Goal: Information Seeking & Learning: Learn about a topic

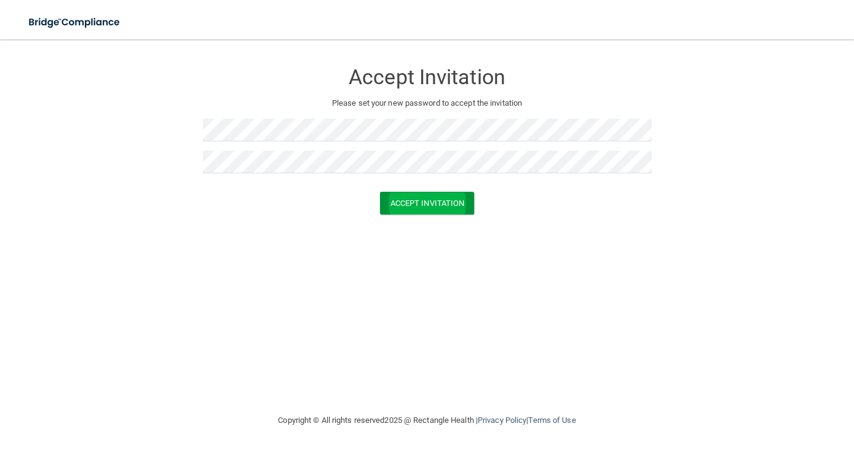
click at [465, 203] on button "Accept Invitation" at bounding box center [427, 203] width 95 height 23
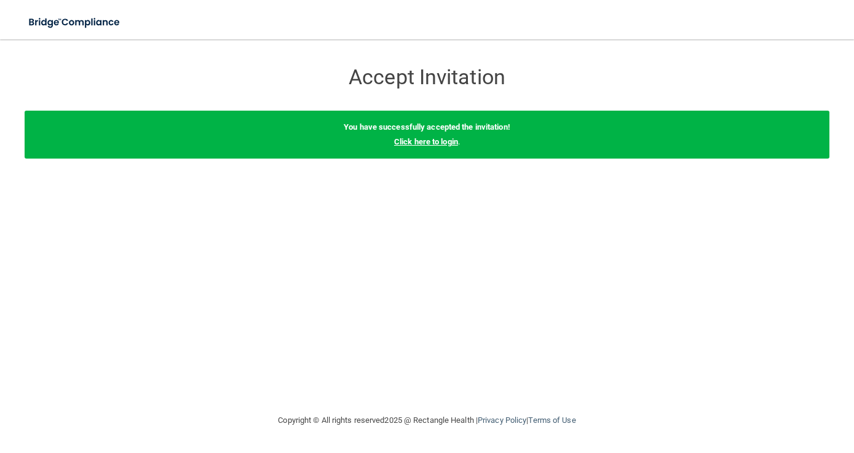
click at [448, 143] on link "Click here to login" at bounding box center [426, 141] width 64 height 9
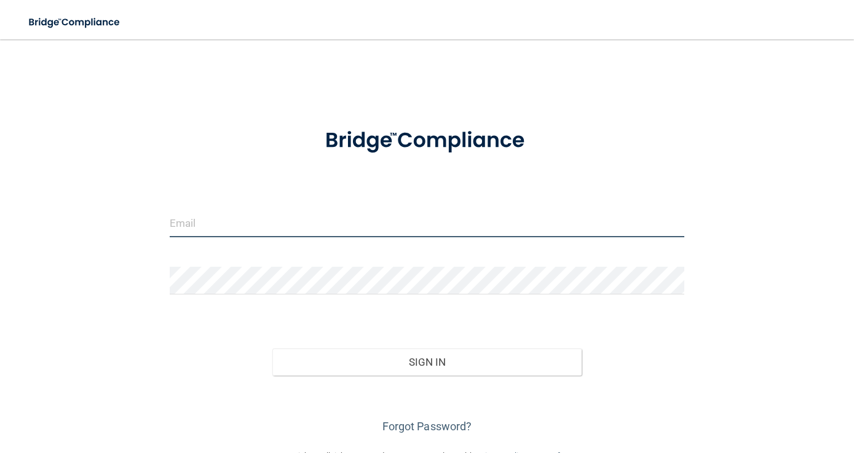
type input "[EMAIL_ADDRESS][DOMAIN_NAME]"
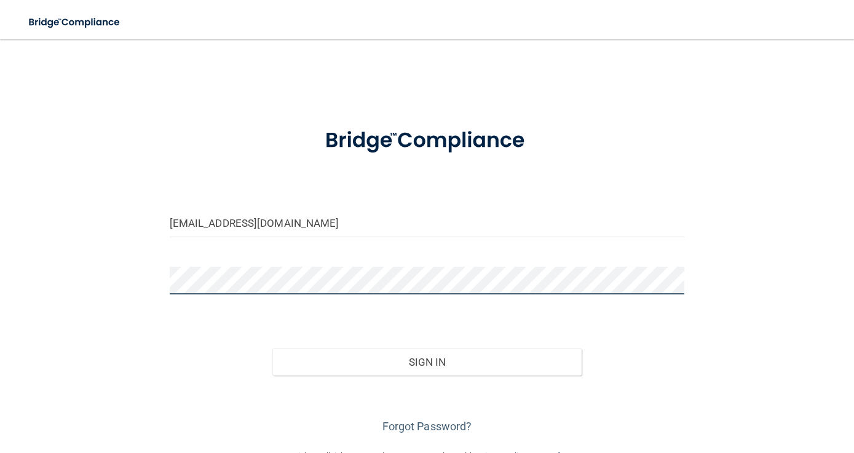
click at [427, 361] on button "Sign In" at bounding box center [427, 362] width 309 height 27
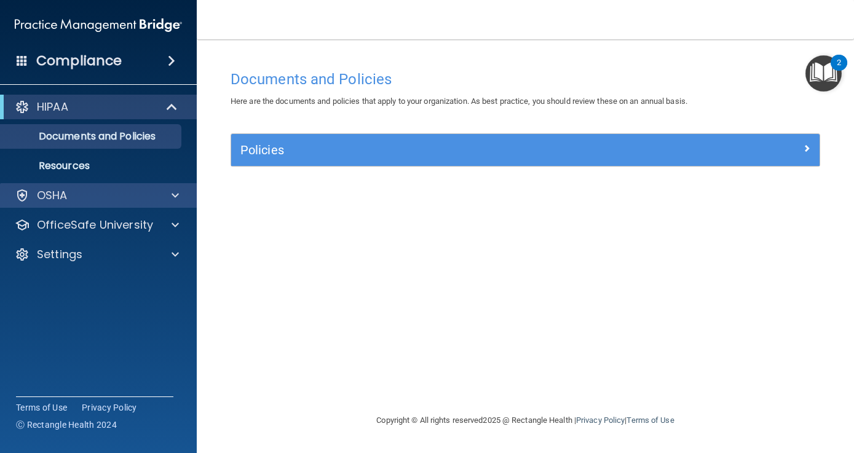
click at [100, 194] on div "OSHA" at bounding box center [82, 195] width 153 height 15
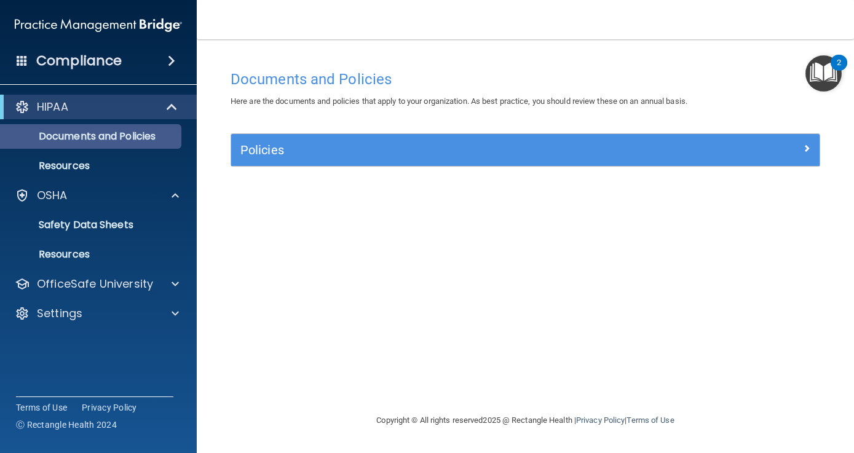
click at [117, 138] on p "Documents and Policies" at bounding box center [92, 136] width 168 height 12
click at [168, 108] on span at bounding box center [173, 107] width 10 height 15
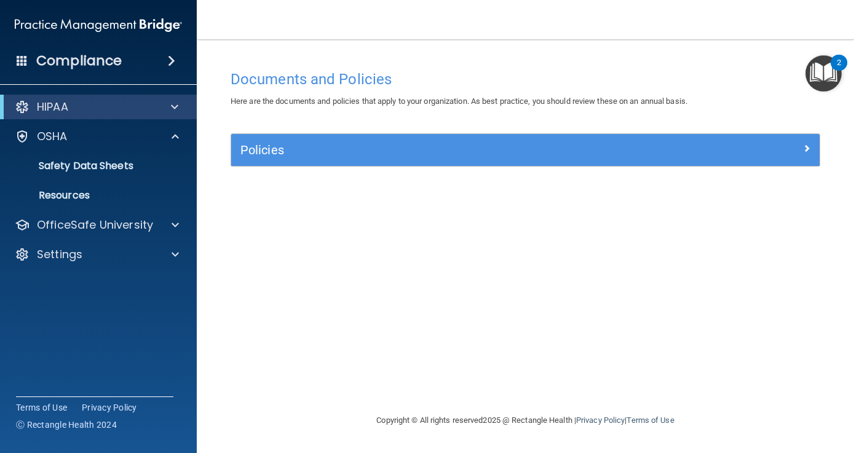
click at [173, 62] on span at bounding box center [171, 61] width 7 height 15
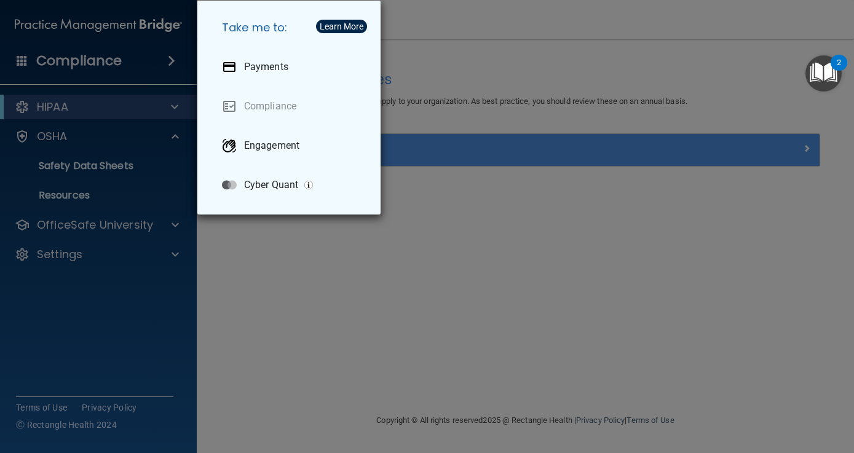
click at [173, 62] on div "Take me to: Payments Compliance Engagement Cyber Quant" at bounding box center [427, 226] width 854 height 453
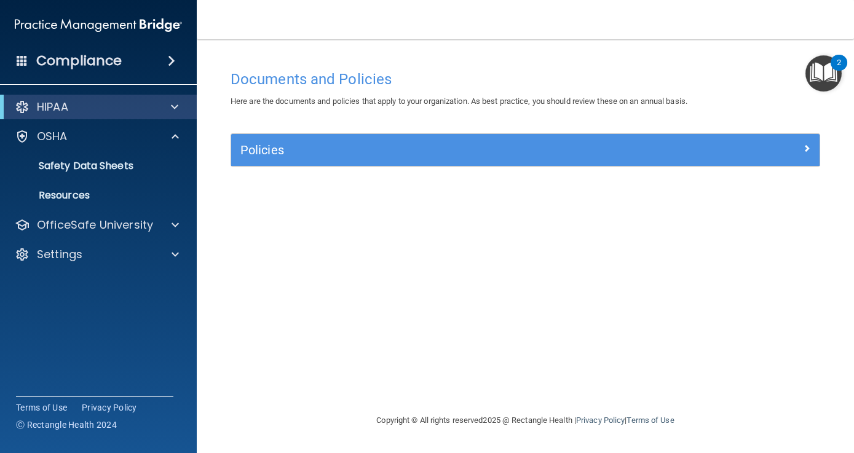
click at [275, 153] on h5 "Policies" at bounding box center [452, 150] width 423 height 14
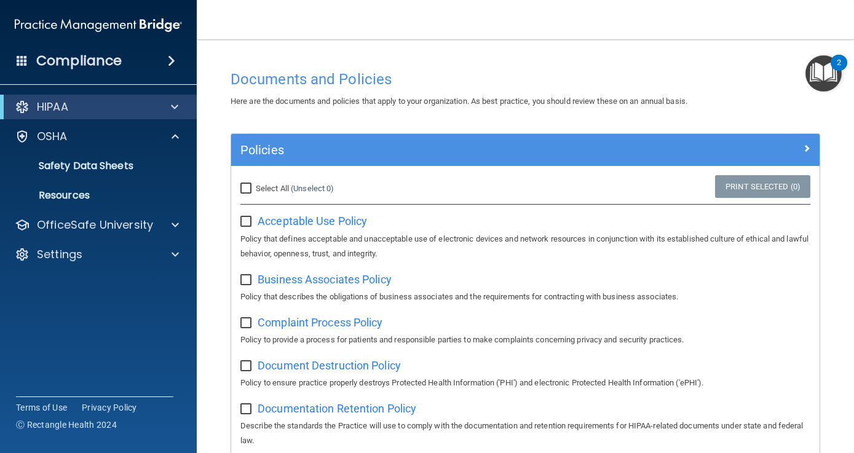
click at [169, 62] on span at bounding box center [171, 61] width 7 height 15
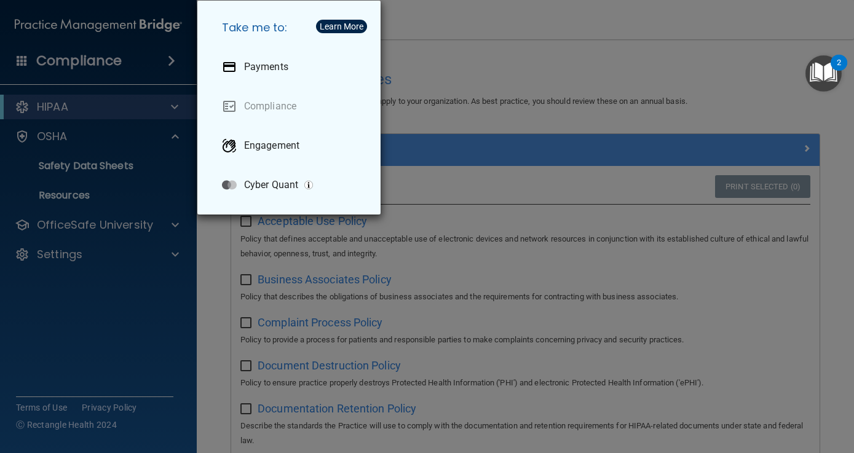
click at [125, 143] on div "Take me to: Payments Compliance Engagement Cyber Quant" at bounding box center [427, 226] width 854 height 453
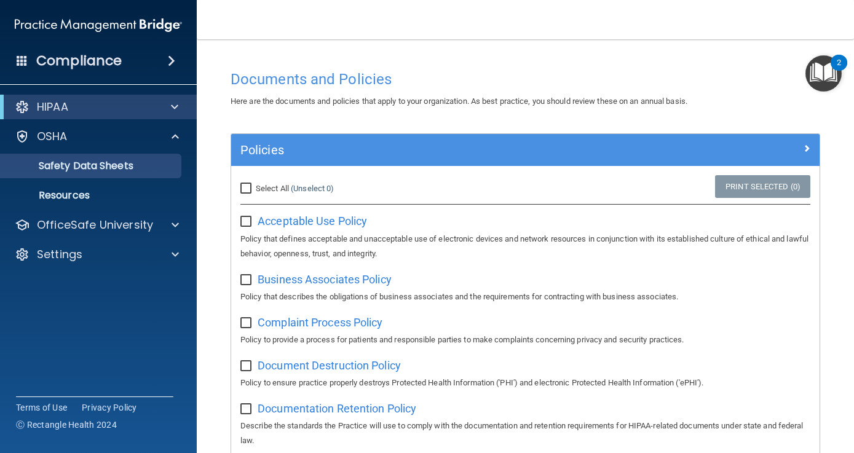
click at [87, 165] on p "Safety Data Sheets" at bounding box center [92, 166] width 168 height 12
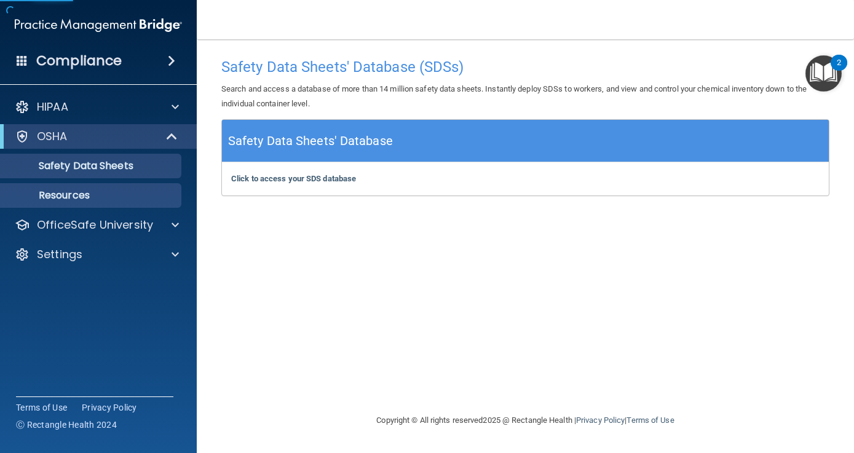
click at [84, 201] on p "Resources" at bounding box center [92, 195] width 168 height 12
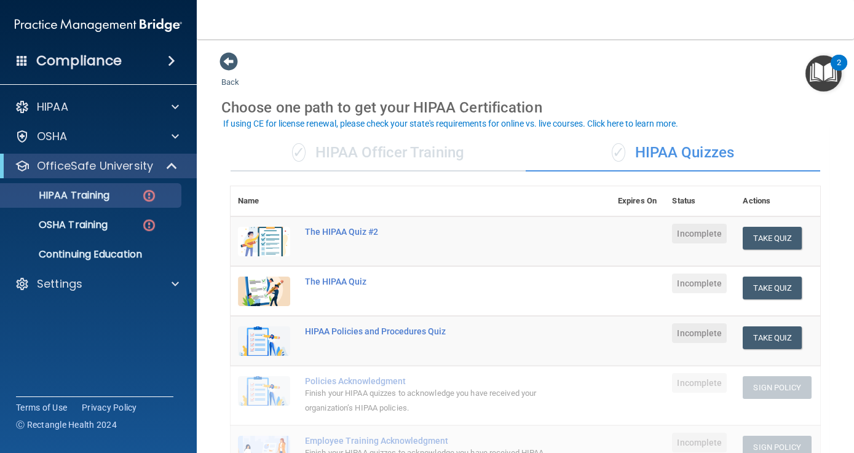
click at [666, 76] on div "Back Choose one path to get your HIPAA Certification ✓ HIPAA Officer Training ✓…" at bounding box center [525, 442] width 608 height 781
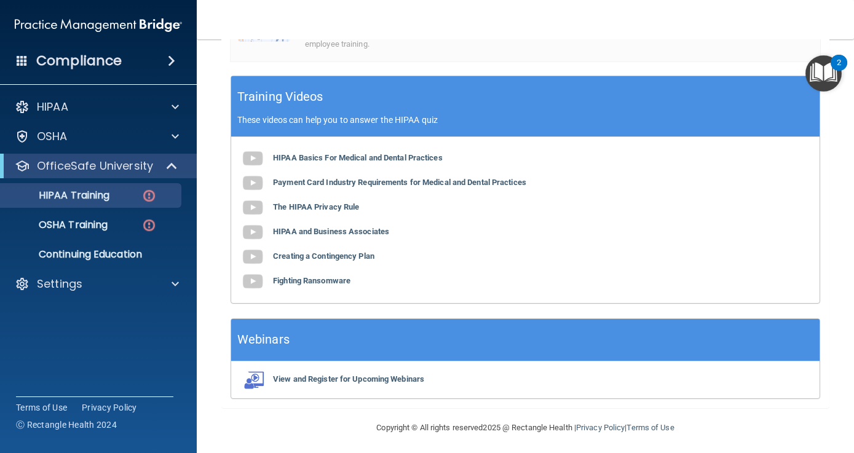
scroll to position [423, 0]
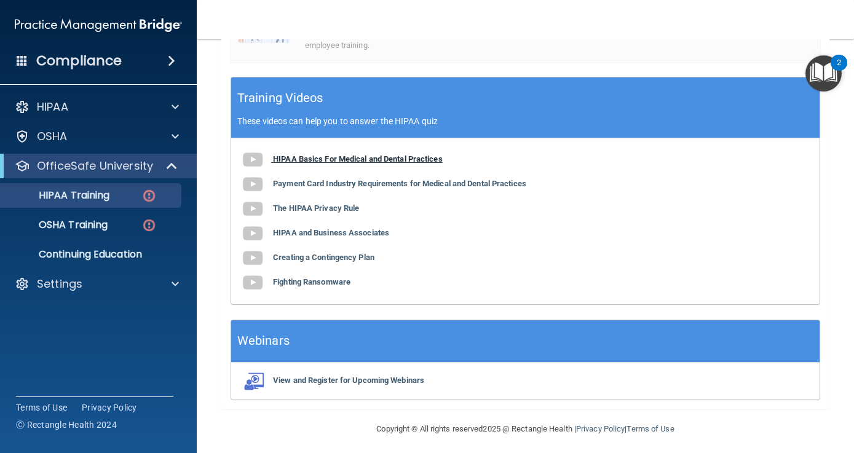
click at [416, 154] on b "HIPAA Basics For Medical and Dental Practices" at bounding box center [358, 158] width 170 height 9
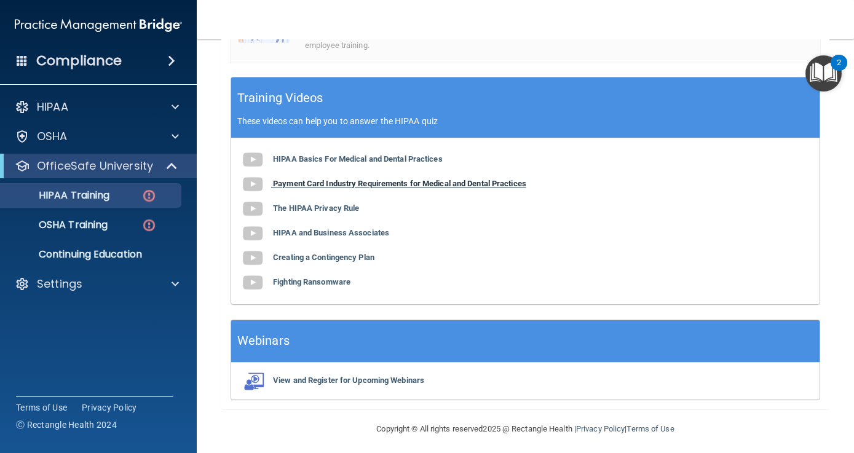
click at [421, 180] on b "Payment Card Industry Requirements for Medical and Dental Practices" at bounding box center [399, 183] width 253 height 9
click at [338, 204] on b "The HIPAA Privacy Rule" at bounding box center [316, 208] width 86 height 9
click at [351, 228] on b "HIPAA and Business Associates" at bounding box center [331, 232] width 116 height 9
click at [362, 253] on b "Creating a Contingency Plan" at bounding box center [324, 257] width 102 height 9
click at [297, 278] on b "Fighting Ransomware" at bounding box center [312, 281] width 78 height 9
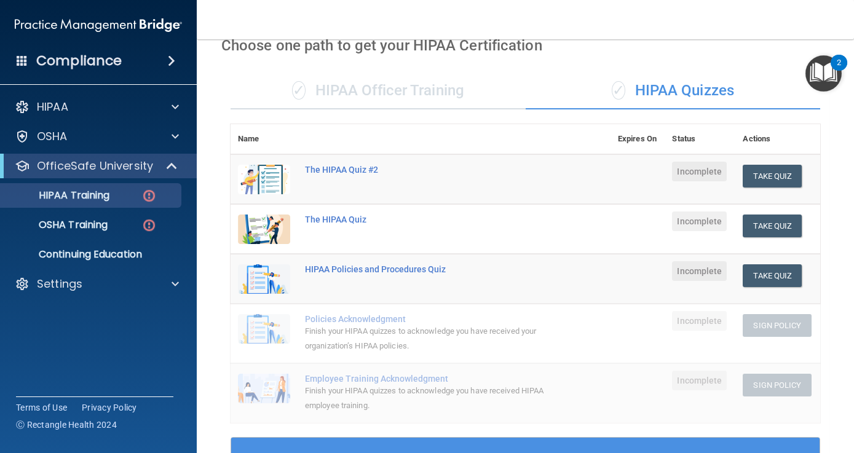
scroll to position [23, 0]
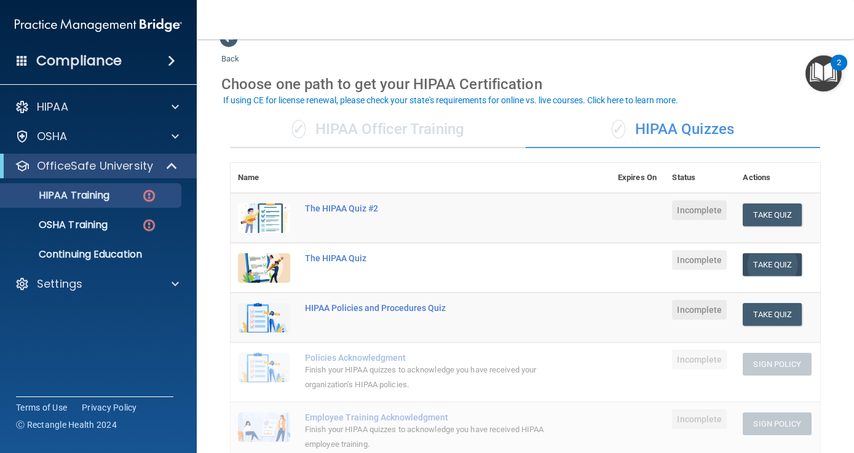
click at [784, 269] on button "Take Quiz" at bounding box center [772, 264] width 59 height 23
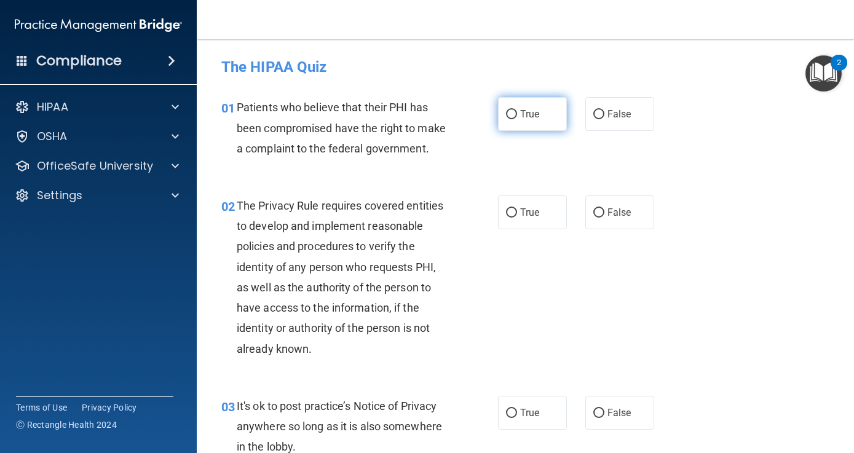
click at [514, 114] on input "True" at bounding box center [511, 114] width 11 height 9
radio input "true"
click at [511, 269] on div "02 The Privacy Rule requires covered entities to develop and implement reasonab…" at bounding box center [360, 281] width 314 height 170
click at [546, 276] on div "02 The Privacy Rule requires covered entities to develop and implement reasonab…" at bounding box center [525, 280] width 627 height 201
click at [720, 335] on div "02 The Privacy Rule requires covered entities to develop and implement reasonab…" at bounding box center [525, 280] width 627 height 201
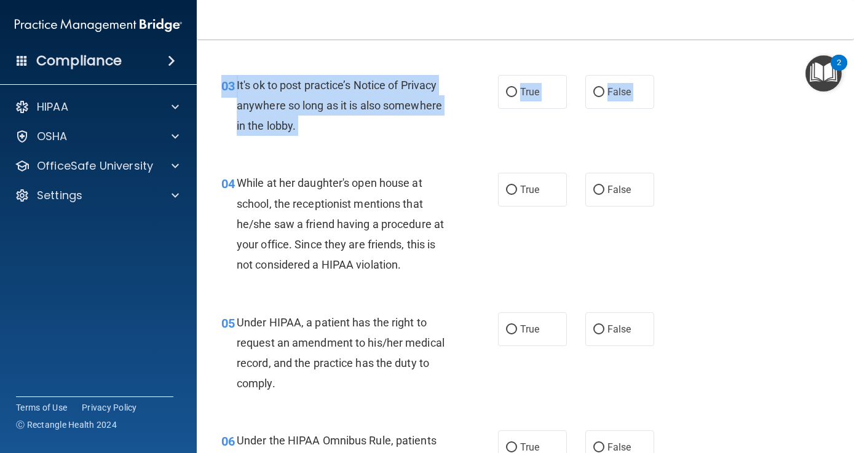
drag, startPoint x: 736, startPoint y: 288, endPoint x: 726, endPoint y: 471, distance: 183.6
click at [726, 453] on html "Compliance HIPAA Documents and Policies Report an Incident Business Associates …" at bounding box center [427, 226] width 854 height 453
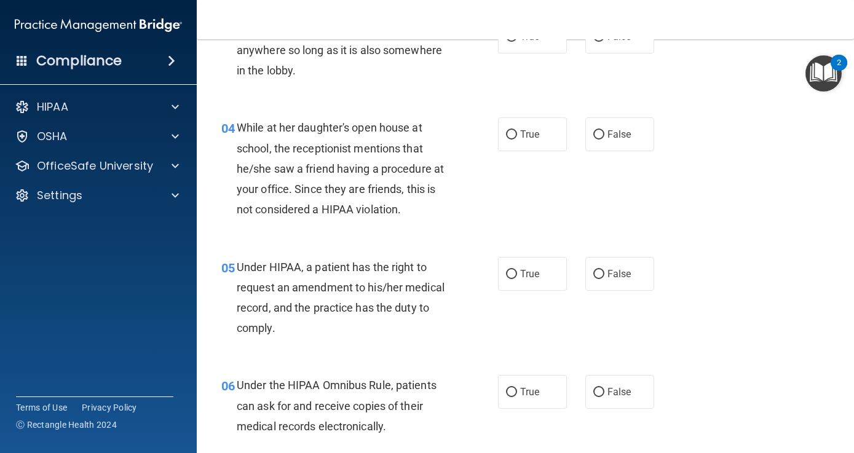
click at [766, 209] on div "04 While at her daughter's open house at school, the receptionist mentions that…" at bounding box center [525, 171] width 627 height 139
click at [602, 131] on input "False" at bounding box center [599, 134] width 11 height 9
radio input "true"
click at [611, 328] on div "05 Under HIPAA, a patient has the right to request an amendment to his/her medi…" at bounding box center [525, 301] width 627 height 119
click at [734, 245] on div "05 Under HIPAA, a patient has the right to request an amendment to his/her medi…" at bounding box center [525, 301] width 627 height 119
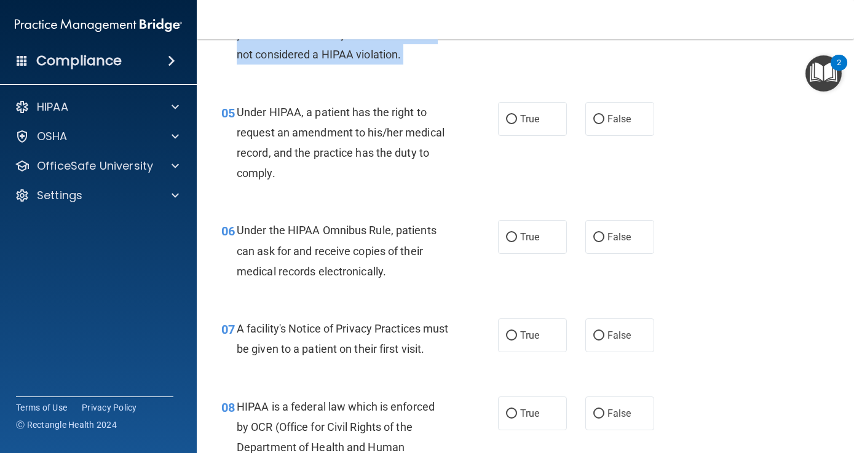
drag, startPoint x: 734, startPoint y: 246, endPoint x: 732, endPoint y: 461, distance: 214.7
click at [732, 453] on html "Compliance HIPAA Documents and Policies Report an Incident Business Associates …" at bounding box center [427, 226] width 854 height 453
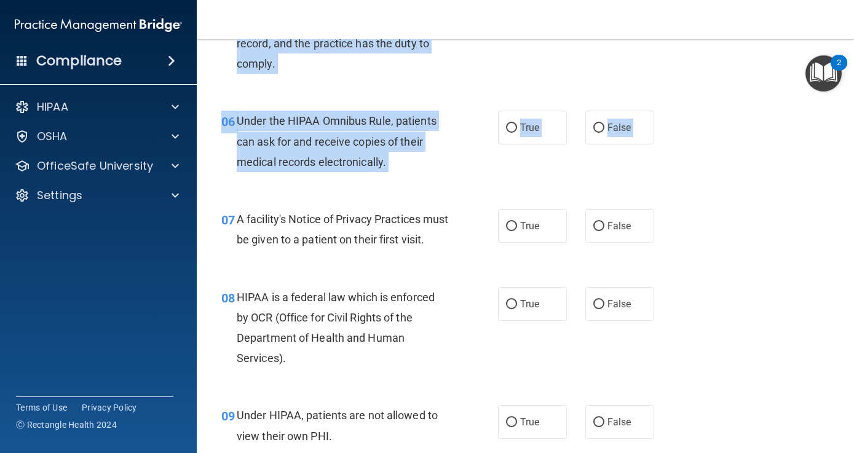
drag, startPoint x: 741, startPoint y: 330, endPoint x: 735, endPoint y: 462, distance: 131.8
click at [735, 453] on html "Compliance HIPAA Documents and Policies Report an Incident Business Associates …" at bounding box center [427, 226] width 854 height 453
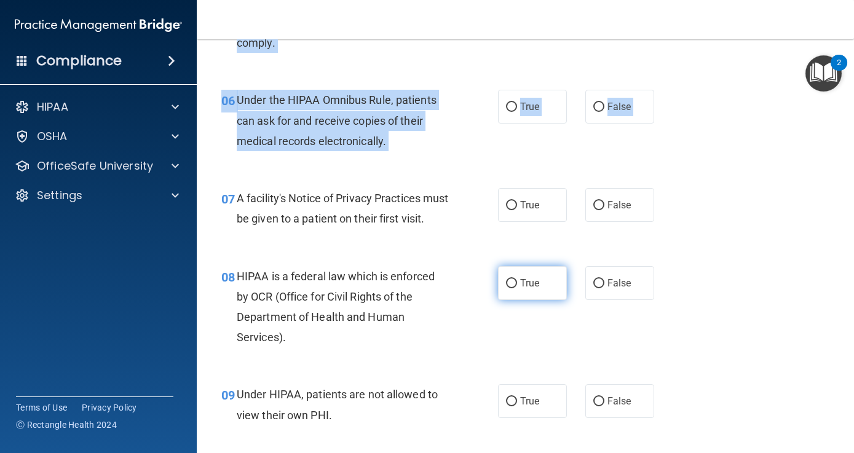
click at [512, 289] on input "True" at bounding box center [511, 283] width 11 height 9
radio input "true"
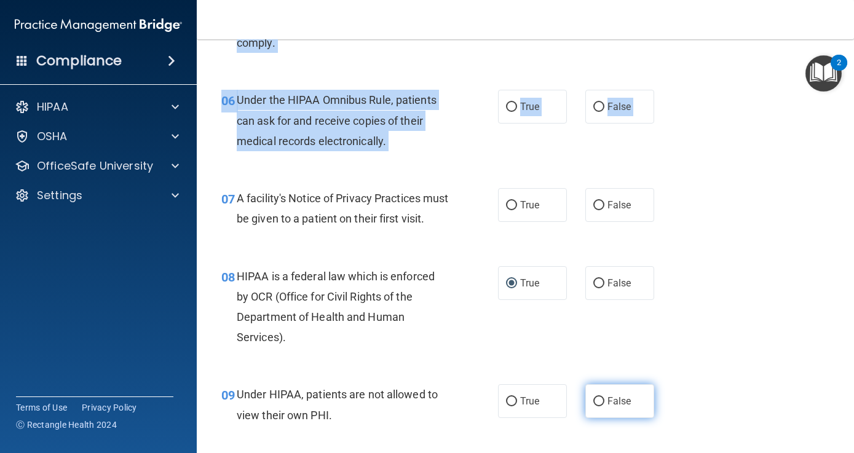
click at [599, 407] on input "False" at bounding box center [599, 401] width 11 height 9
radio input "true"
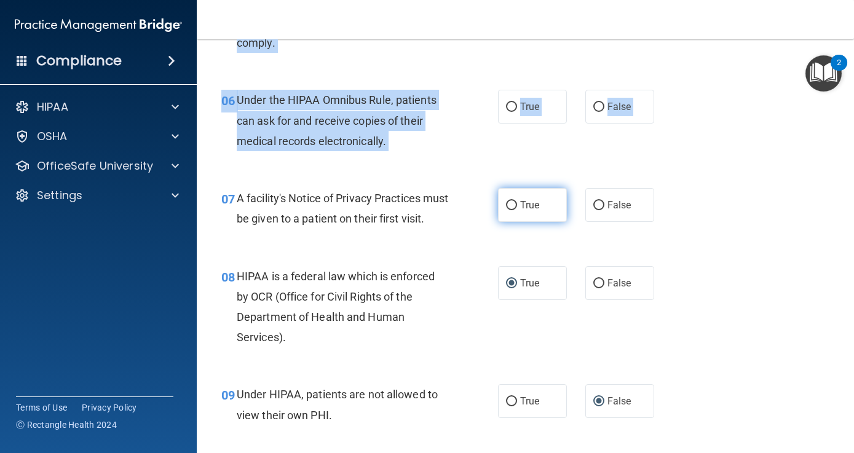
click at [512, 201] on input "True" at bounding box center [511, 205] width 11 height 9
radio input "true"
click at [513, 151] on div "06 Under the HIPAA Omnibus Rule, patients can ask for and receive copies of the…" at bounding box center [360, 124] width 314 height 68
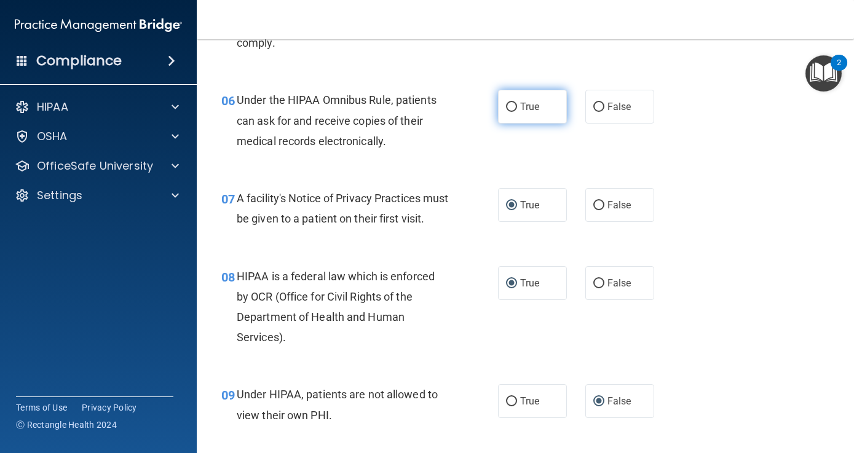
click at [512, 105] on input "True" at bounding box center [511, 107] width 11 height 9
radio input "true"
click at [768, 273] on div "08 HIPAA is a federal law which is enforced by OCR (Office for Civil Rights of …" at bounding box center [525, 310] width 627 height 119
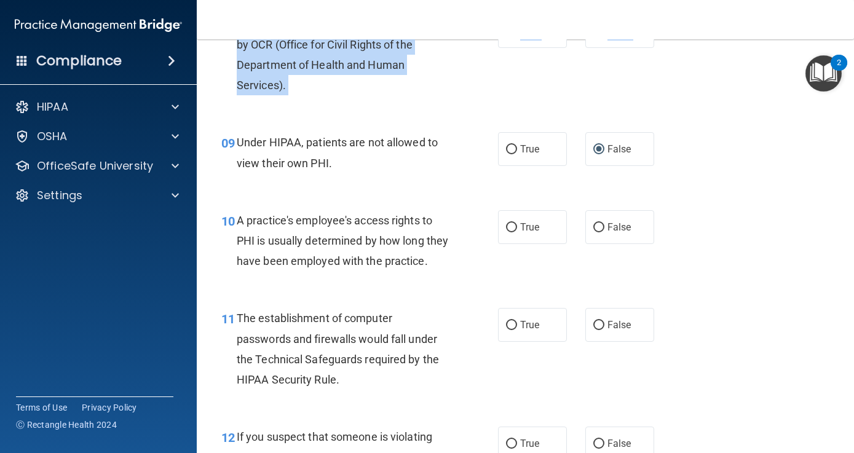
drag, startPoint x: 753, startPoint y: 399, endPoint x: 747, endPoint y: 458, distance: 60.0
click at [747, 453] on html "Compliance HIPAA Documents and Policies Report an Incident Business Associates …" at bounding box center [427, 226] width 854 height 453
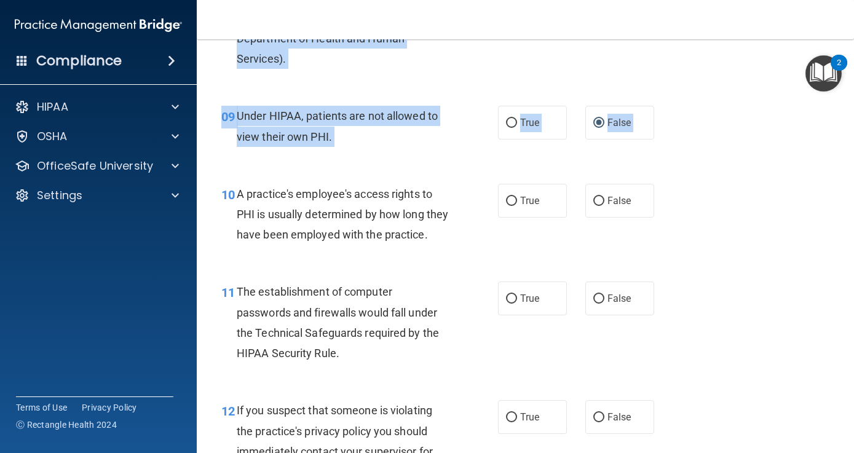
scroll to position [955, 0]
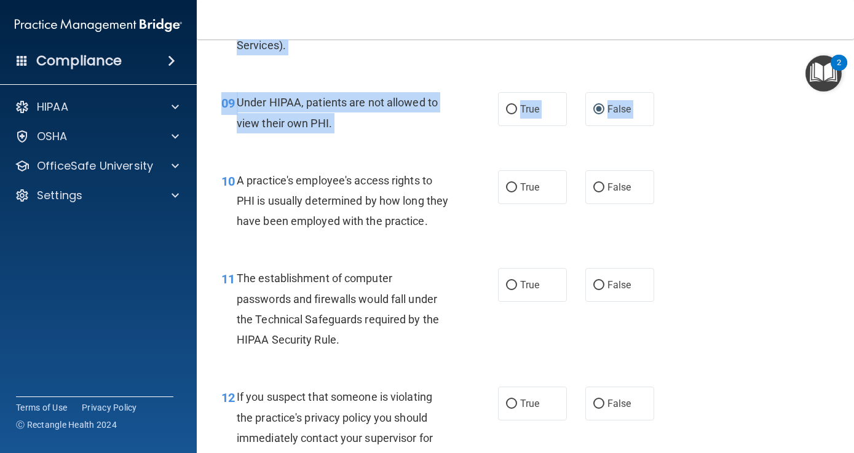
drag, startPoint x: 789, startPoint y: 278, endPoint x: 762, endPoint y: 452, distance: 176.2
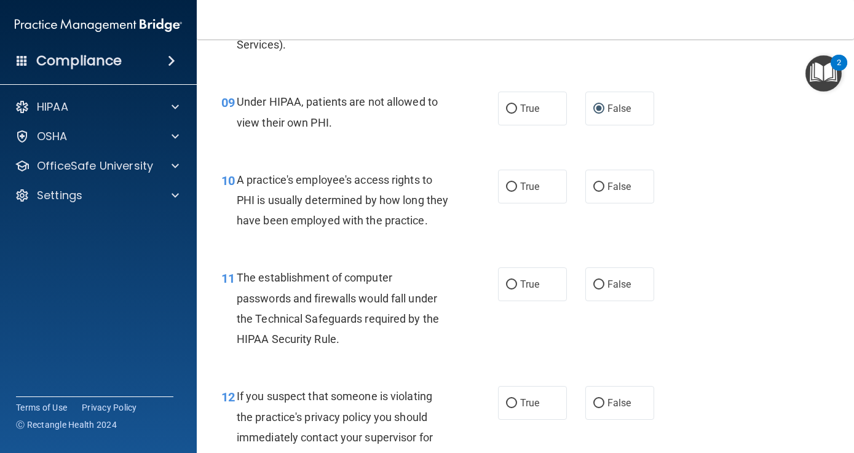
click at [795, 187] on div "10 A practice's employee's access rights to PHI is usually determined by how lo…" at bounding box center [525, 203] width 627 height 98
click at [598, 192] on input "False" at bounding box center [599, 187] width 11 height 9
radio input "true"
click at [512, 290] on input "True" at bounding box center [511, 285] width 11 height 9
radio input "true"
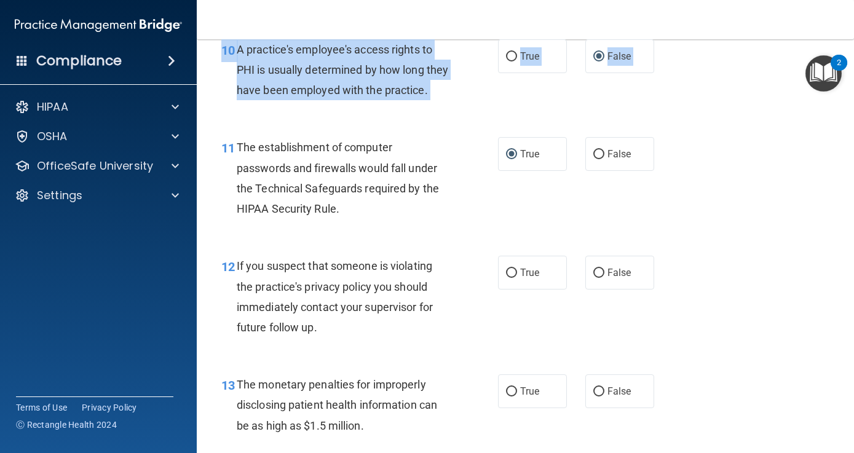
drag, startPoint x: 763, startPoint y: 365, endPoint x: 757, endPoint y: 465, distance: 99.8
click at [757, 453] on html "Compliance HIPAA Documents and Policies Report an Incident Business Associates …" at bounding box center [427, 226] width 854 height 453
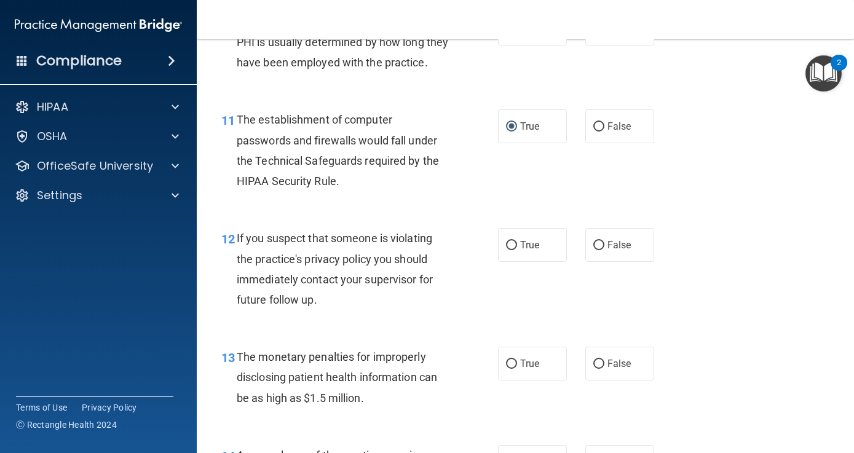
click at [731, 297] on div "12 If you suspect that someone is violating the practice's privacy policy you s…" at bounding box center [525, 272] width 627 height 119
click at [512, 250] on input "True" at bounding box center [511, 245] width 11 height 9
radio input "true"
click at [746, 320] on div "12 If you suspect that someone is violating the practice's privacy policy you s…" at bounding box center [525, 272] width 627 height 119
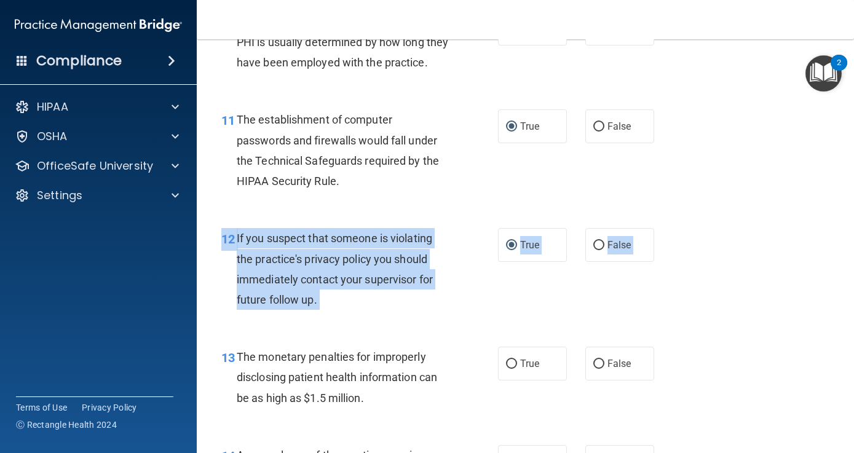
drag, startPoint x: 745, startPoint y: 332, endPoint x: 732, endPoint y: 426, distance: 95.0
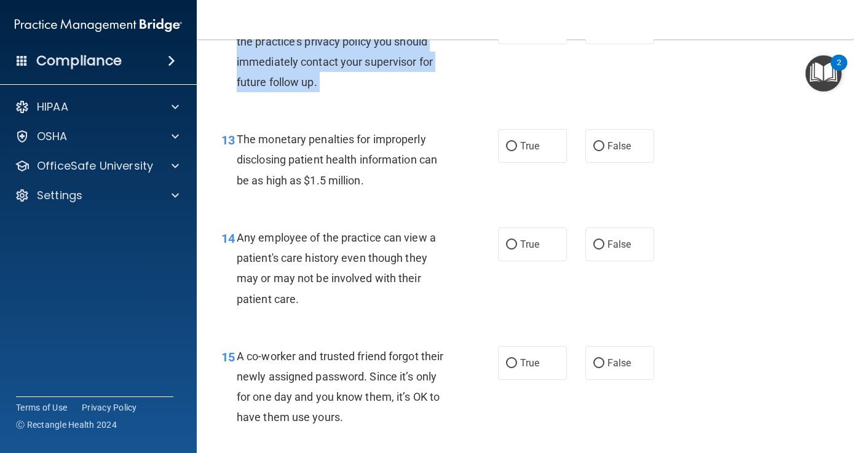
drag, startPoint x: 731, startPoint y: 420, endPoint x: 725, endPoint y: 464, distance: 44.8
click at [725, 453] on html "Compliance HIPAA Documents and Policies Report an Incident Business Associates …" at bounding box center [427, 226] width 854 height 453
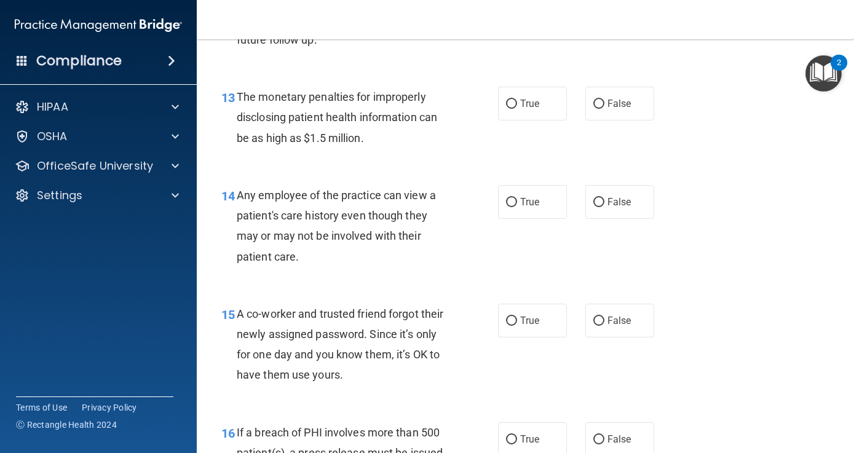
click at [757, 284] on div "14 Any employee of the practice can view a patient's care history even though t…" at bounding box center [525, 229] width 627 height 119
click at [595, 326] on input "False" at bounding box center [599, 321] width 11 height 9
radio input "true"
click at [512, 109] on input "True" at bounding box center [511, 104] width 11 height 9
radio input "true"
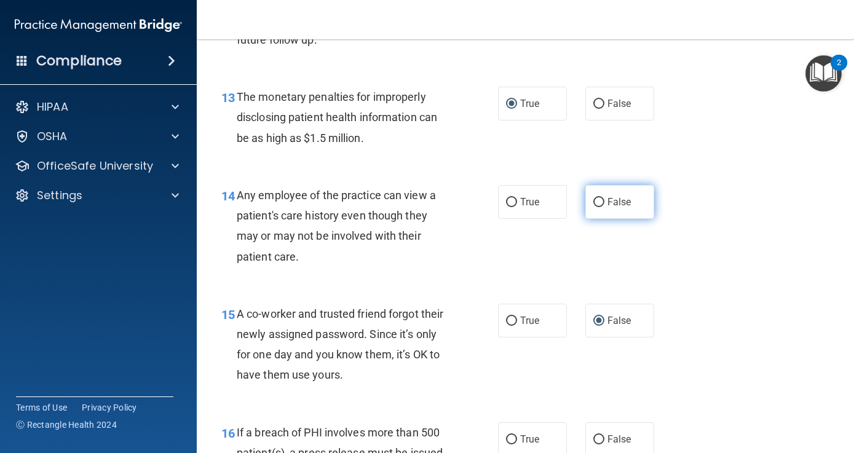
click at [599, 207] on input "False" at bounding box center [599, 202] width 11 height 9
radio input "true"
click at [706, 271] on div "14 Any employee of the practice can view a patient's care history even though t…" at bounding box center [525, 229] width 627 height 119
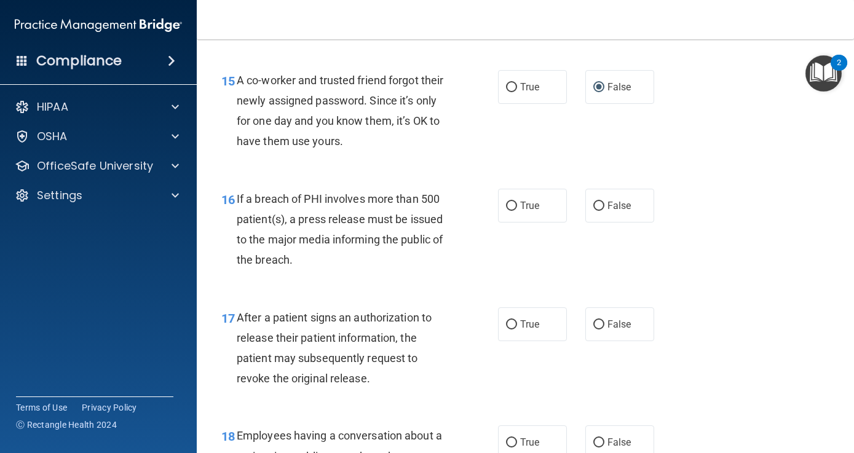
scroll to position [1702, 0]
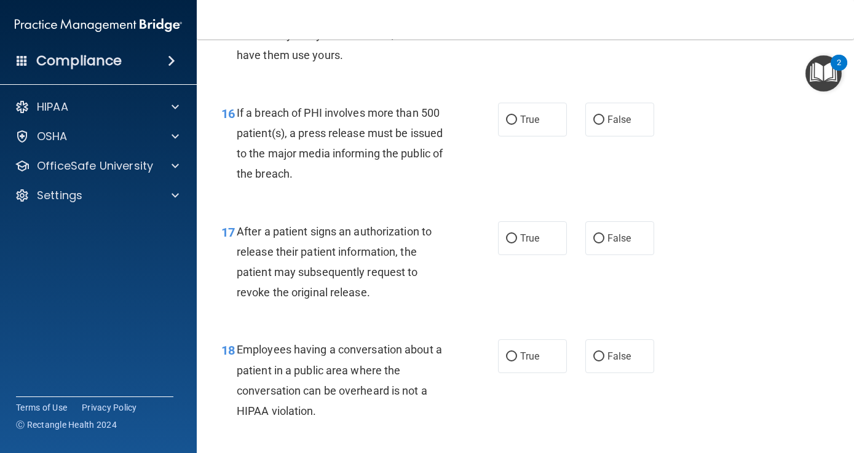
drag, startPoint x: 706, startPoint y: 271, endPoint x: 697, endPoint y: 470, distance: 199.5
click at [697, 453] on html "Compliance HIPAA Documents and Policies Report an Incident Business Associates …" at bounding box center [427, 226] width 854 height 453
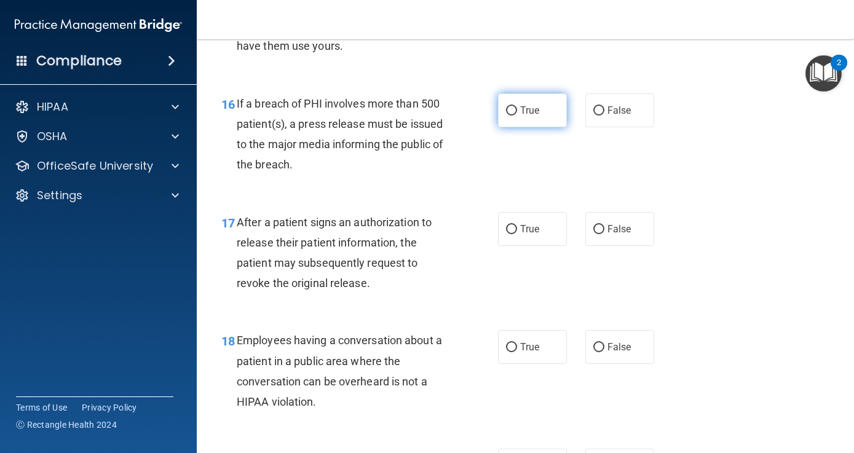
click at [511, 116] on input "True" at bounding box center [511, 110] width 11 height 9
radio input "true"
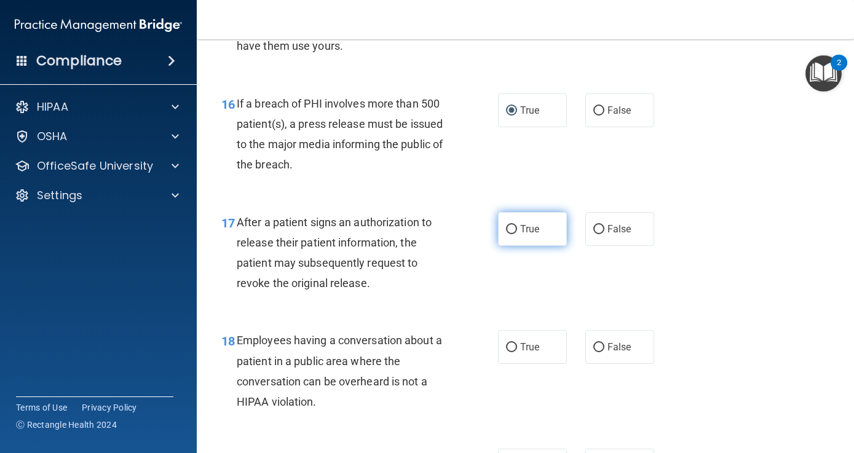
click at [512, 234] on input "True" at bounding box center [511, 229] width 11 height 9
radio input "true"
click at [522, 316] on div "17 After a patient signs an authorization to release their patient information,…" at bounding box center [525, 256] width 627 height 119
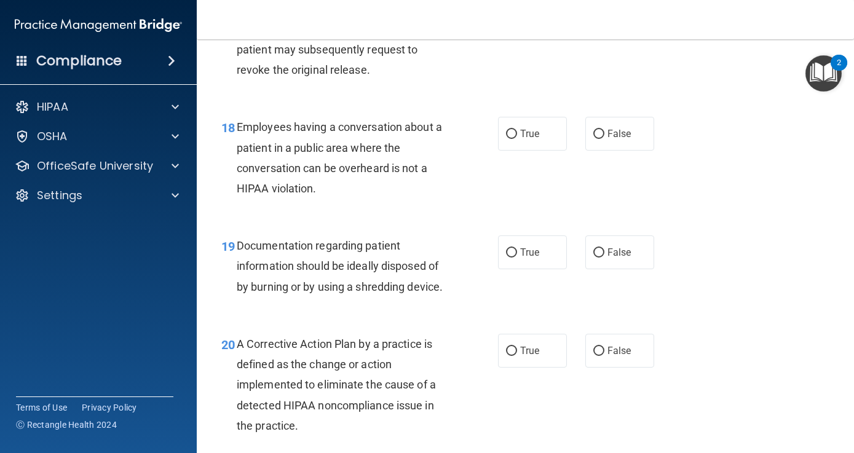
drag, startPoint x: 743, startPoint y: 326, endPoint x: 735, endPoint y: 455, distance: 129.4
click at [735, 453] on html "Compliance HIPAA Documents and Policies Report an Incident Business Associates …" at bounding box center [427, 226] width 854 height 453
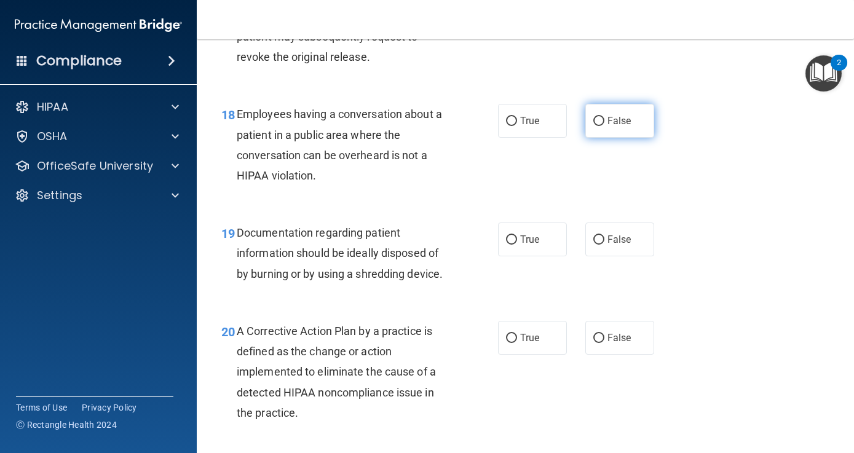
click at [603, 126] on input "False" at bounding box center [599, 121] width 11 height 9
radio input "true"
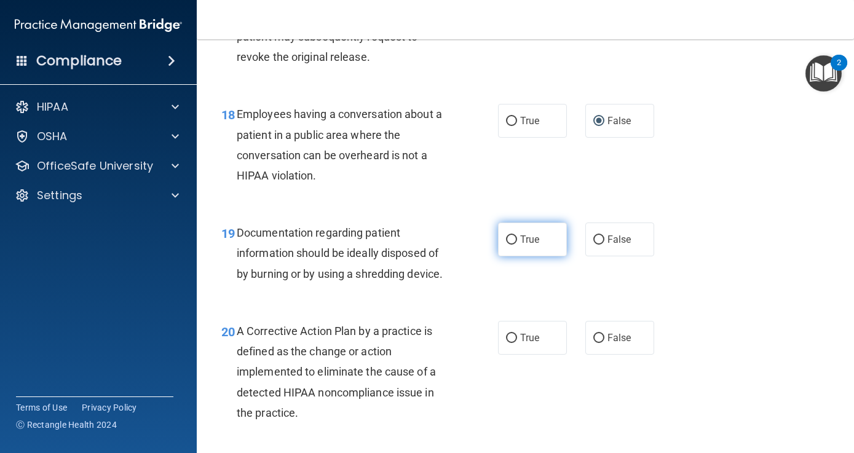
click at [512, 245] on input "True" at bounding box center [511, 240] width 11 height 9
radio input "true"
click at [712, 306] on div "19 Documentation regarding patient information should be ideally disposed of by…" at bounding box center [525, 256] width 627 height 98
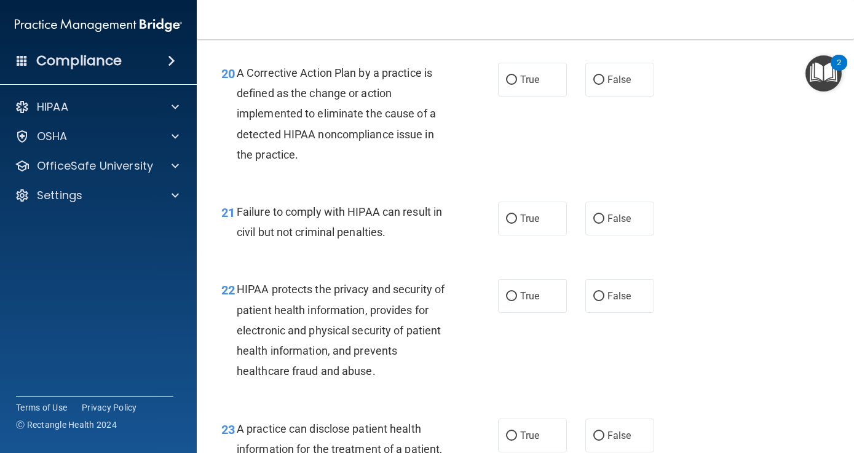
drag, startPoint x: 712, startPoint y: 317, endPoint x: 699, endPoint y: 461, distance: 144.5
click at [699, 453] on html "Compliance HIPAA Documents and Policies Report an Incident Business Associates …" at bounding box center [427, 226] width 854 height 453
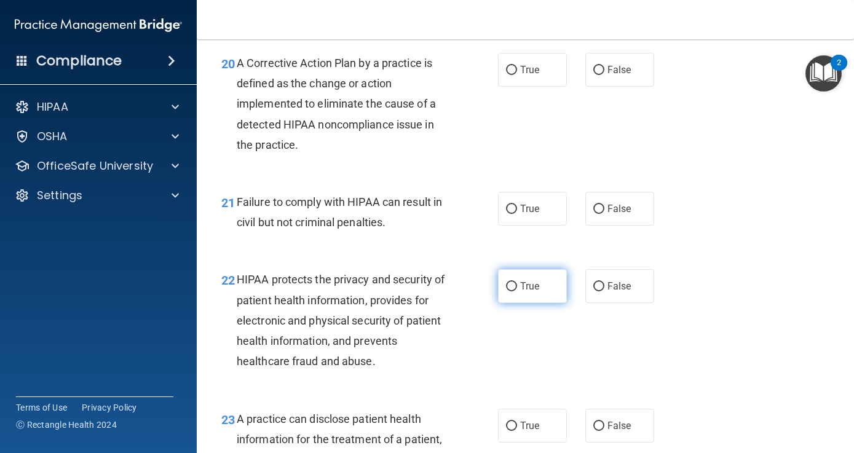
click at [512, 292] on input "True" at bounding box center [511, 286] width 11 height 9
radio input "true"
click at [598, 214] on input "False" at bounding box center [599, 209] width 11 height 9
radio input "true"
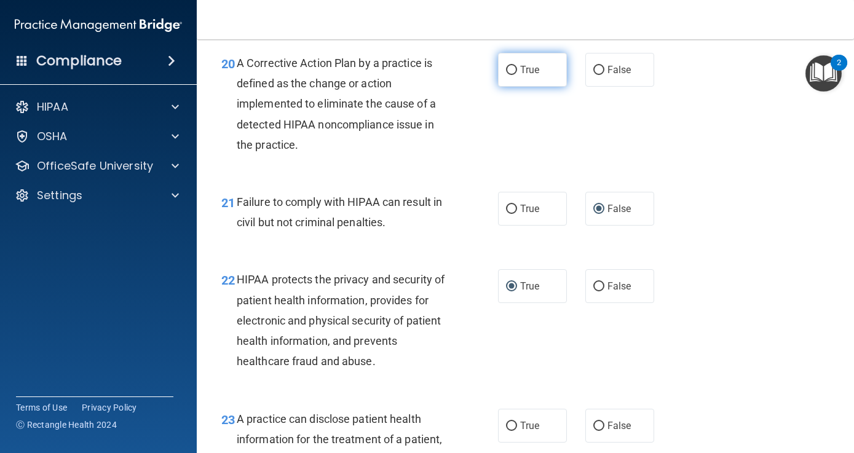
click at [511, 75] on input "True" at bounding box center [511, 70] width 11 height 9
radio input "true"
click at [702, 177] on div "20 A Corrective Action Plan by a practice is defined as the change or action im…" at bounding box center [525, 107] width 627 height 139
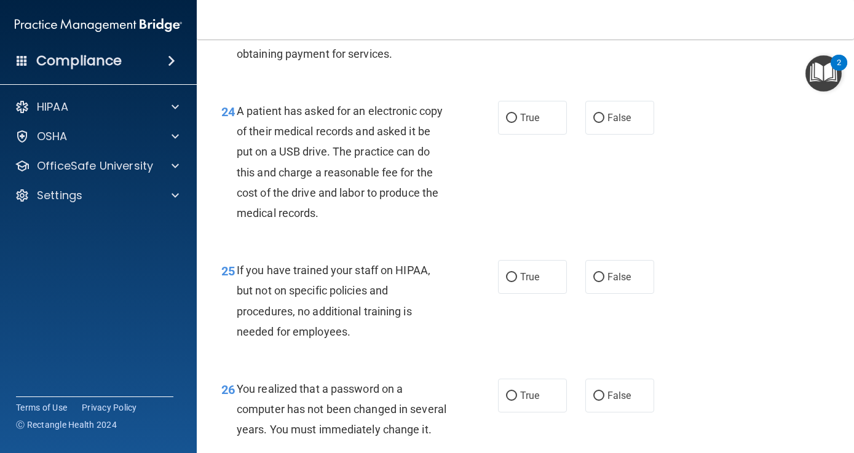
scroll to position [2730, 0]
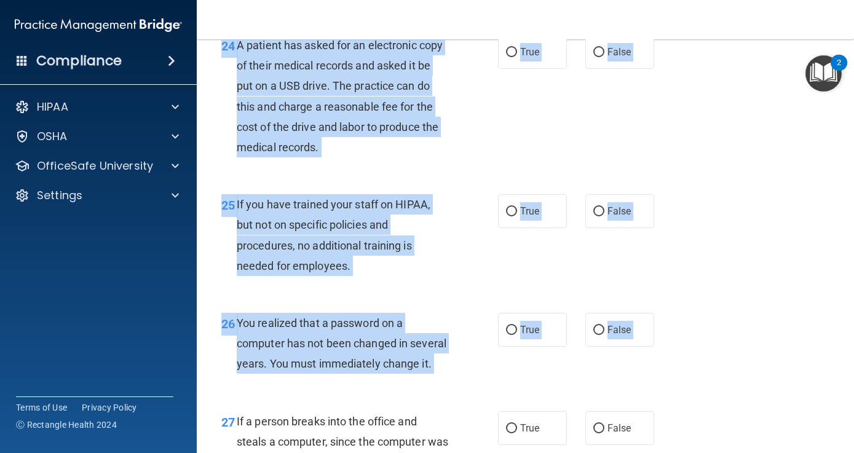
drag, startPoint x: 747, startPoint y: 133, endPoint x: 716, endPoint y: 445, distance: 314.1
click at [763, 151] on div "24 A patient has asked for an electronic copy of their medical records and aske…" at bounding box center [525, 99] width 627 height 159
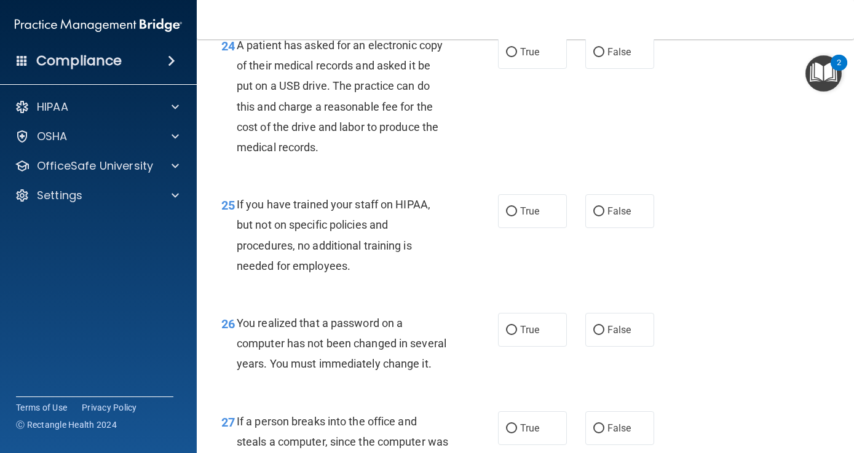
drag, startPoint x: 758, startPoint y: 87, endPoint x: 757, endPoint y: 76, distance: 11.2
click at [757, 76] on div "24 A patient has asked for an electronic copy of their medical records and aske…" at bounding box center [525, 99] width 627 height 159
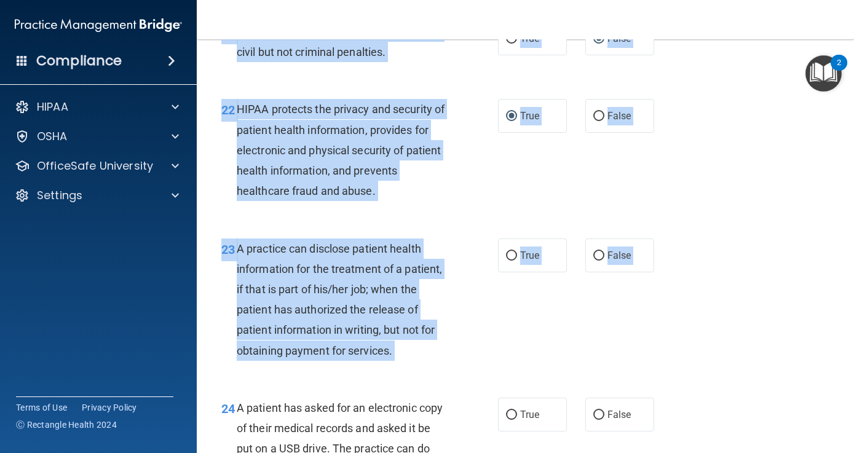
scroll to position [2330, 0]
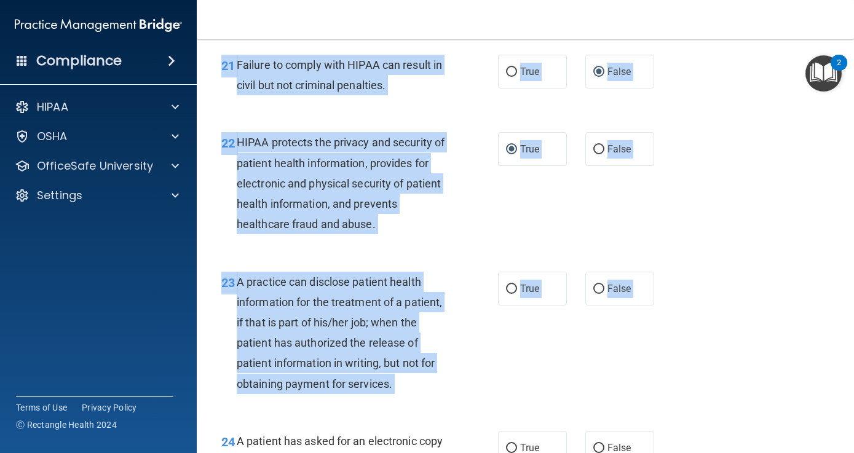
drag, startPoint x: 757, startPoint y: 76, endPoint x: 751, endPoint y: 27, distance: 48.9
click at [751, 27] on div "Toggle navigation Jessica Ledonne gabbardj1@gmail.com Manage My Enterprise Toot…" at bounding box center [526, 226] width 658 height 453
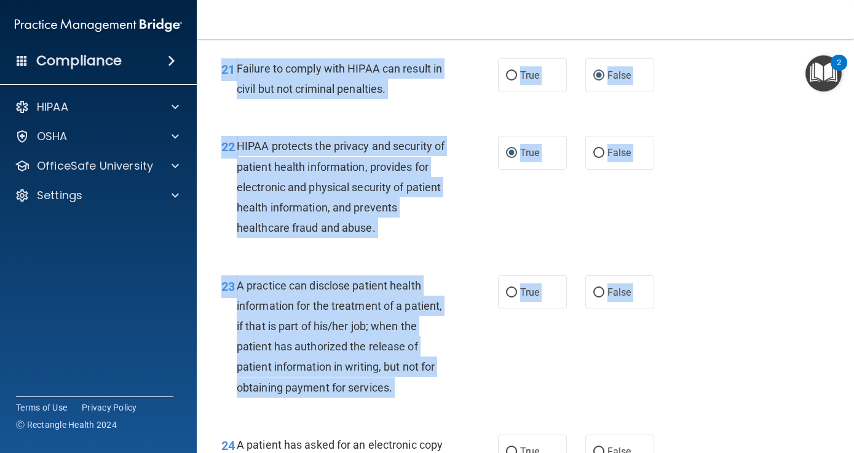
click at [722, 356] on div "23 A practice can disclose patient health information for the treatment of a pa…" at bounding box center [525, 339] width 627 height 159
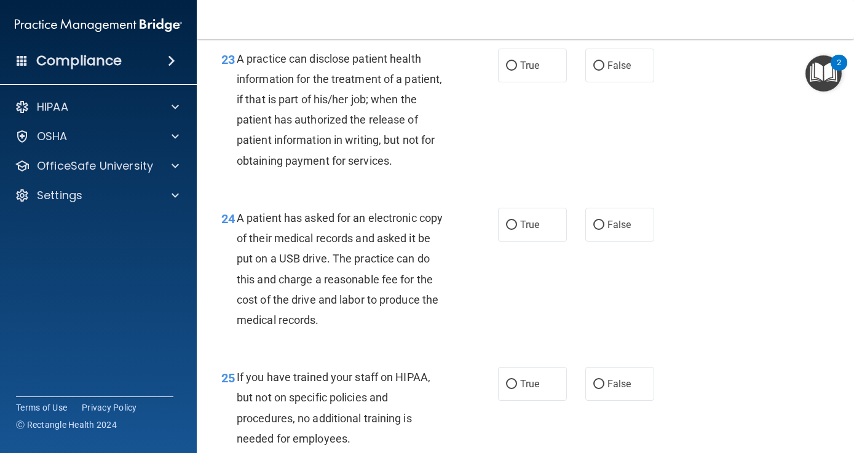
scroll to position [2569, 0]
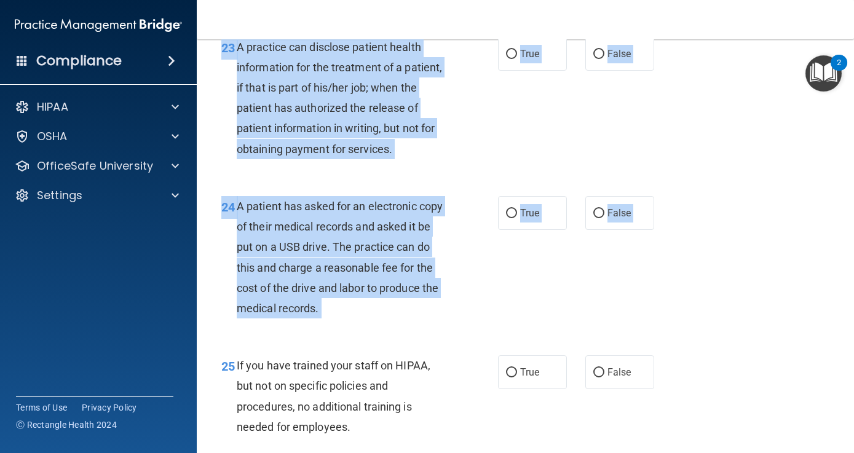
drag, startPoint x: 759, startPoint y: 432, endPoint x: 758, endPoint y: 449, distance: 16.7
click at [778, 173] on div "23 A practice can disclose patient health information for the treatment of a pa…" at bounding box center [525, 101] width 627 height 159
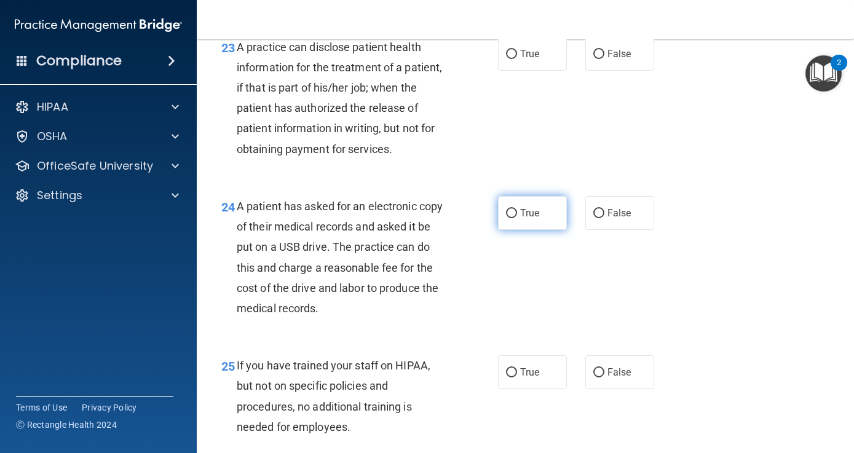
click at [511, 218] on input "True" at bounding box center [511, 213] width 11 height 9
radio input "true"
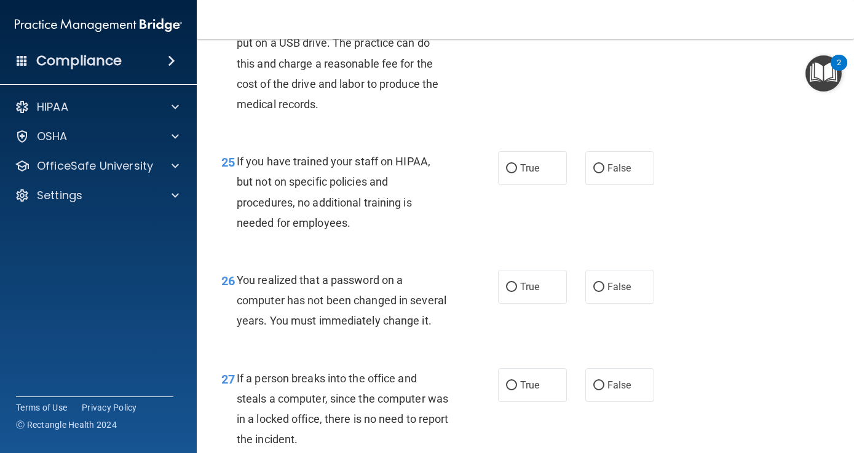
scroll to position [2816, 0]
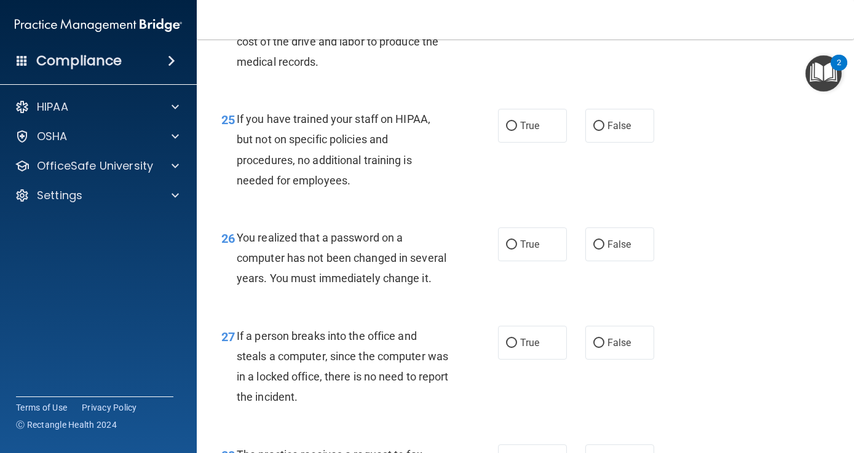
drag, startPoint x: 771, startPoint y: 328, endPoint x: 762, endPoint y: 464, distance: 136.3
click at [762, 453] on html "Compliance HIPAA Documents and Policies Report an Incident Business Associates …" at bounding box center [427, 226] width 854 height 453
click at [600, 131] on input "False" at bounding box center [599, 126] width 11 height 9
radio input "true"
click at [512, 250] on input "True" at bounding box center [511, 245] width 11 height 9
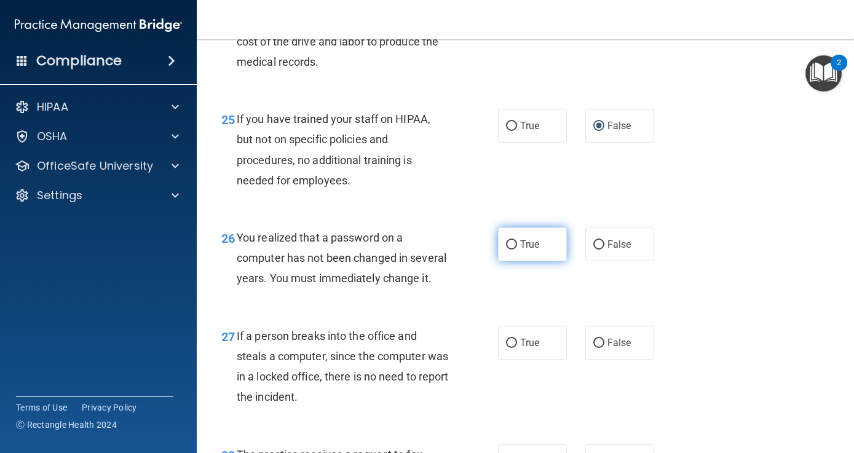
radio input "true"
click at [599, 348] on input "False" at bounding box center [599, 343] width 11 height 9
radio input "true"
click at [816, 311] on div "26 You realized that a password on a computer has not been changed in several y…" at bounding box center [525, 261] width 627 height 98
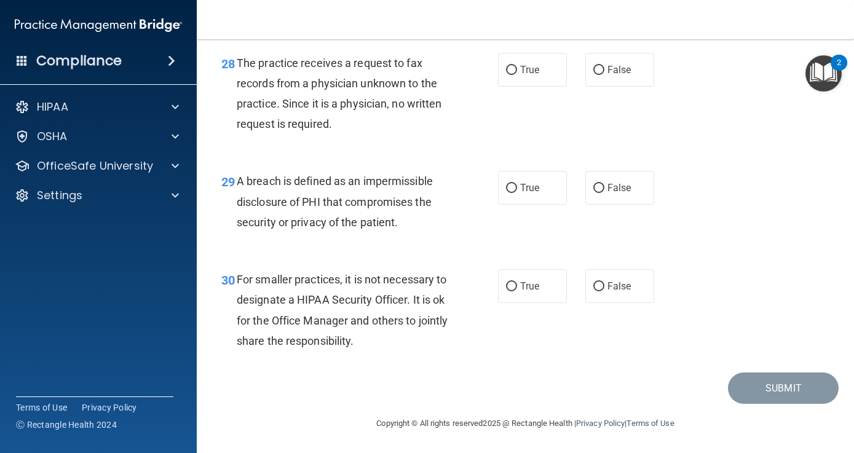
drag, startPoint x: 781, startPoint y: 298, endPoint x: 765, endPoint y: 453, distance: 155.8
click at [765, 453] on html "Compliance HIPAA Documents and Policies Report an Incident Business Associates …" at bounding box center [427, 226] width 854 height 453
click at [392, 135] on div "The practice receives a request to fax records from a physician unknown to the …" at bounding box center [347, 94] width 221 height 82
click at [512, 193] on input "True" at bounding box center [511, 188] width 11 height 9
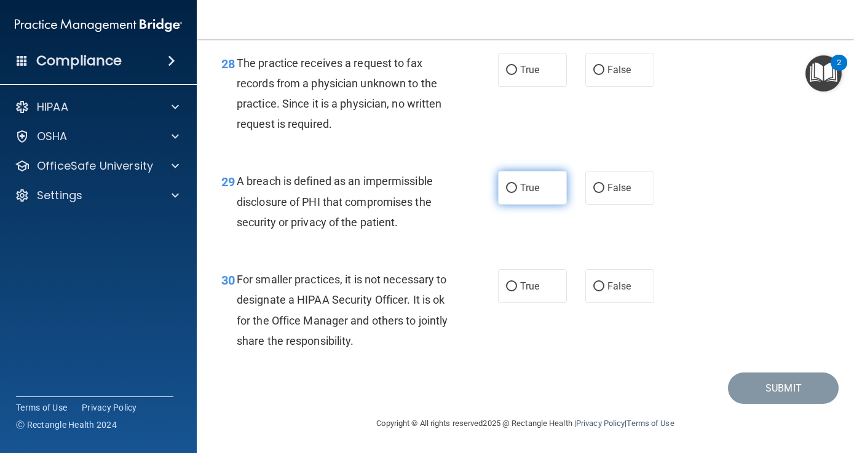
radio input "true"
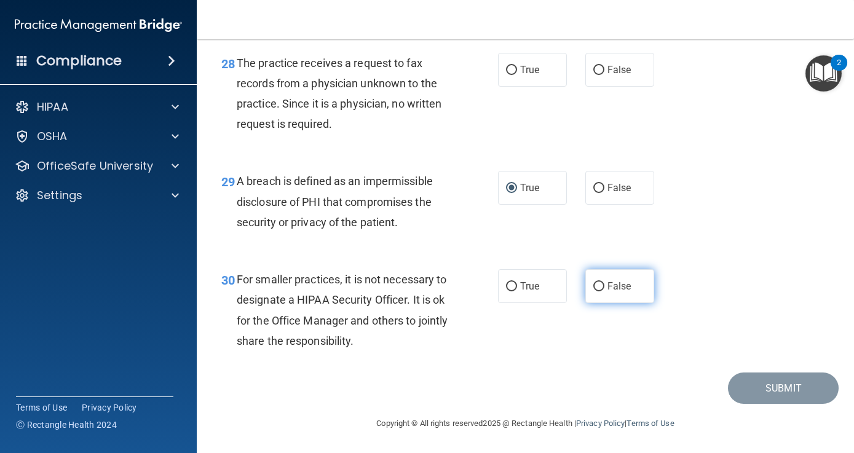
click at [601, 292] on input "False" at bounding box center [599, 286] width 11 height 9
radio input "true"
click at [600, 75] on input "False" at bounding box center [599, 70] width 11 height 9
radio input "true"
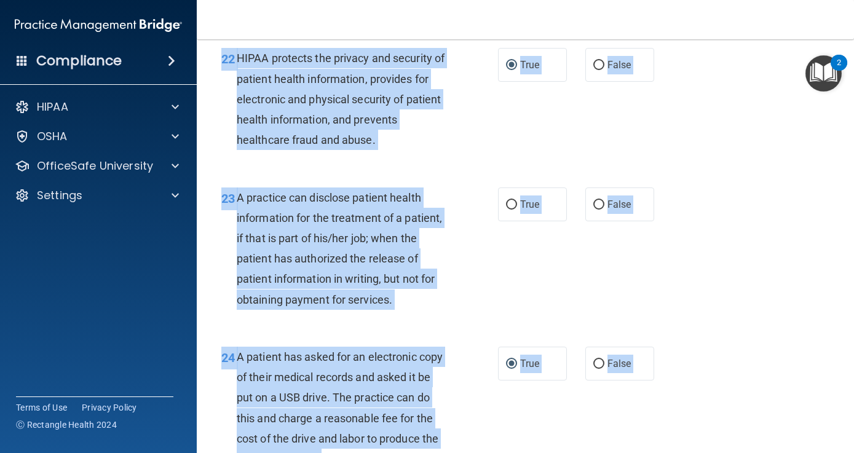
scroll to position [2391, 0]
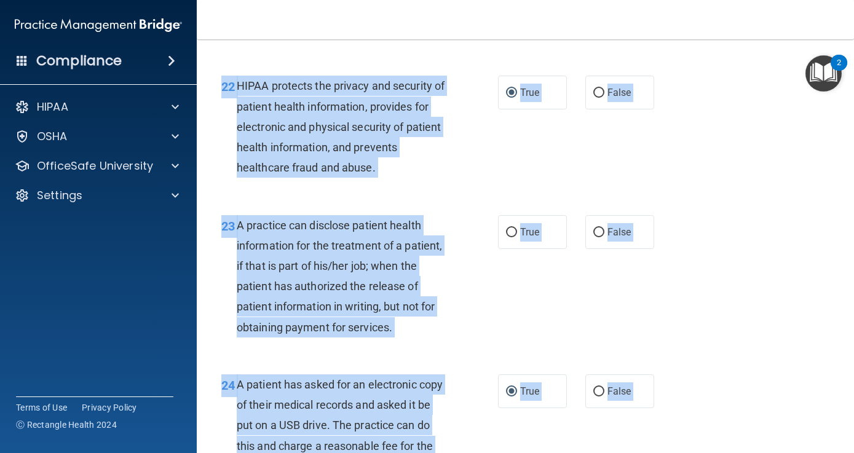
drag, startPoint x: 739, startPoint y: 218, endPoint x: 730, endPoint y: 30, distance: 188.5
click at [730, 30] on div "Toggle navigation Jessica Ledonne gabbardj1@gmail.com Manage My Enterprise Toot…" at bounding box center [526, 226] width 658 height 453
click at [599, 237] on input "False" at bounding box center [599, 232] width 11 height 9
radio input "true"
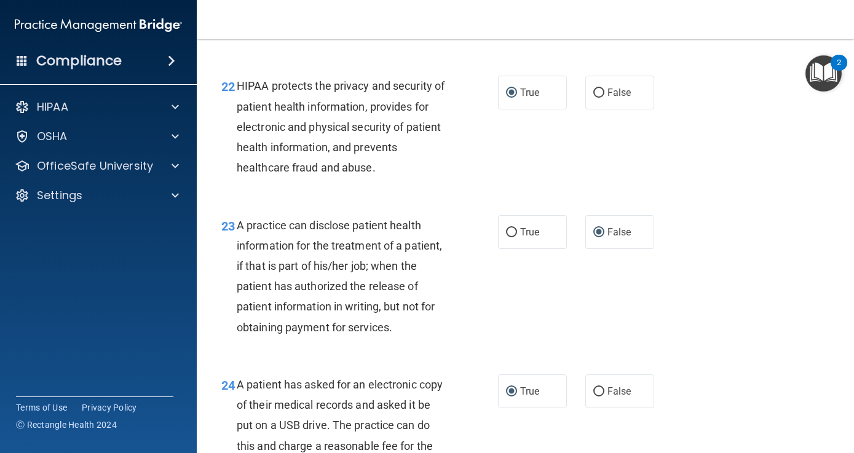
click at [744, 160] on div "22 HIPAA protects the privacy and security of patient health information, provi…" at bounding box center [525, 129] width 627 height 139
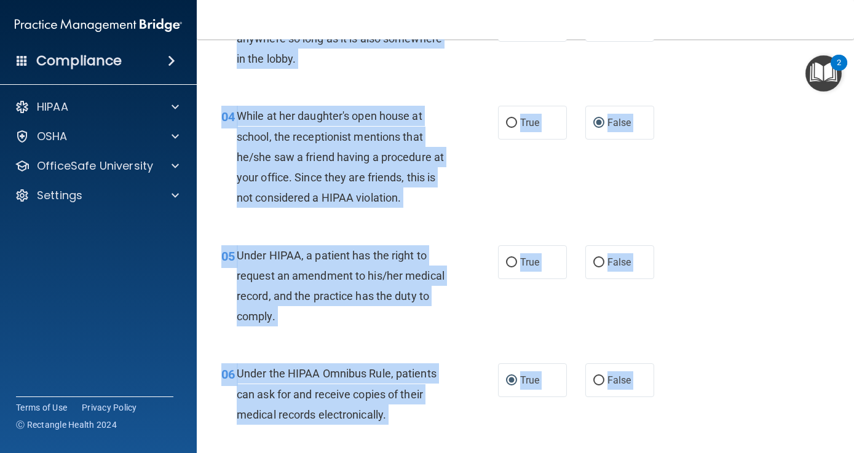
drag, startPoint x: 744, startPoint y: 160, endPoint x: 741, endPoint y: 33, distance: 126.8
click at [741, 33] on div "Toggle navigation Jessica Ledonne gabbardj1@gmail.com Manage My Enterprise Toot…" at bounding box center [526, 226] width 658 height 453
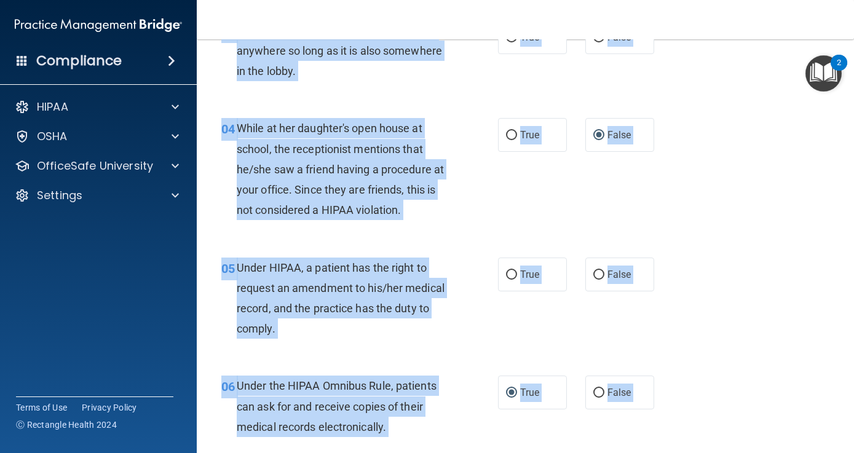
click at [501, 214] on div "04 While at her daughter's open house at school, the receptionist mentions that…" at bounding box center [360, 172] width 314 height 108
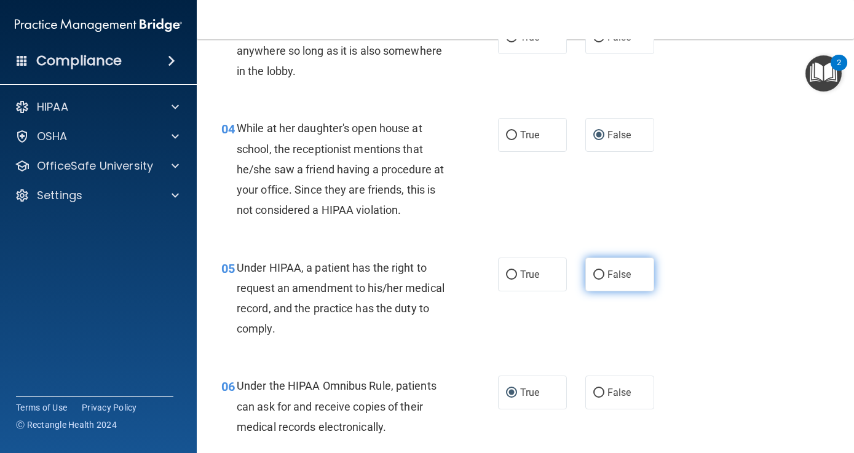
click at [600, 271] on input "False" at bounding box center [599, 275] width 11 height 9
radio input "true"
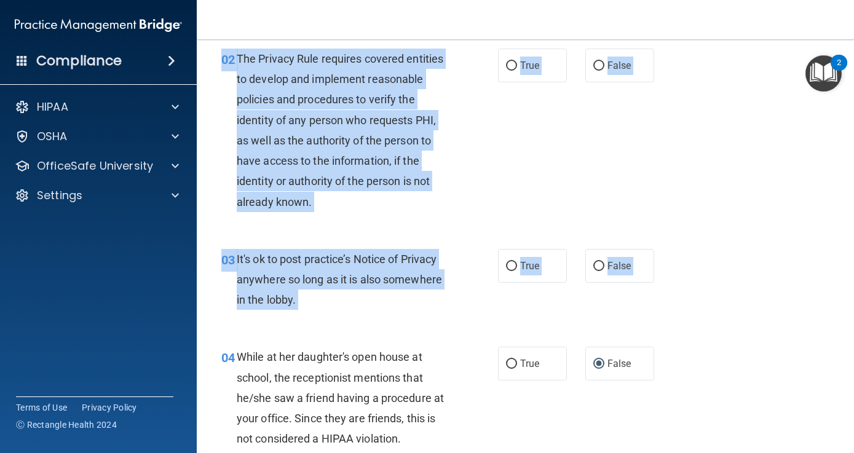
scroll to position [91, 0]
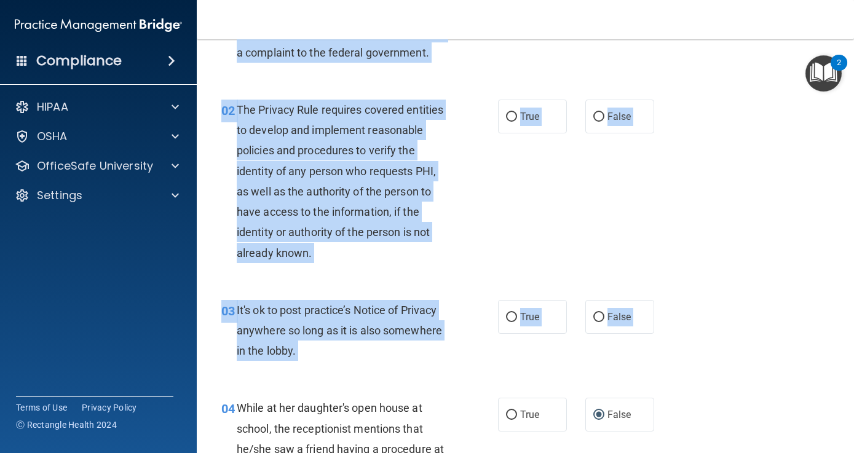
drag, startPoint x: 765, startPoint y: 217, endPoint x: 758, endPoint y: 28, distance: 188.4
click at [758, 27] on div "Toggle navigation Jessica Ledonne gabbardj1@gmail.com Manage My Enterprise Toot…" at bounding box center [526, 226] width 658 height 453
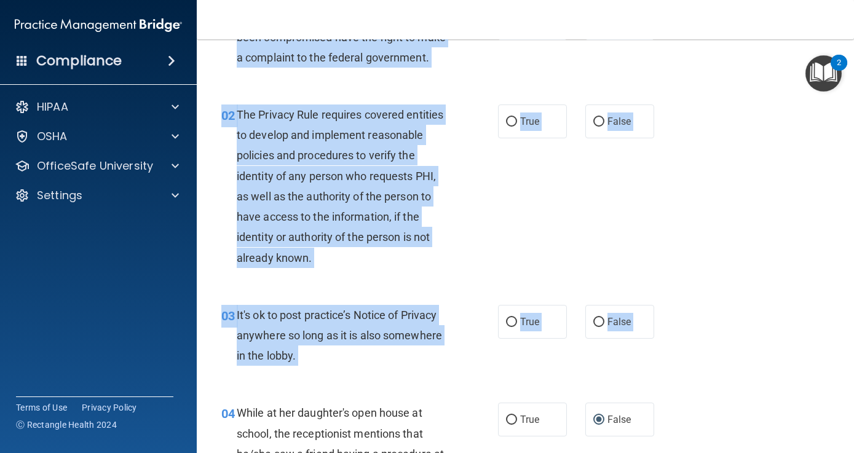
click at [544, 235] on div "02 The Privacy Rule requires covered entities to develop and implement reasonab…" at bounding box center [525, 189] width 627 height 201
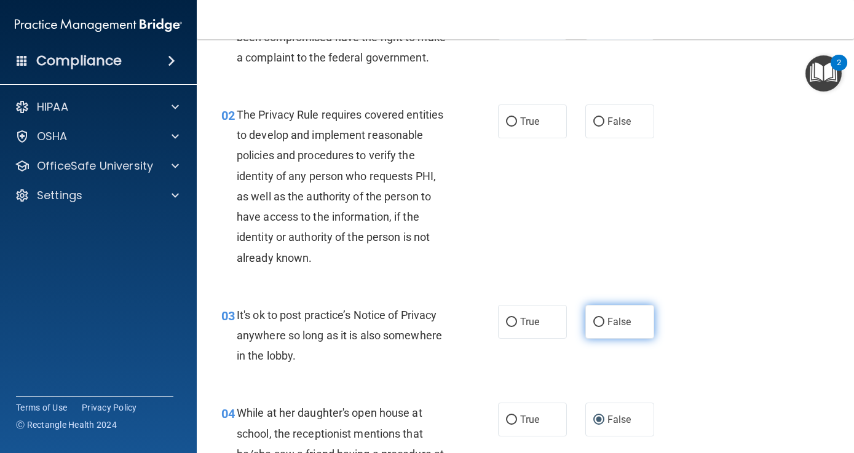
click at [598, 319] on input "False" at bounding box center [599, 322] width 11 height 9
radio input "true"
click at [566, 167] on div "02 The Privacy Rule requires covered entities to develop and implement reasonab…" at bounding box center [525, 189] width 627 height 201
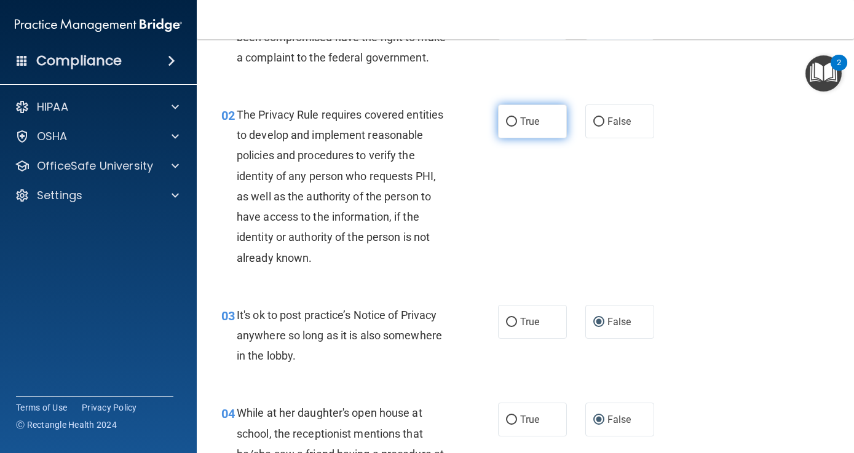
click at [512, 121] on input "True" at bounding box center [511, 121] width 11 height 9
radio input "true"
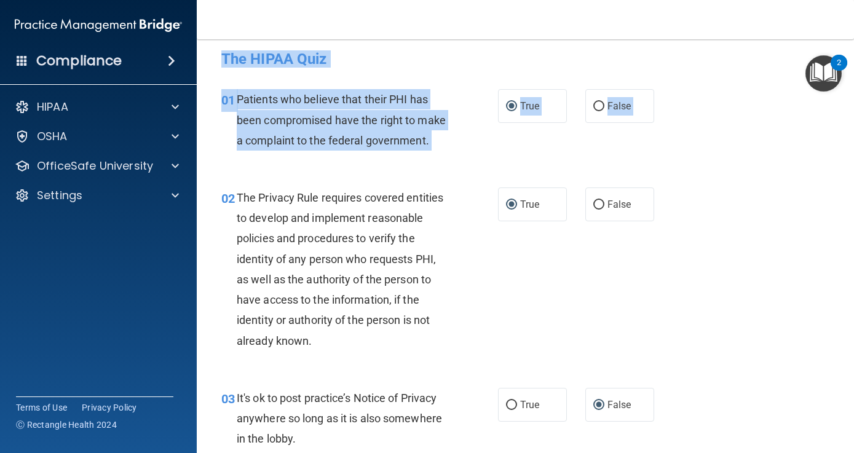
scroll to position [0, 0]
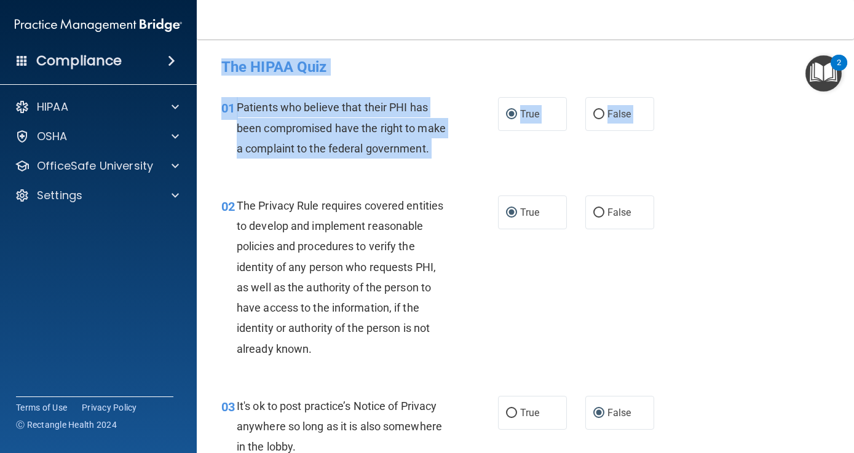
drag, startPoint x: 764, startPoint y: 190, endPoint x: 762, endPoint y: 35, distance: 155.0
click at [762, 35] on div "Toggle navigation Jessica Ledonne gabbardj1@gmail.com Manage My Enterprise Toot…" at bounding box center [526, 226] width 658 height 453
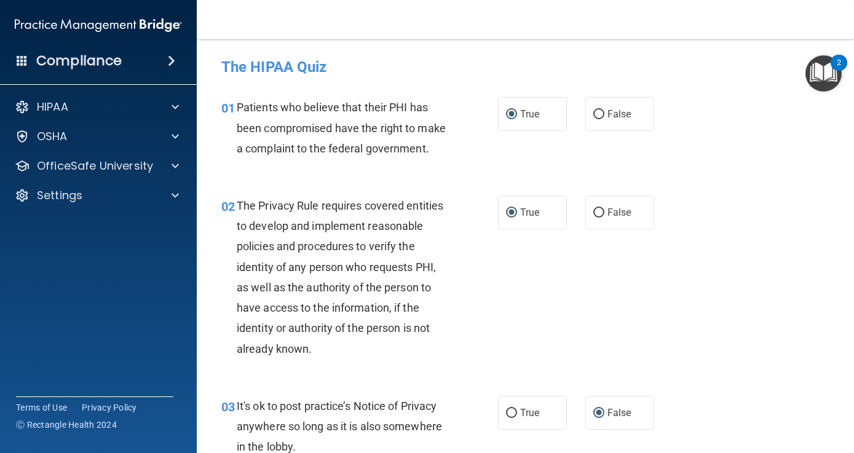
click at [715, 348] on div "02 The Privacy Rule requires covered entities to develop and implement reasonab…" at bounding box center [525, 280] width 627 height 201
click at [754, 289] on div "02 The Privacy Rule requires covered entities to develop and implement reasonab…" at bounding box center [525, 280] width 627 height 201
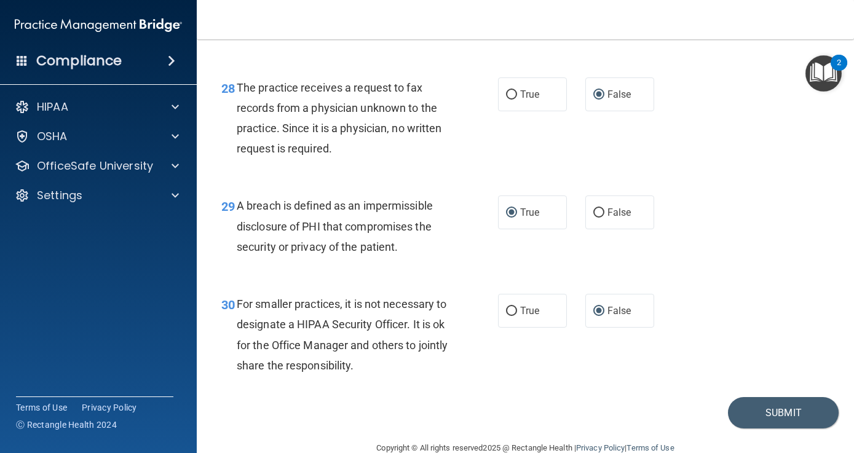
scroll to position [3231, 0]
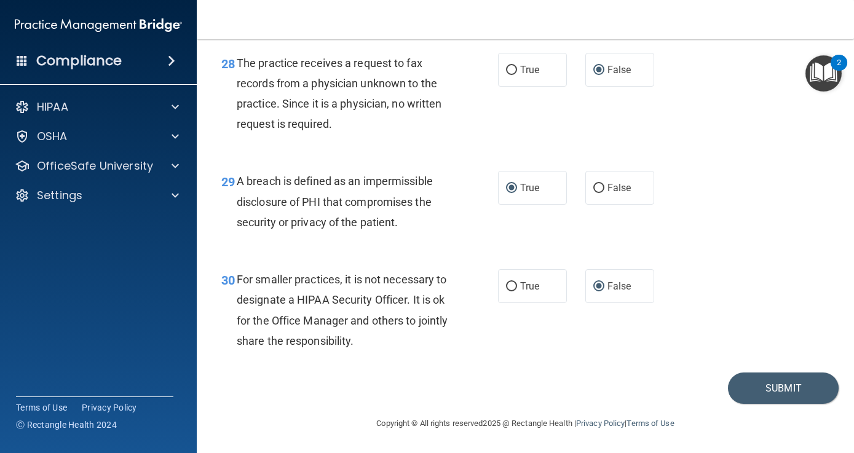
drag, startPoint x: 754, startPoint y: 289, endPoint x: 755, endPoint y: 482, distance: 193.8
click at [755, 453] on html "Compliance HIPAA Documents and Policies Report an Incident Business Associates …" at bounding box center [427, 226] width 854 height 453
click at [789, 392] on button "Submit" at bounding box center [783, 388] width 111 height 31
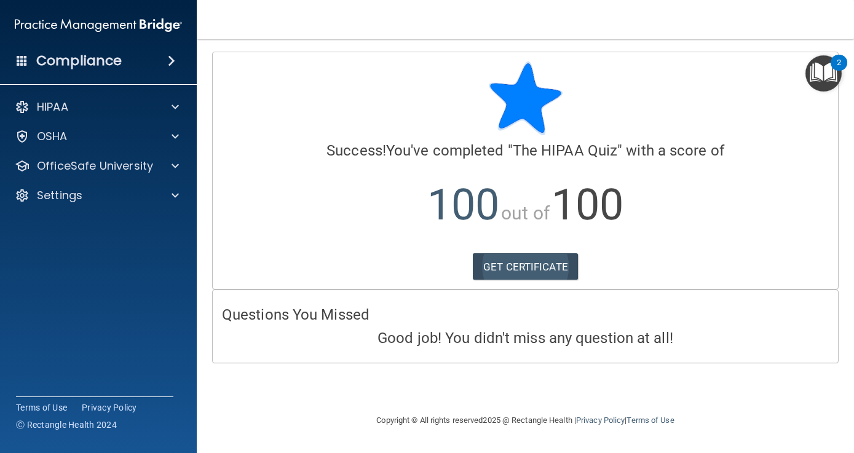
click at [546, 263] on link "GET CERTIFICATE" at bounding box center [525, 266] width 105 height 27
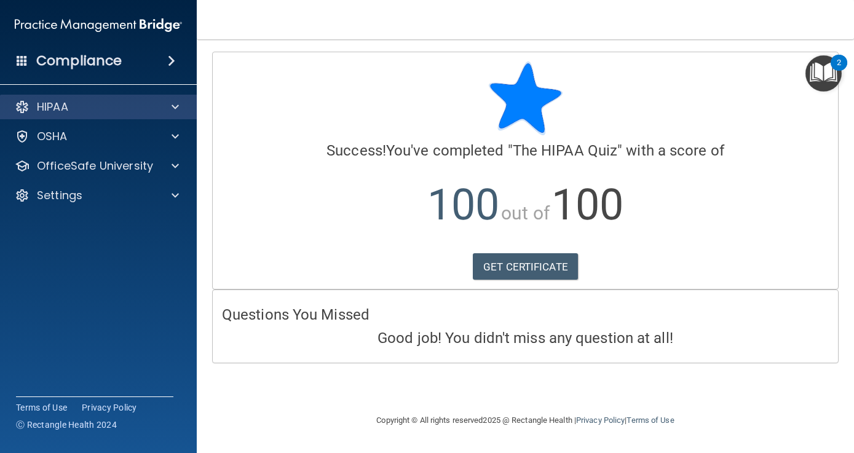
click at [178, 105] on span at bounding box center [175, 107] width 7 height 15
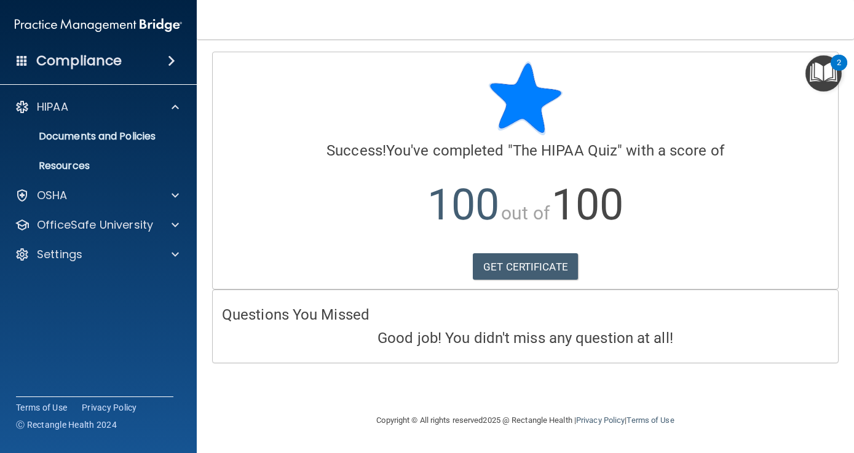
click at [114, 60] on h4 "Compliance" at bounding box center [79, 60] width 86 height 17
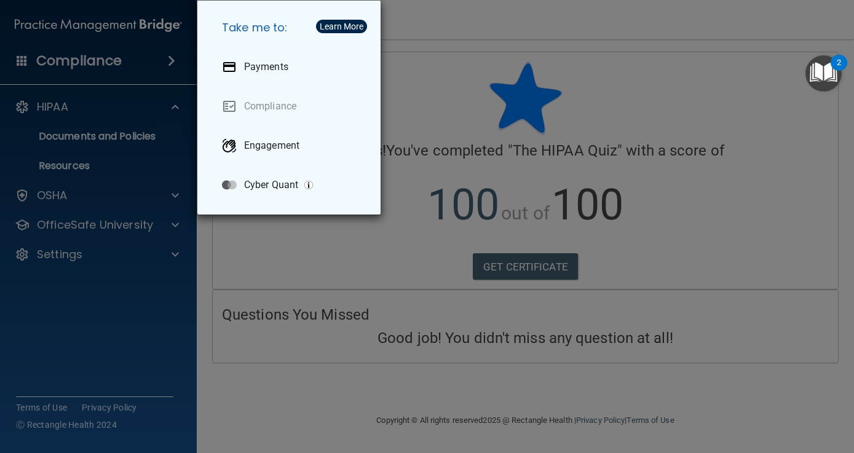
click at [107, 57] on div "Take me to: Payments Compliance Engagement Cyber Quant" at bounding box center [427, 226] width 854 height 453
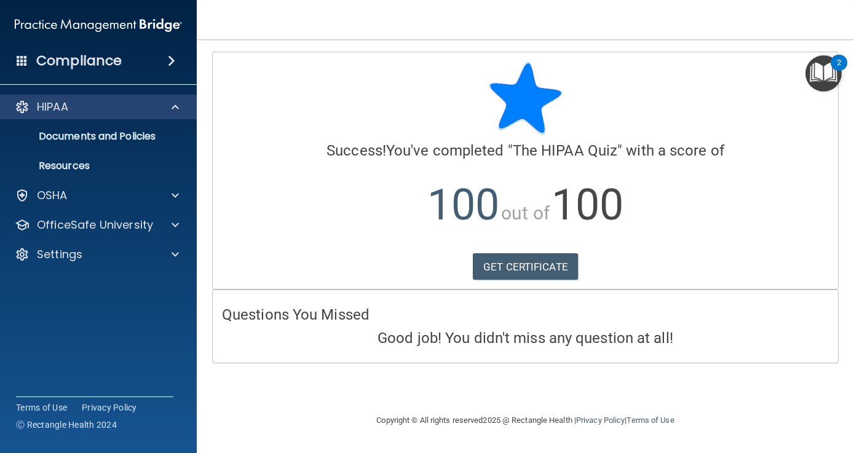
click at [74, 110] on div "HIPAA" at bounding box center [82, 107] width 153 height 15
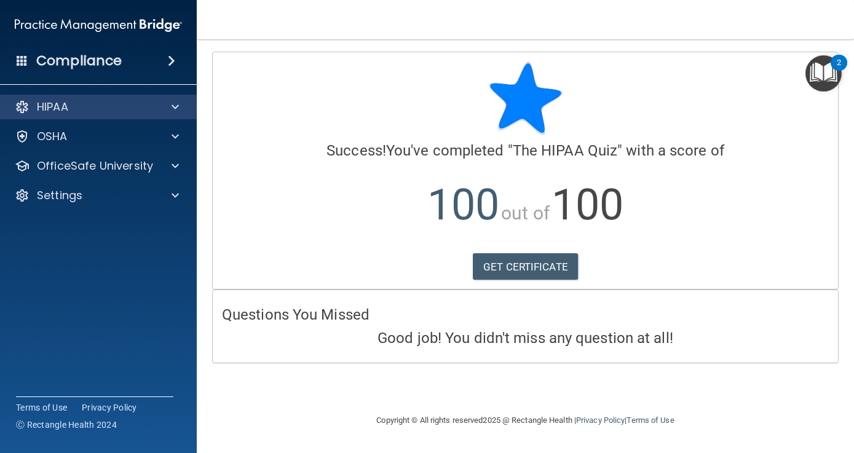
click at [74, 110] on div "HIPAA" at bounding box center [82, 107] width 153 height 15
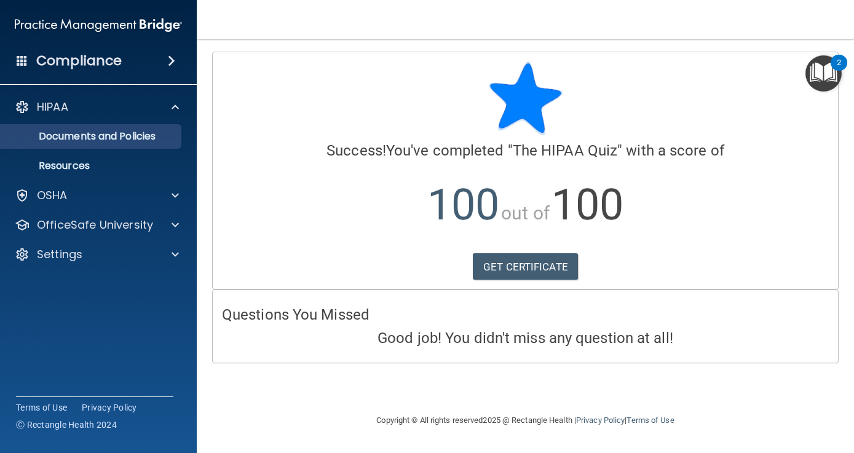
click at [89, 132] on p "Documents and Policies" at bounding box center [92, 136] width 168 height 12
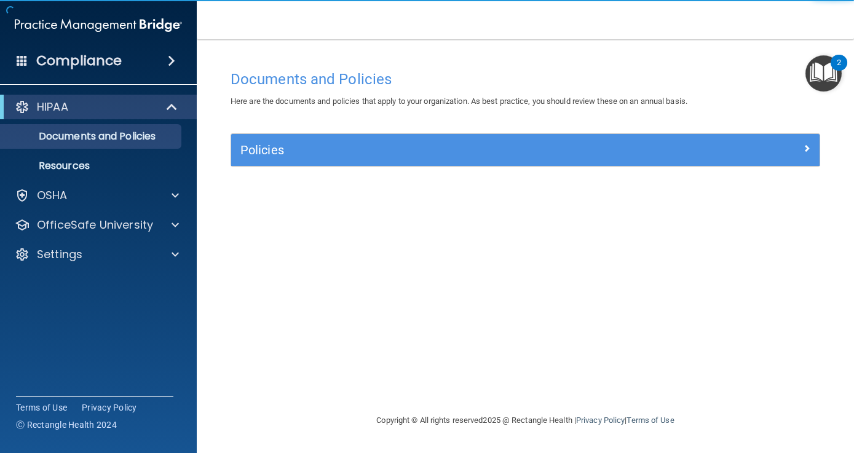
click at [407, 153] on h5 "Policies" at bounding box center [452, 150] width 423 height 14
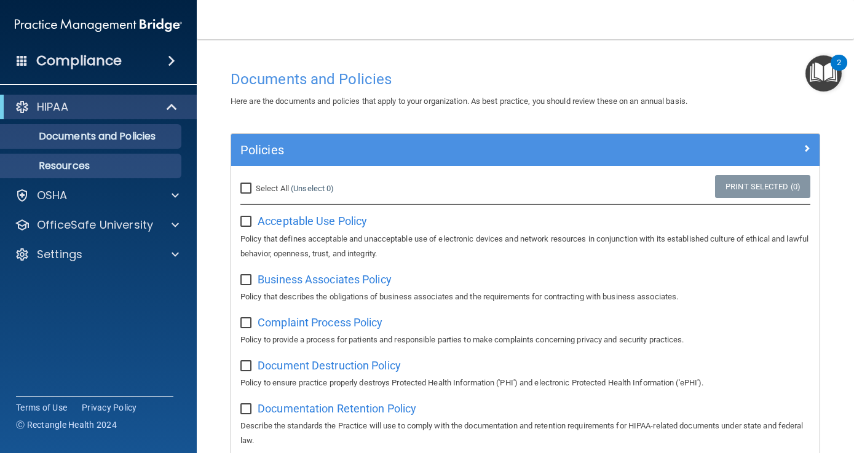
click at [132, 164] on p "Resources" at bounding box center [92, 166] width 168 height 12
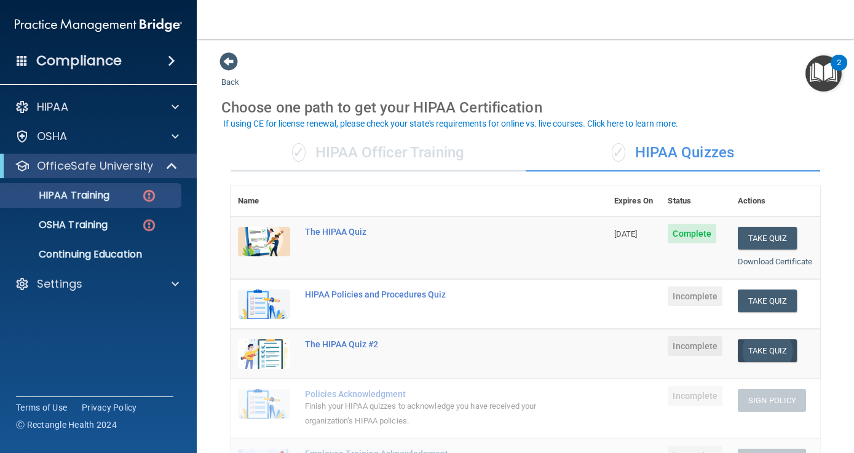
click at [759, 362] on button "Take Quiz" at bounding box center [767, 351] width 59 height 23
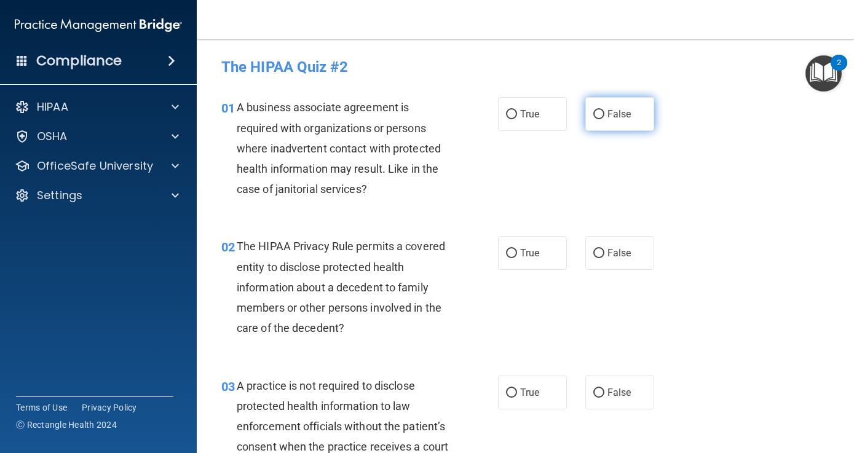
click at [597, 114] on input "False" at bounding box center [599, 114] width 11 height 9
radio input "true"
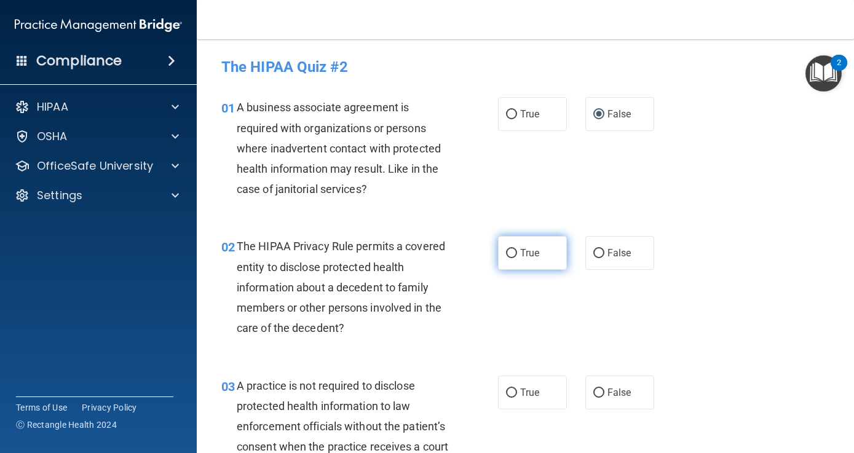
click at [512, 254] on input "True" at bounding box center [511, 253] width 11 height 9
radio input "true"
click at [737, 338] on div "02 The HIPAA Privacy Rule permits a covered entity to disclose protected health…" at bounding box center [525, 290] width 627 height 139
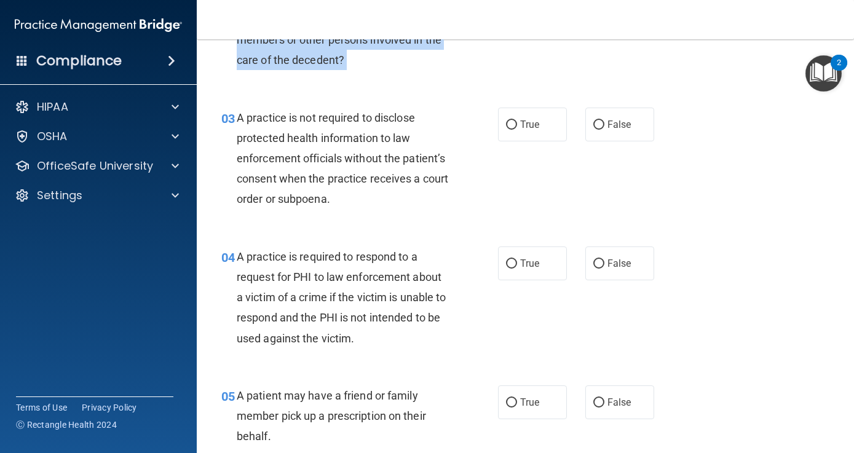
drag, startPoint x: 756, startPoint y: 328, endPoint x: 760, endPoint y: 462, distance: 133.5
click at [760, 453] on html "Compliance HIPAA Documents and Policies Report an Incident Business Associates …" at bounding box center [427, 226] width 854 height 453
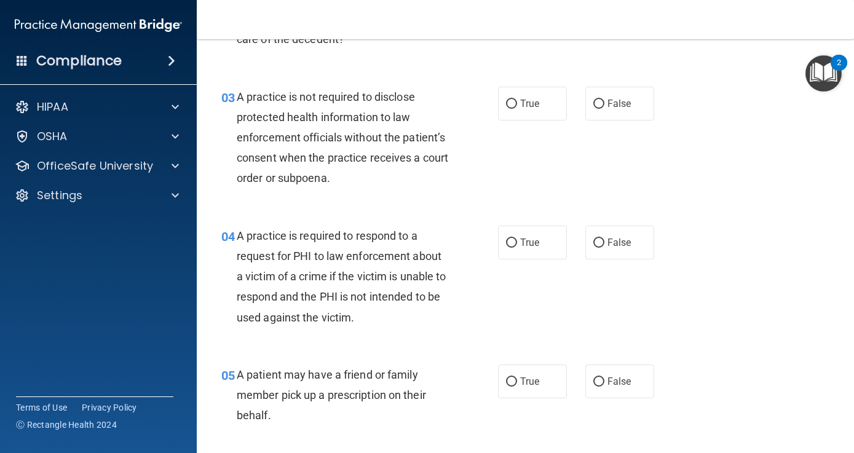
click at [704, 179] on div "03 A practice is not required to disclose protected health information to law e…" at bounding box center [525, 140] width 627 height 139
click at [599, 100] on input "False" at bounding box center [599, 104] width 11 height 9
radio input "true"
click at [600, 239] on input "False" at bounding box center [599, 243] width 11 height 9
radio input "true"
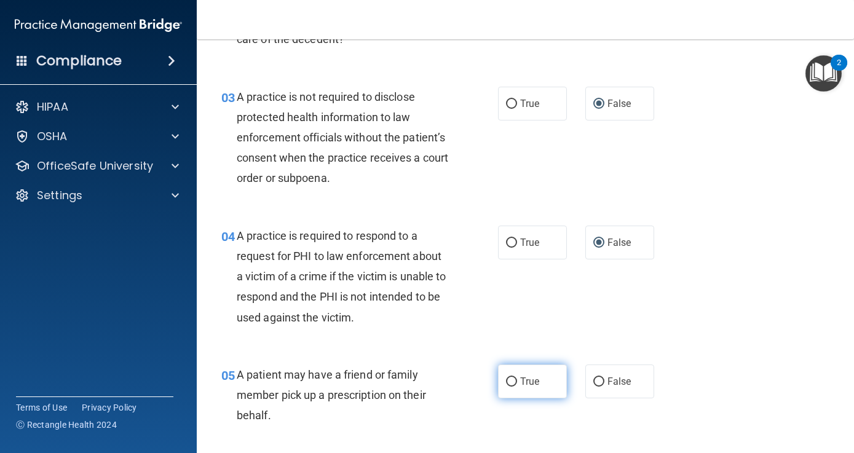
click at [514, 378] on input "True" at bounding box center [511, 382] width 11 height 9
radio input "true"
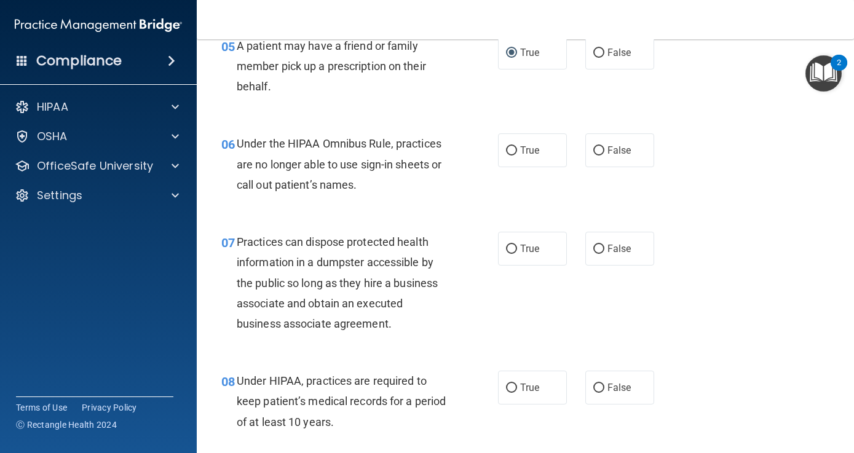
scroll to position [674, 0]
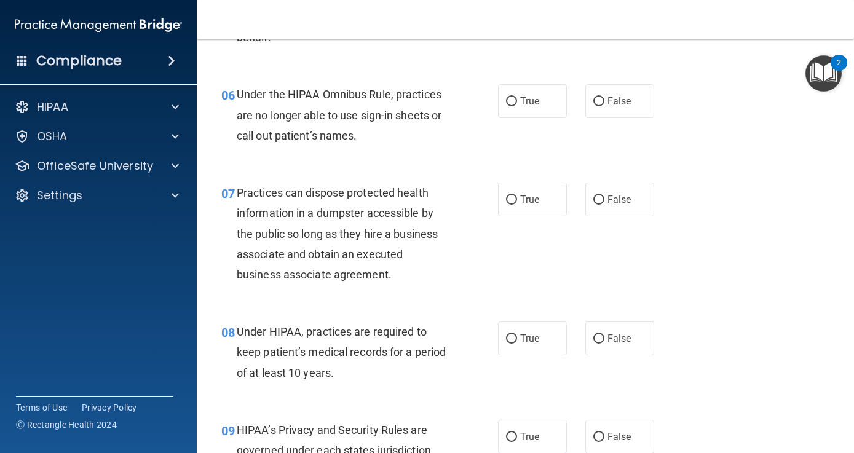
drag, startPoint x: 738, startPoint y: 278, endPoint x: 743, endPoint y: 464, distance: 185.8
click at [743, 453] on html "Compliance HIPAA Documents and Policies Report an Incident Business Associates …" at bounding box center [427, 226] width 854 height 453
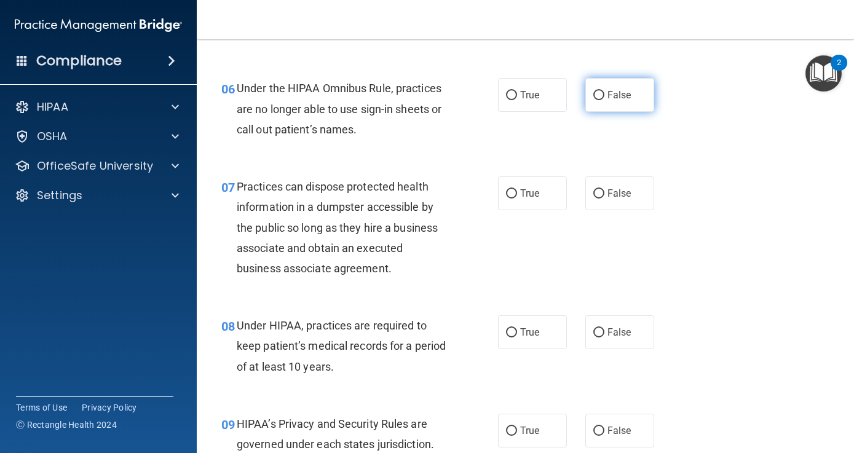
click at [603, 93] on input "False" at bounding box center [599, 95] width 11 height 9
radio input "true"
click at [601, 189] on input "False" at bounding box center [599, 193] width 11 height 9
radio input "true"
click at [603, 330] on input "False" at bounding box center [599, 332] width 11 height 9
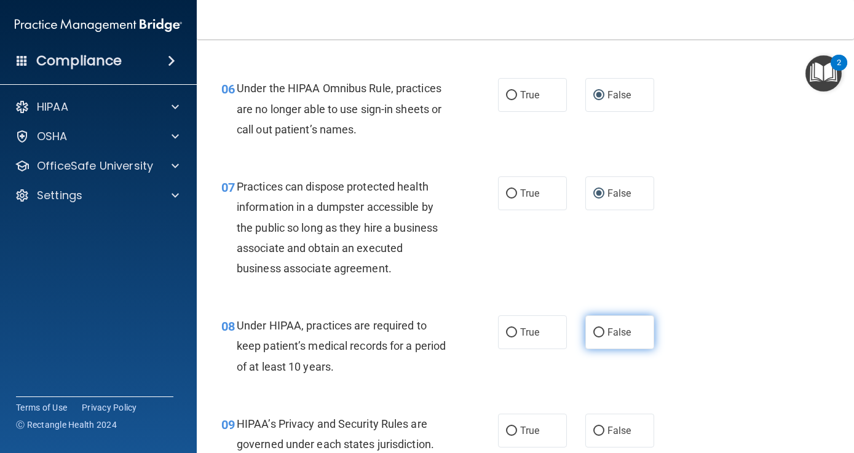
radio input "true"
click at [750, 334] on div "08 Under HIPAA, practices are required to keep patient’s medical records for a …" at bounding box center [525, 349] width 627 height 98
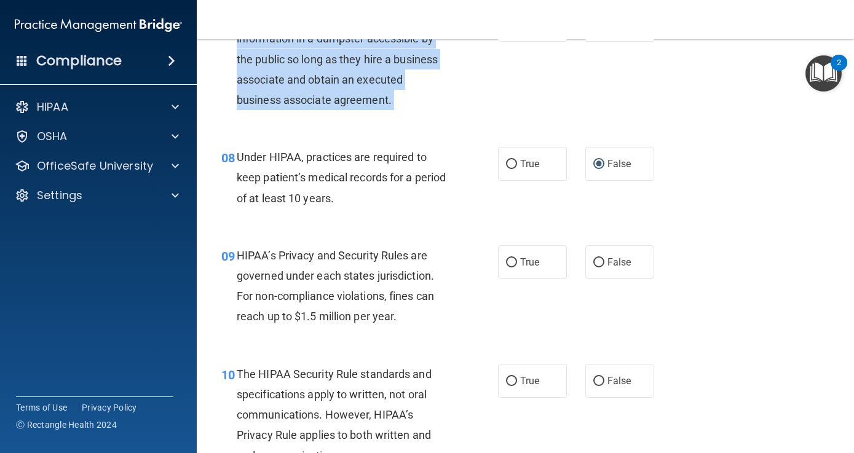
drag, startPoint x: 707, startPoint y: 300, endPoint x: 704, endPoint y: 463, distance: 163.0
click at [704, 453] on html "Compliance HIPAA Documents and Policies Report an Incident Business Associates …" at bounding box center [427, 226] width 854 height 453
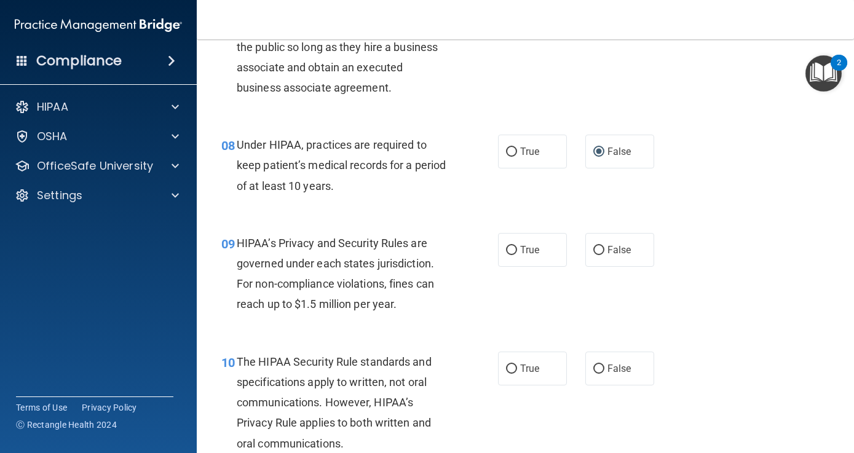
click at [447, 289] on div "HIPAA’s Privacy and Security Rules are governed under each states jurisdiction.…" at bounding box center [347, 274] width 221 height 82
click at [509, 246] on input "True" at bounding box center [511, 250] width 11 height 9
radio input "true"
click at [434, 326] on div "09 HIPAA’s Privacy and Security Rules are governed under each states jurisdicti…" at bounding box center [525, 277] width 627 height 119
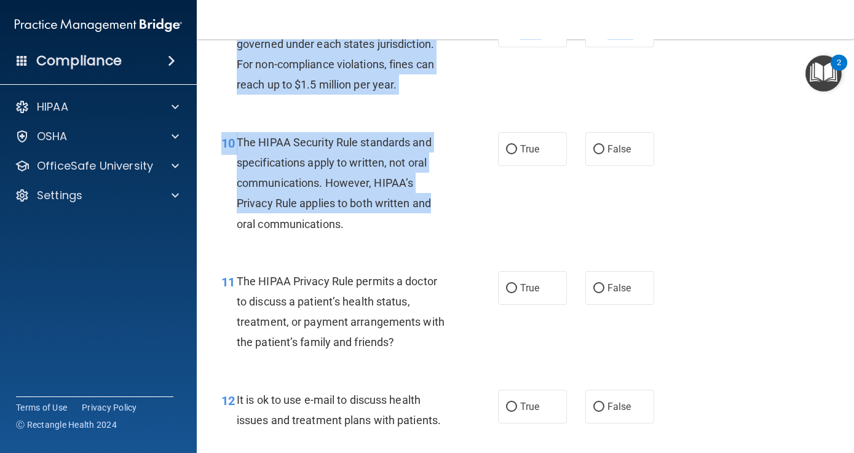
drag, startPoint x: 488, startPoint y: 406, endPoint x: 492, endPoint y: 469, distance: 62.9
click at [492, 453] on html "Compliance HIPAA Documents and Policies Report an Incident Business Associates …" at bounding box center [427, 226] width 854 height 453
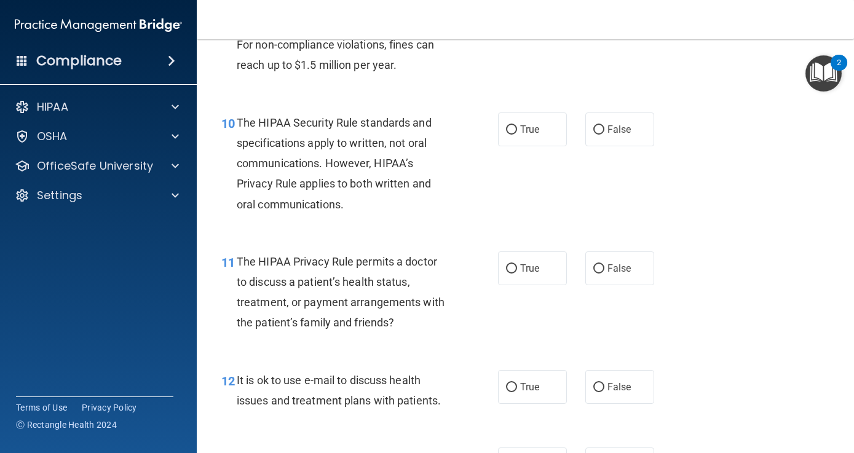
click at [440, 236] on div "11 The HIPAA Privacy Rule permits a doctor to discuss a patient’s health status…" at bounding box center [525, 295] width 627 height 119
click at [511, 125] on input "True" at bounding box center [511, 129] width 11 height 9
radio input "true"
click at [510, 265] on input "True" at bounding box center [511, 269] width 11 height 9
radio input "true"
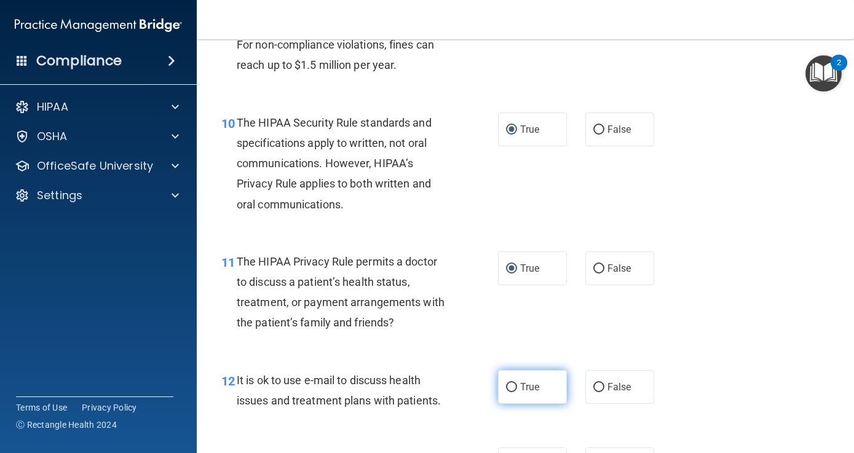
click at [512, 383] on input "True" at bounding box center [511, 387] width 11 height 9
radio input "true"
click at [744, 357] on div "12 It is ok to use e-mail to discuss health issues and treatment plans with pat…" at bounding box center [525, 394] width 627 height 78
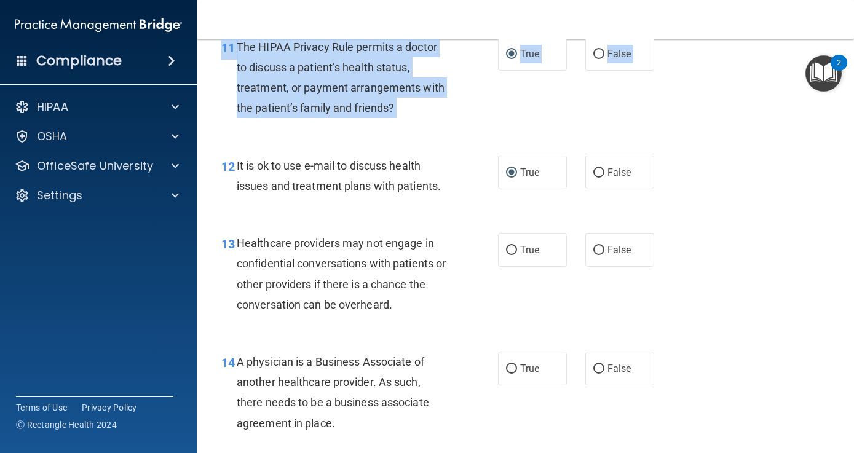
drag, startPoint x: 744, startPoint y: 357, endPoint x: 760, endPoint y: 466, distance: 110.1
click at [760, 453] on html "Compliance HIPAA Documents and Policies Report an Incident Business Associates …" at bounding box center [427, 226] width 854 height 453
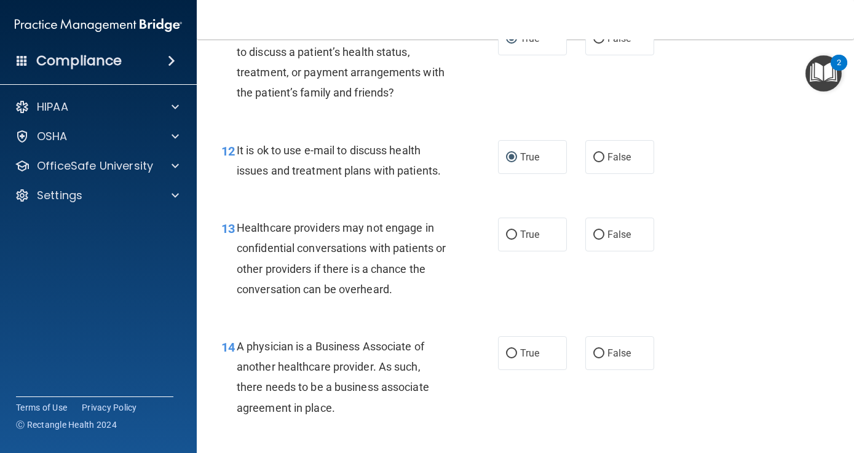
click at [492, 302] on div "13 Healthcare providers may not engage in confidential conversations with patie…" at bounding box center [525, 261] width 627 height 119
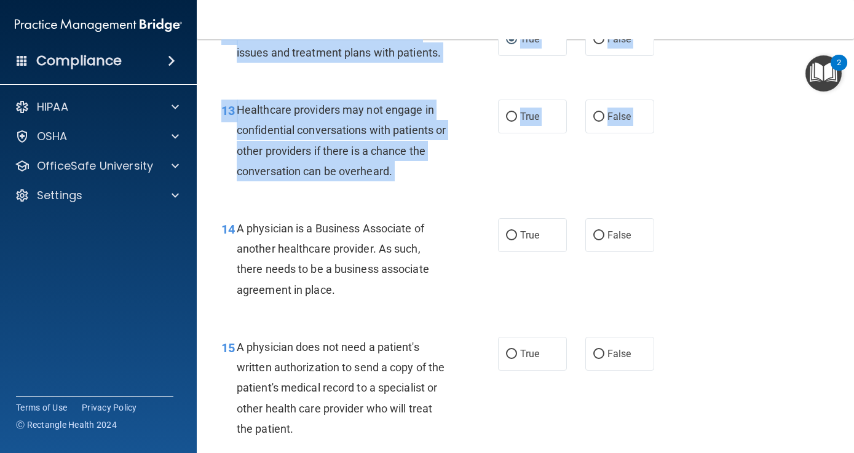
scroll to position [1486, 0]
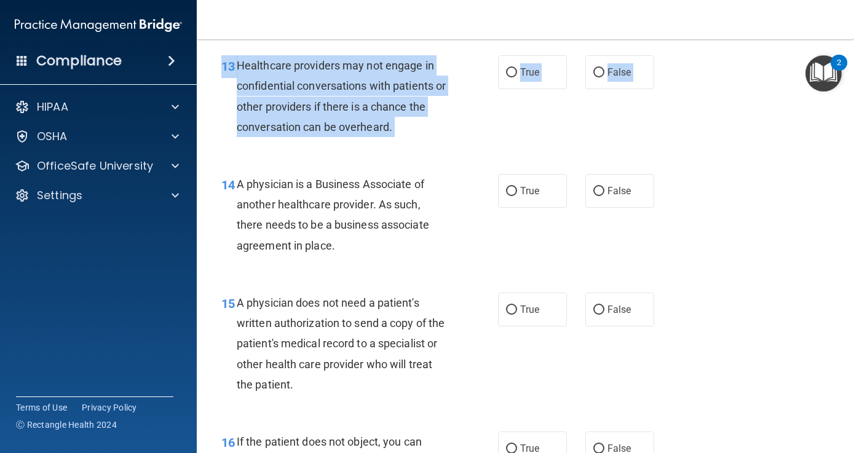
drag, startPoint x: 735, startPoint y: 324, endPoint x: 747, endPoint y: 465, distance: 142.0
click at [747, 453] on html "Compliance HIPAA Documents and Policies Report an Incident Business Associates …" at bounding box center [427, 226] width 854 height 453
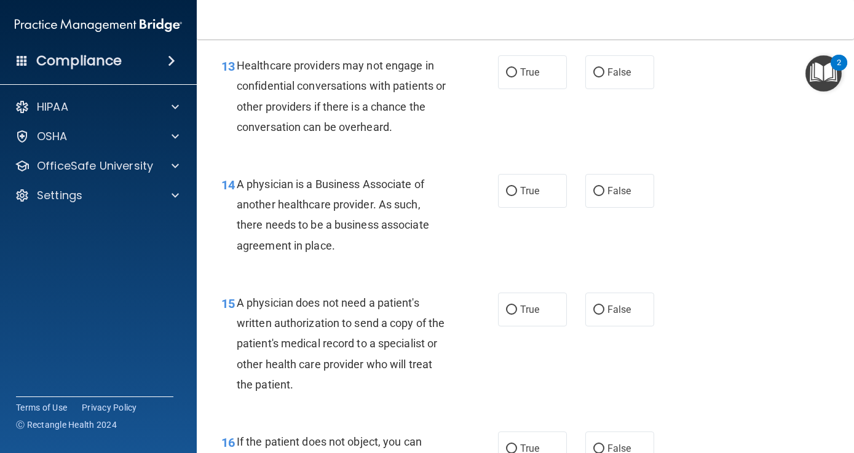
click at [332, 371] on div "A physician does not need a patient's written authorization to send a copy of t…" at bounding box center [347, 344] width 221 height 102
click at [509, 306] on input "True" at bounding box center [511, 310] width 11 height 9
radio input "true"
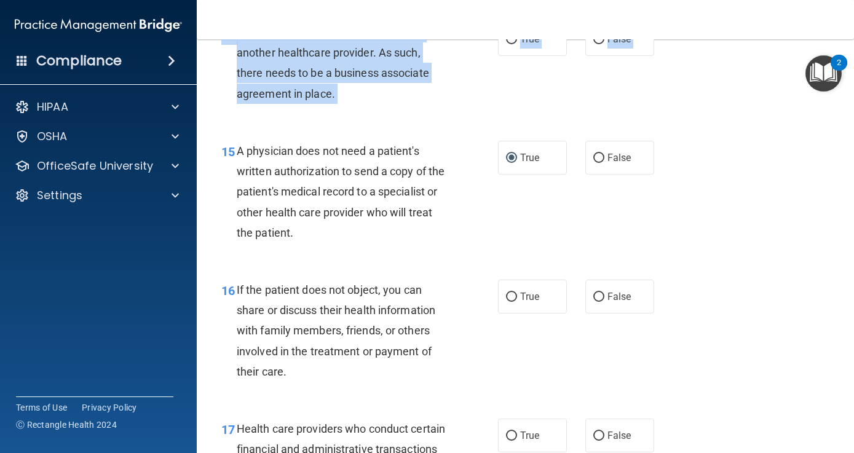
drag, startPoint x: 474, startPoint y: 407, endPoint x: 479, endPoint y: 468, distance: 61.1
click at [479, 453] on html "Compliance HIPAA Documents and Policies Report an Incident Business Associates …" at bounding box center [427, 226] width 854 height 453
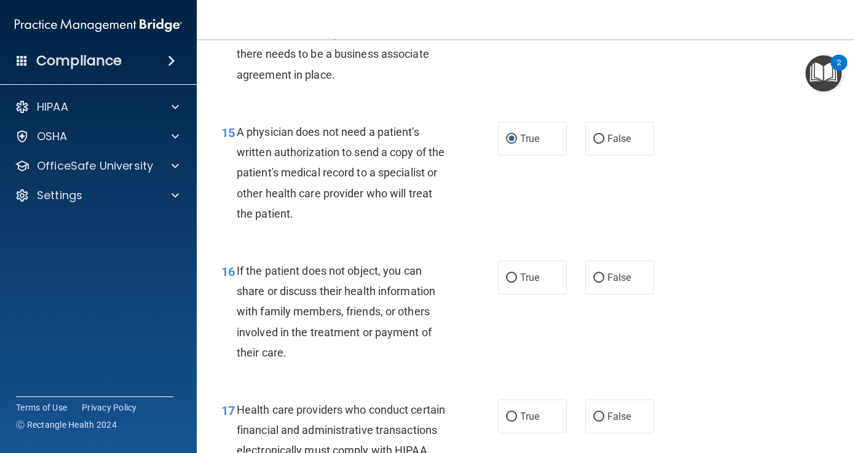
click at [357, 350] on div "If the patient does not object, you can share or discuss their health informati…" at bounding box center [347, 312] width 221 height 102
click at [513, 274] on input "True" at bounding box center [511, 278] width 11 height 9
radio input "true"
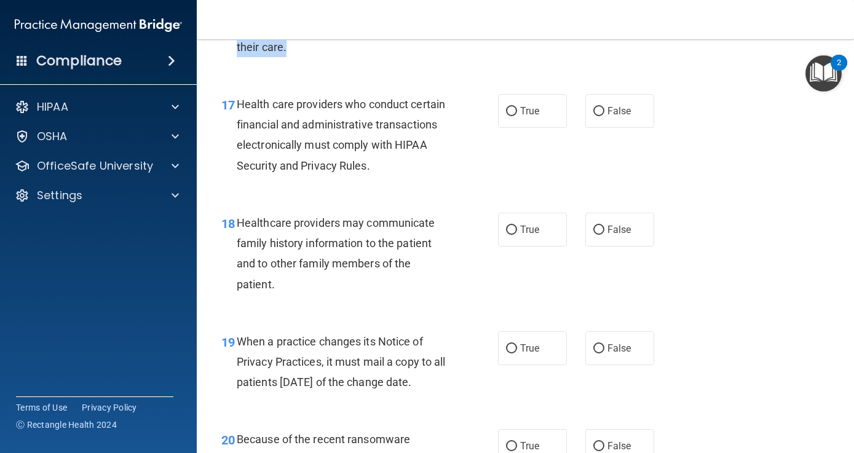
drag, startPoint x: 450, startPoint y: 351, endPoint x: 459, endPoint y: 459, distance: 108.7
click at [459, 453] on html "Compliance HIPAA Documents and Policies Report an Incident Business Associates …" at bounding box center [427, 226] width 854 height 453
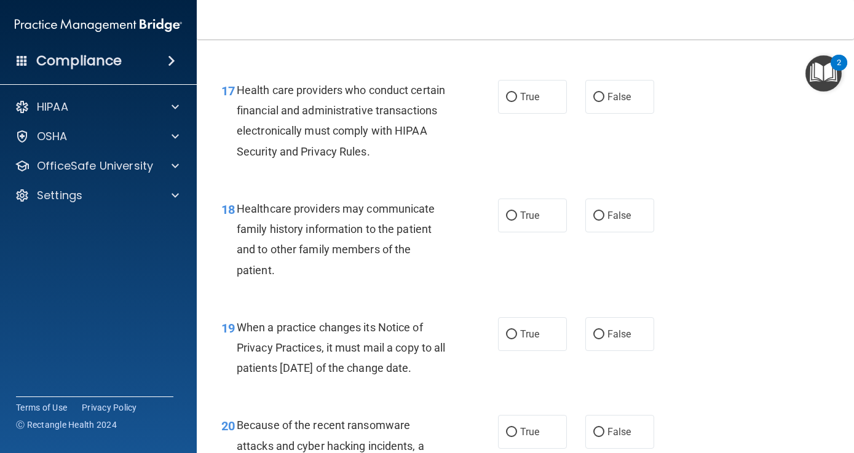
click at [301, 252] on div "Healthcare providers may communicate family history information to the patient …" at bounding box center [347, 240] width 221 height 82
click at [599, 330] on input "False" at bounding box center [599, 334] width 11 height 9
radio input "true"
click at [513, 93] on input "True" at bounding box center [511, 97] width 11 height 9
radio input "true"
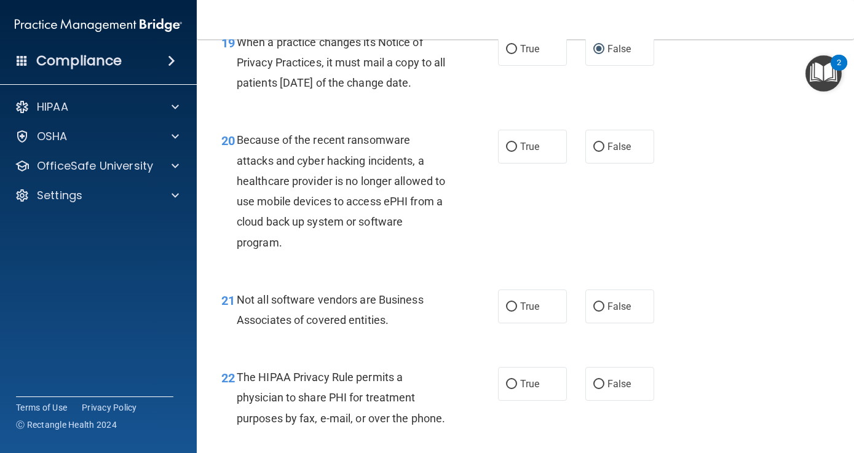
scroll to position [2307, 0]
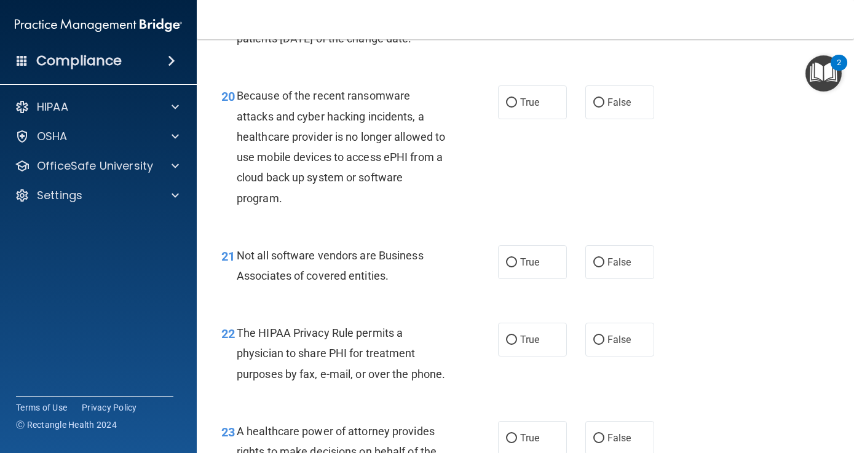
drag, startPoint x: 769, startPoint y: 338, endPoint x: 773, endPoint y: 465, distance: 126.8
click at [773, 453] on html "Compliance HIPAA Documents and Policies Report an Incident Business Associates …" at bounding box center [427, 226] width 854 height 453
click at [327, 243] on div "21 Not all software vendors are Business Associates of covered entities. True F…" at bounding box center [525, 269] width 627 height 78
click at [599, 108] on input "False" at bounding box center [599, 102] width 11 height 9
radio input "true"
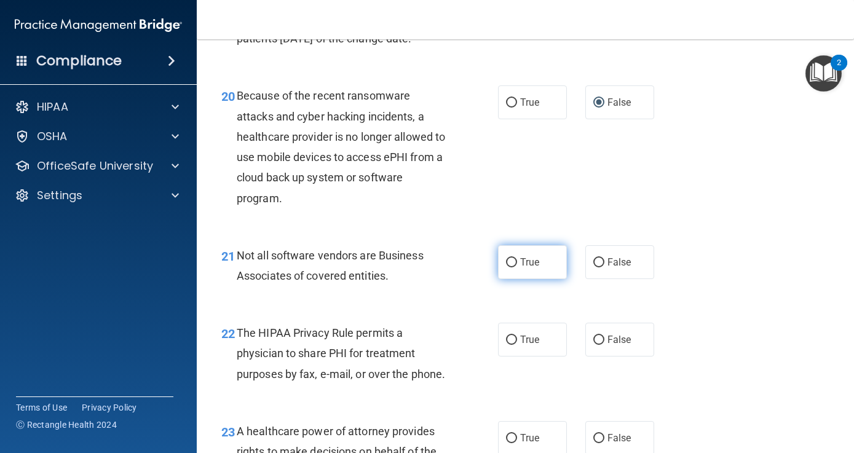
click at [509, 268] on input "True" at bounding box center [511, 262] width 11 height 9
radio input "true"
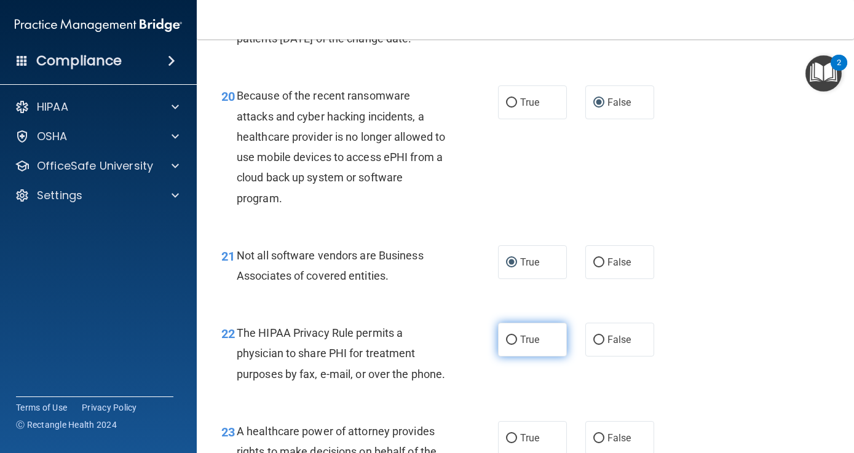
click at [507, 345] on input "True" at bounding box center [511, 340] width 11 height 9
radio input "true"
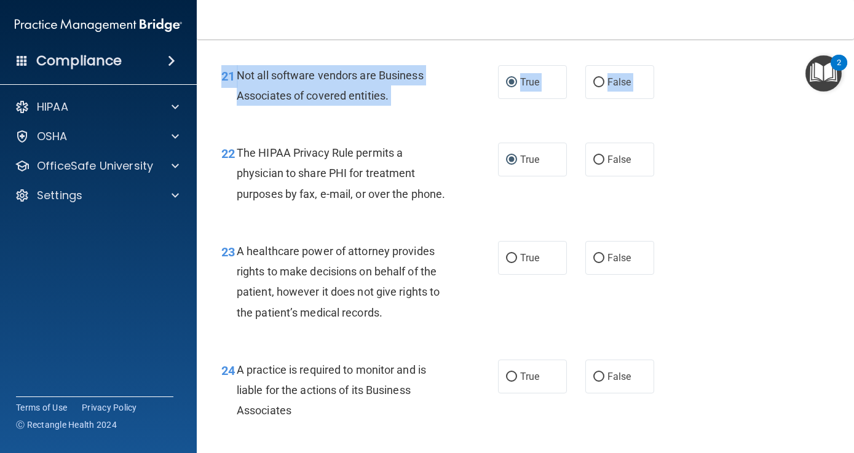
scroll to position [2531, 0]
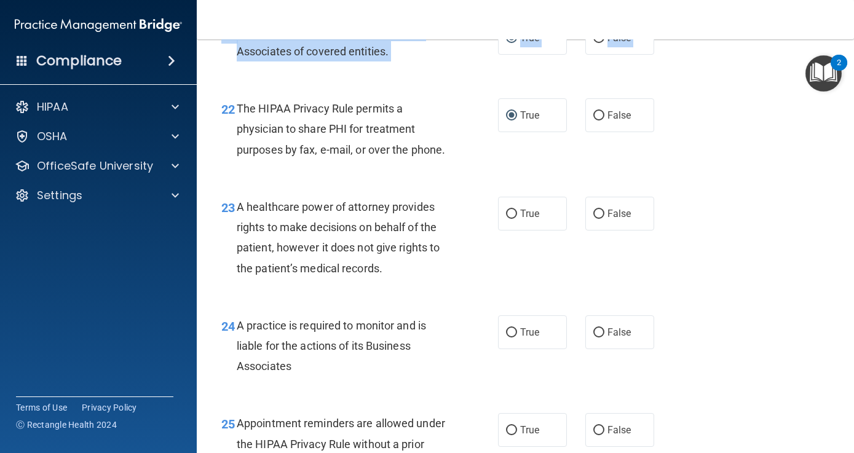
drag, startPoint x: 731, startPoint y: 381, endPoint x: 739, endPoint y: 465, distance: 84.0
click at [739, 453] on html "Compliance HIPAA Documents and Policies Report an Incident Business Associates …" at bounding box center [427, 226] width 854 height 453
click at [600, 219] on input "False" at bounding box center [599, 214] width 11 height 9
radio input "true"
click at [724, 396] on div "24 A practice is required to monitor and is liable for the actions of its Busin…" at bounding box center [525, 349] width 627 height 98
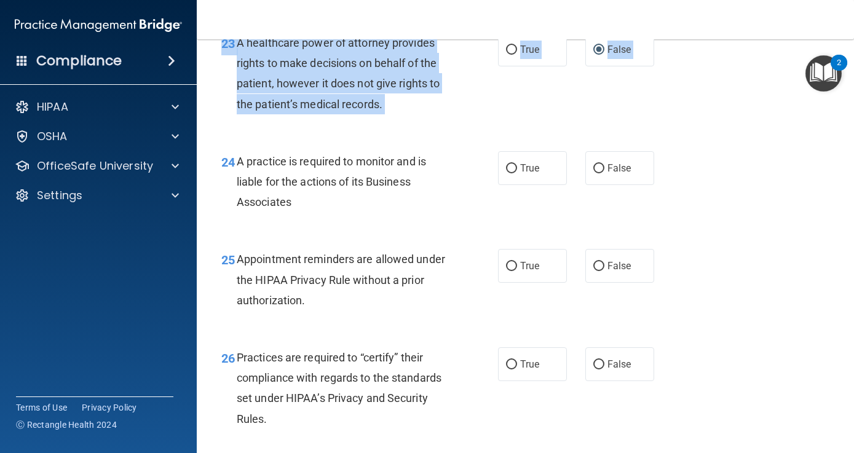
scroll to position [2752, 0]
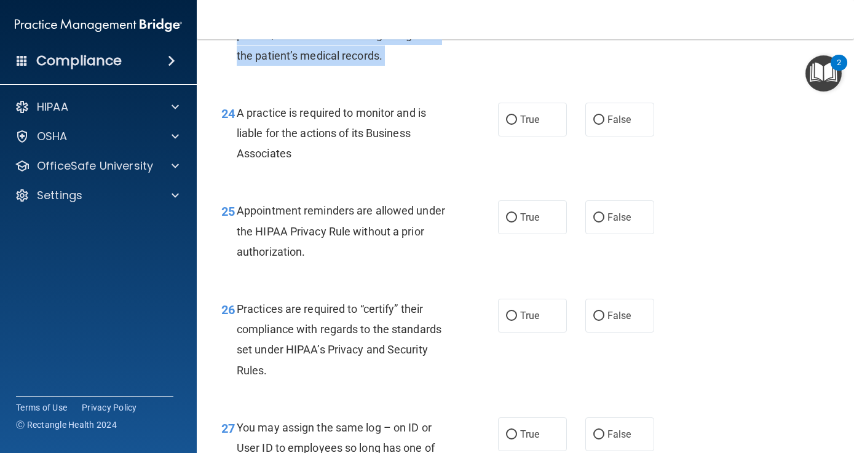
drag, startPoint x: 792, startPoint y: 361, endPoint x: 797, endPoint y: 464, distance: 103.5
click at [797, 453] on html "Compliance HIPAA Documents and Policies Report an Incident Business Associates …" at bounding box center [427, 226] width 854 height 453
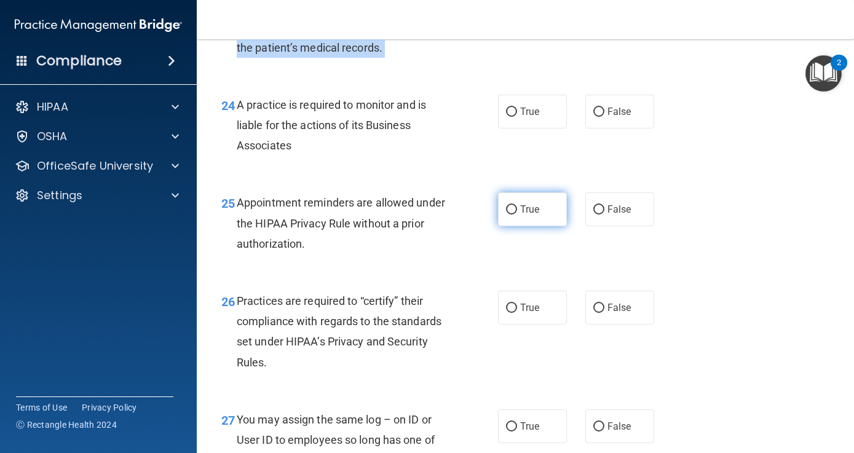
click at [511, 215] on input "True" at bounding box center [511, 209] width 11 height 9
radio input "true"
click at [602, 313] on input "False" at bounding box center [599, 308] width 11 height 9
radio input "true"
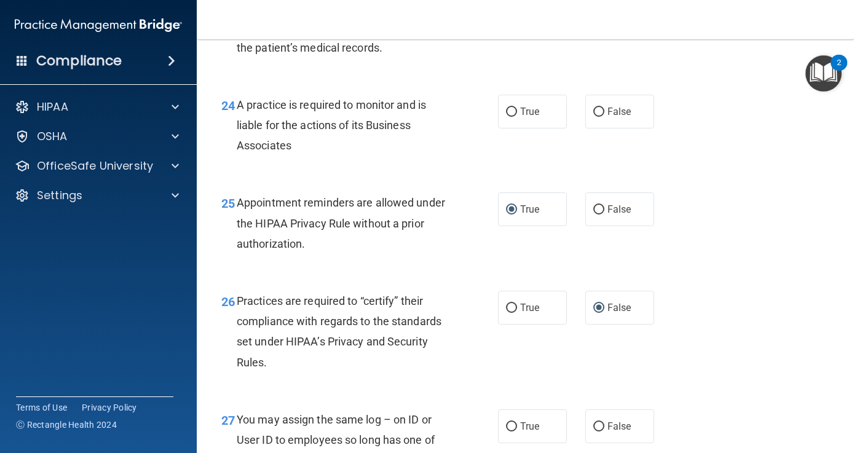
click at [704, 381] on div "26 Practices are required to “certify” their compliance with regards to the sta…" at bounding box center [525, 335] width 627 height 119
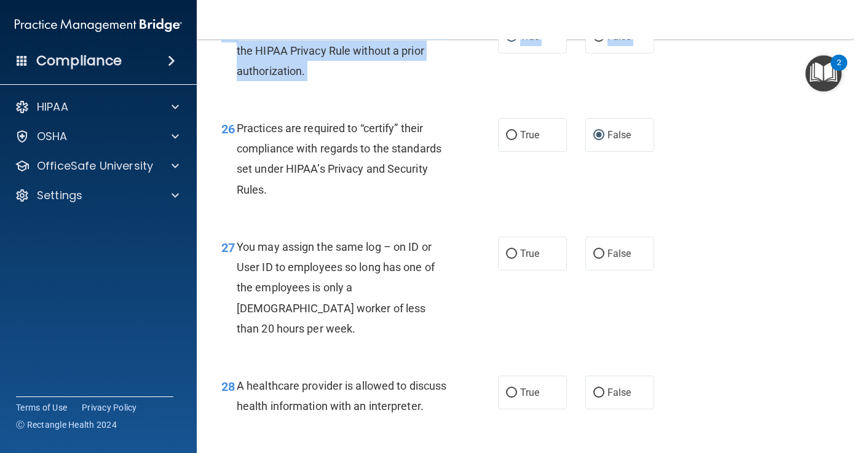
scroll to position [2964, 0]
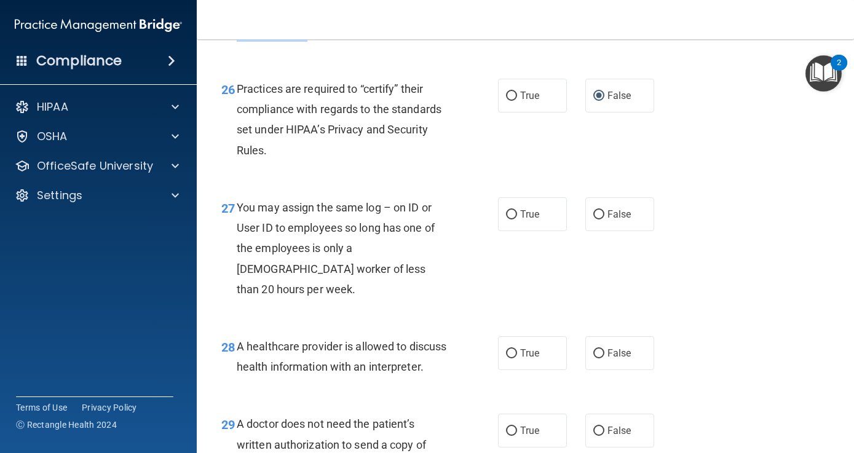
drag, startPoint x: 733, startPoint y: 359, endPoint x: 737, endPoint y: 469, distance: 109.6
click at [737, 453] on html "Compliance HIPAA Documents and Policies Report an Incident Business Associates …" at bounding box center [427, 226] width 854 height 453
click at [398, 276] on div "You may assign the same log – on ID or User ID to employees so long has one of …" at bounding box center [347, 248] width 221 height 102
click at [512, 349] on input "True" at bounding box center [511, 353] width 11 height 9
radio input "true"
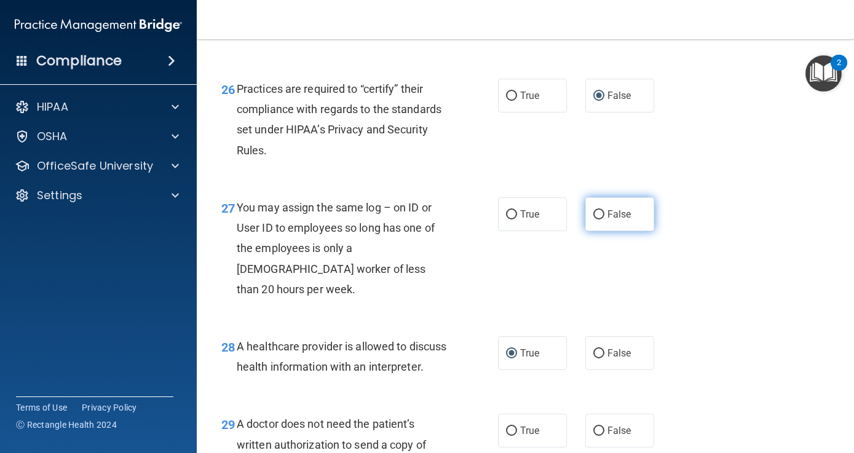
click at [600, 220] on input "False" at bounding box center [599, 214] width 11 height 9
radio input "true"
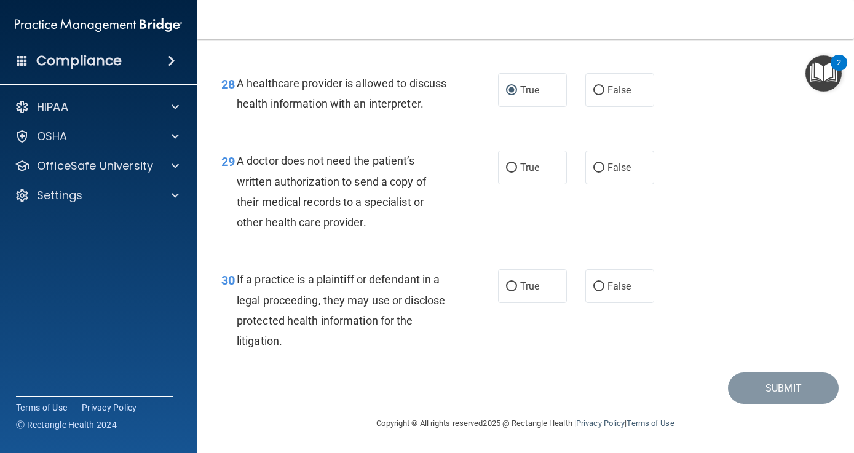
drag, startPoint x: 733, startPoint y: 288, endPoint x: 756, endPoint y: 466, distance: 179.9
click at [756, 453] on html "Compliance HIPAA Documents and Policies Report an Incident Business Associates …" at bounding box center [427, 226] width 854 height 453
click at [514, 167] on input "True" at bounding box center [511, 168] width 11 height 9
radio input "true"
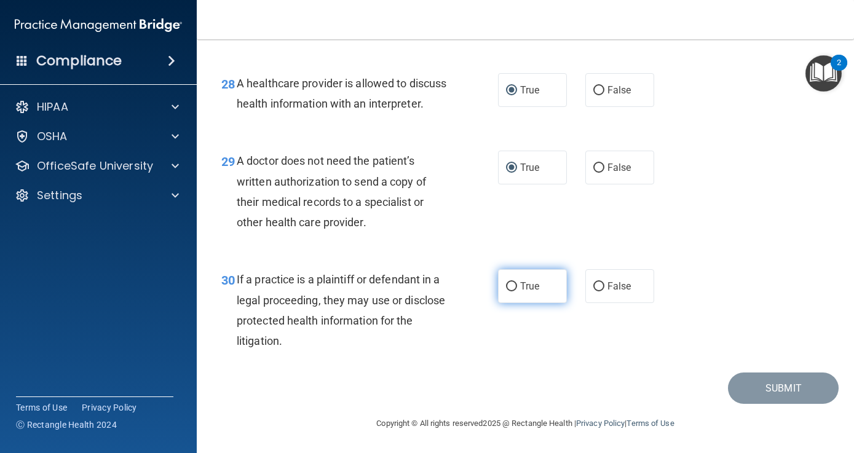
click at [512, 289] on input "True" at bounding box center [511, 286] width 11 height 9
radio input "true"
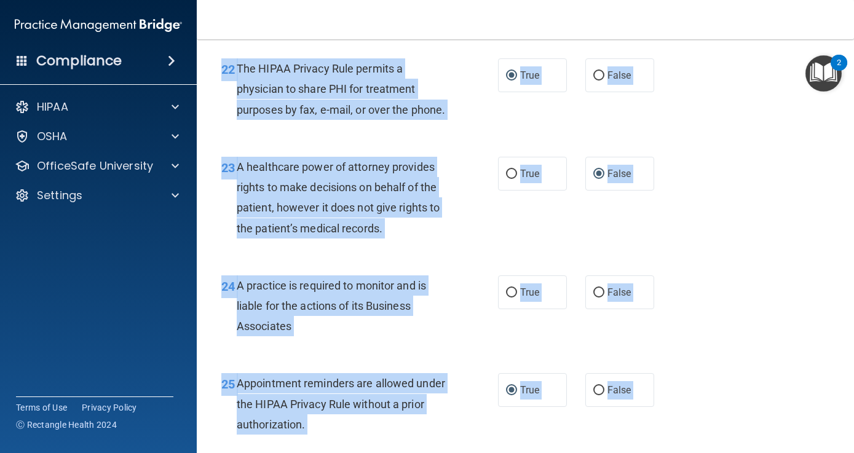
drag, startPoint x: 712, startPoint y: 231, endPoint x: 704, endPoint y: 26, distance: 205.0
click at [704, 25] on div "Toggle navigation Jessica Ledonne gabbardj1@gmail.com Manage My Enterprise Toot…" at bounding box center [526, 226] width 658 height 453
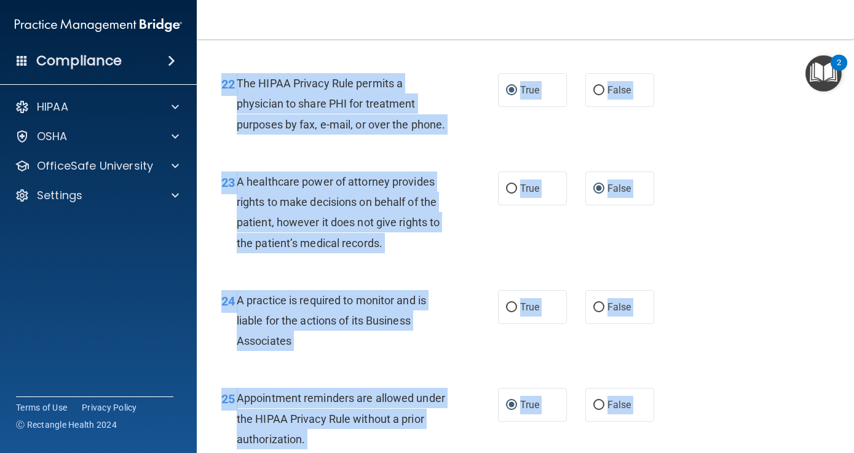
click at [453, 358] on div "24 A practice is required to monitor and is liable for the actions of its Busin…" at bounding box center [360, 324] width 314 height 68
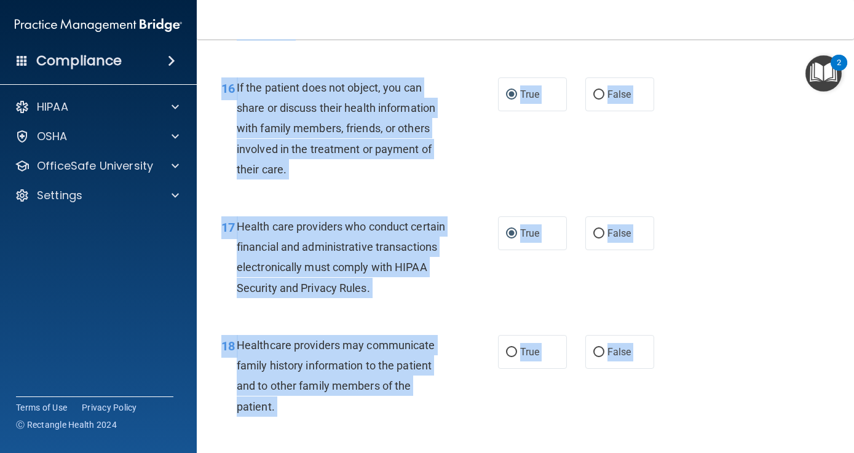
drag, startPoint x: 733, startPoint y: 235, endPoint x: 717, endPoint y: 19, distance: 216.5
click at [717, 19] on div "Toggle navigation Jessica Ledonne gabbardj1@gmail.com Manage My Enterprise Toot…" at bounding box center [526, 226] width 658 height 453
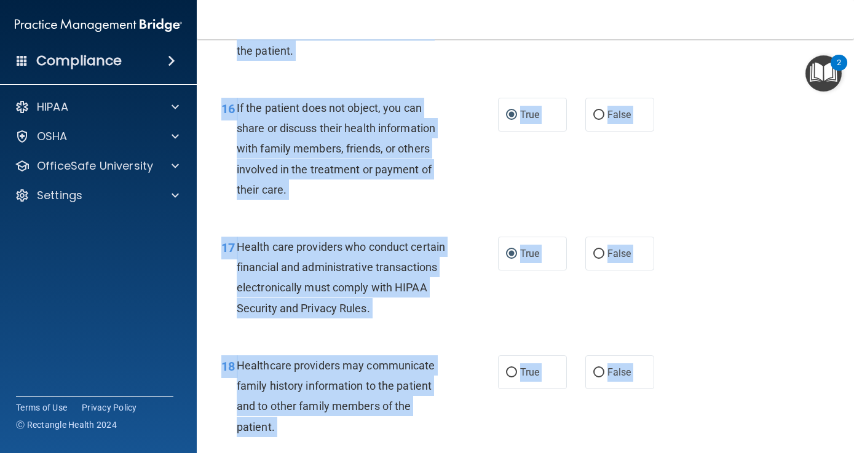
click at [451, 400] on div "Healthcare providers may communicate family history information to the patient …" at bounding box center [347, 397] width 221 height 82
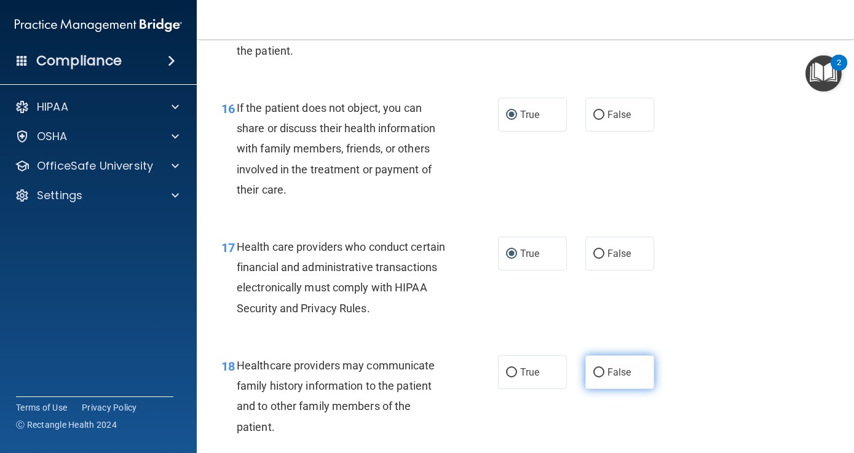
click at [599, 368] on input "False" at bounding box center [599, 372] width 11 height 9
radio input "true"
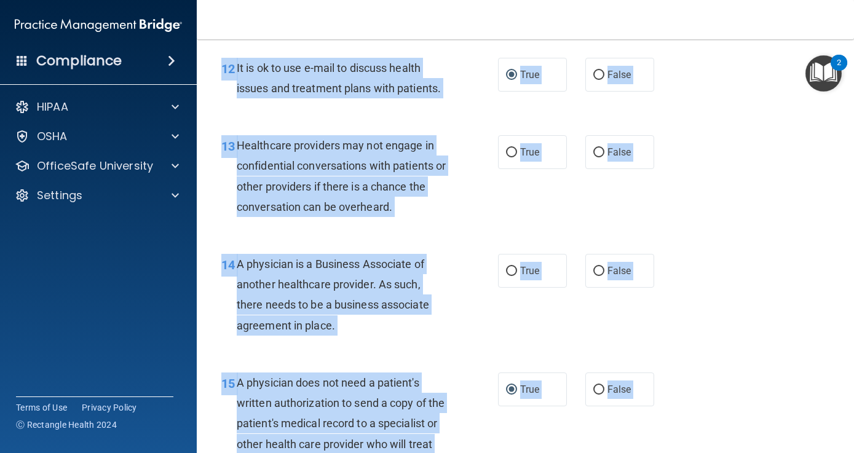
drag, startPoint x: 715, startPoint y: 215, endPoint x: 701, endPoint y: 26, distance: 188.7
click at [701, 26] on div "Toggle navigation Jessica Ledonne gabbardj1@gmail.com Manage My Enterprise Toot…" at bounding box center [526, 226] width 658 height 453
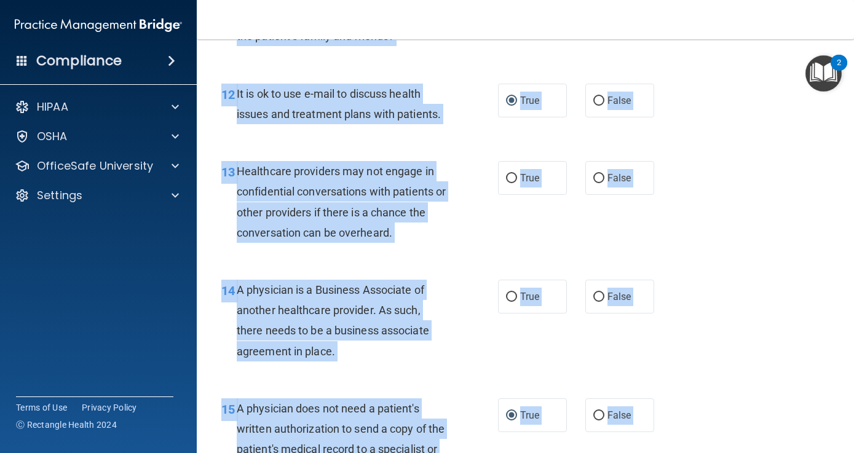
click at [332, 358] on div "14 A physician is a Business Associate of another healthcare provider. As such,…" at bounding box center [360, 324] width 314 height 88
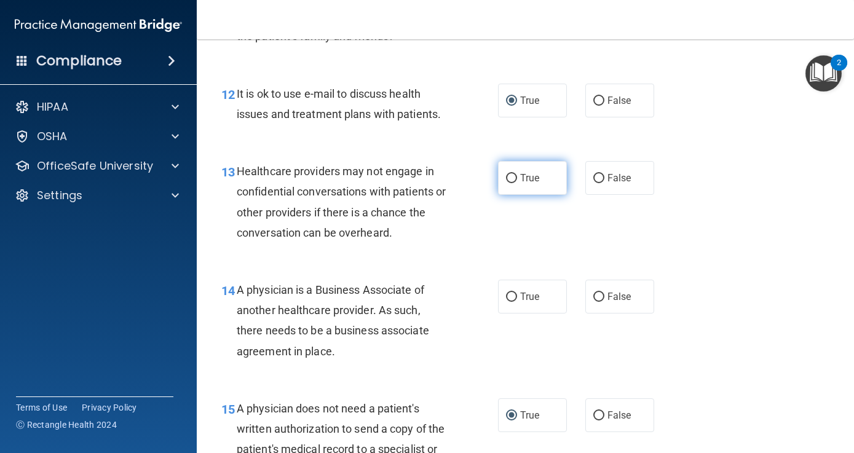
click at [512, 174] on input "True" at bounding box center [511, 178] width 11 height 9
radio input "true"
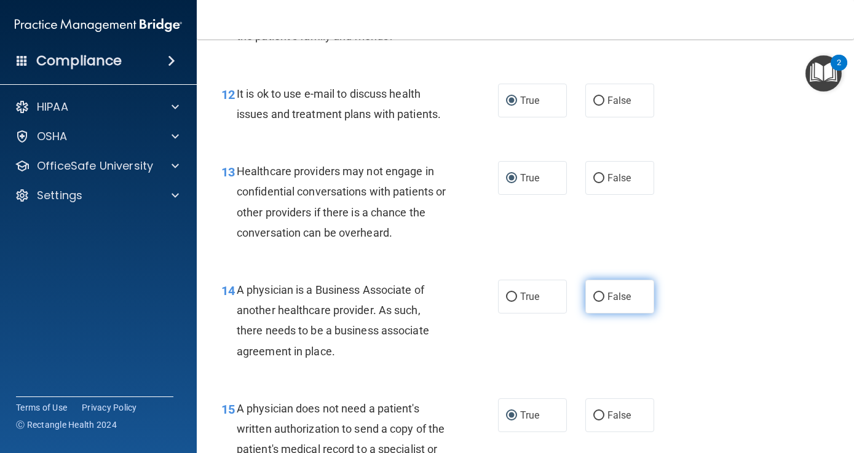
click at [602, 293] on input "False" at bounding box center [599, 297] width 11 height 9
radio input "true"
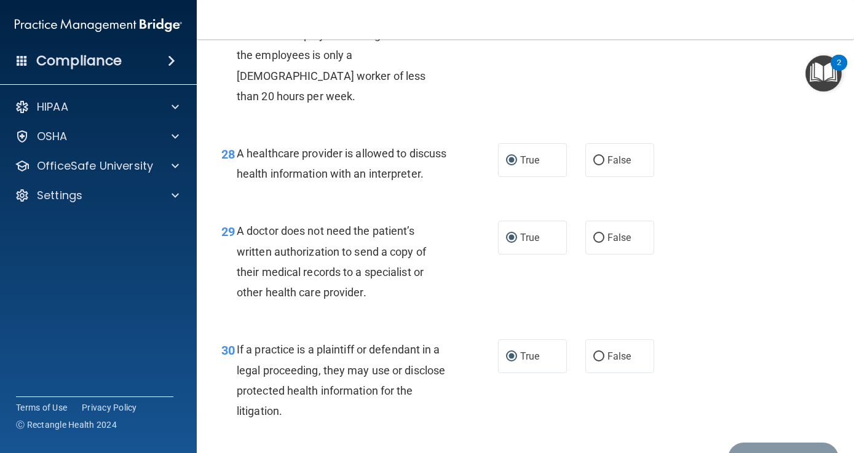
scroll to position [3231, 0]
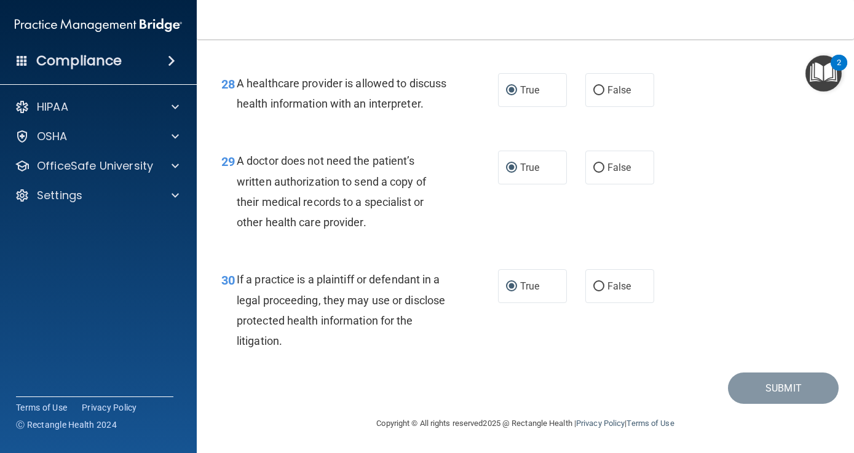
drag, startPoint x: 680, startPoint y: 217, endPoint x: 695, endPoint y: 488, distance: 272.3
click at [695, 453] on html "Compliance HIPAA Documents and Policies Report an Incident Business Associates …" at bounding box center [427, 226] width 854 height 453
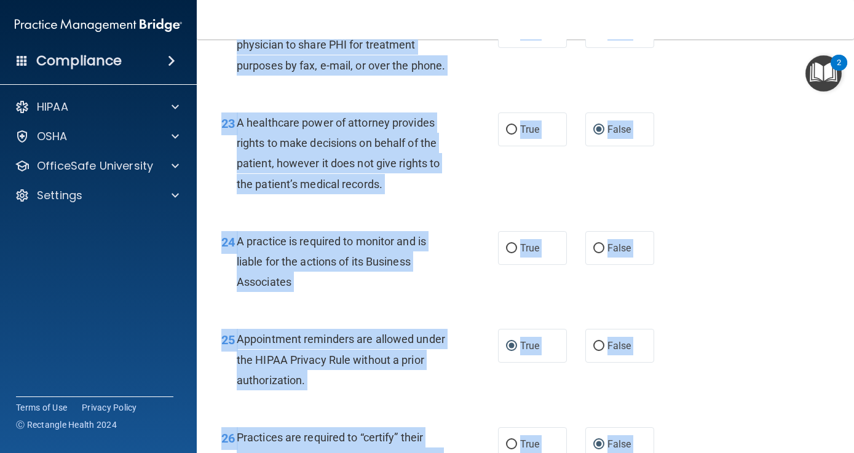
drag, startPoint x: 752, startPoint y: 104, endPoint x: 743, endPoint y: 30, distance: 74.9
click at [743, 30] on div "Toggle navigation Jessica Ledonne gabbardj1@gmail.com Manage My Enterprise Toot…" at bounding box center [526, 226] width 658 height 453
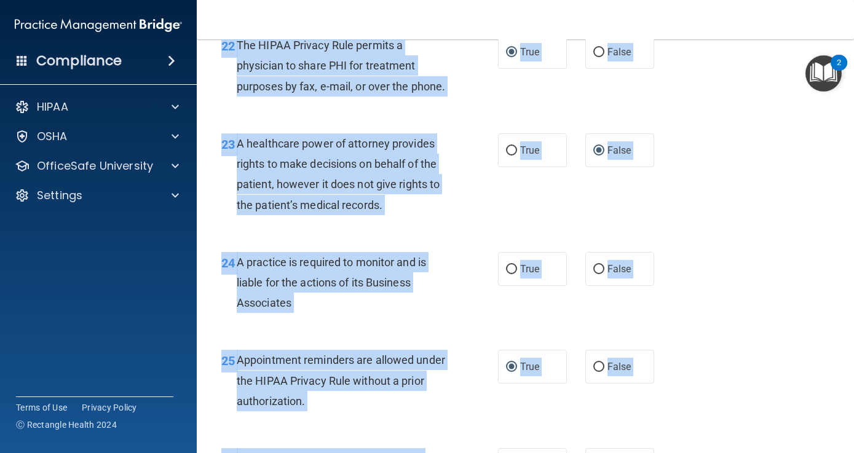
click at [551, 305] on div "24 A practice is required to monitor and is liable for the actions of its Busin…" at bounding box center [525, 286] width 627 height 98
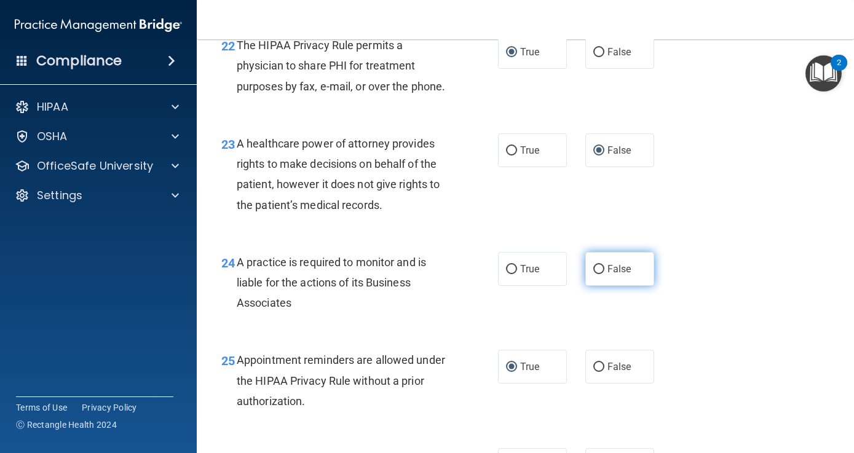
click at [599, 274] on input "False" at bounding box center [599, 269] width 11 height 9
radio input "true"
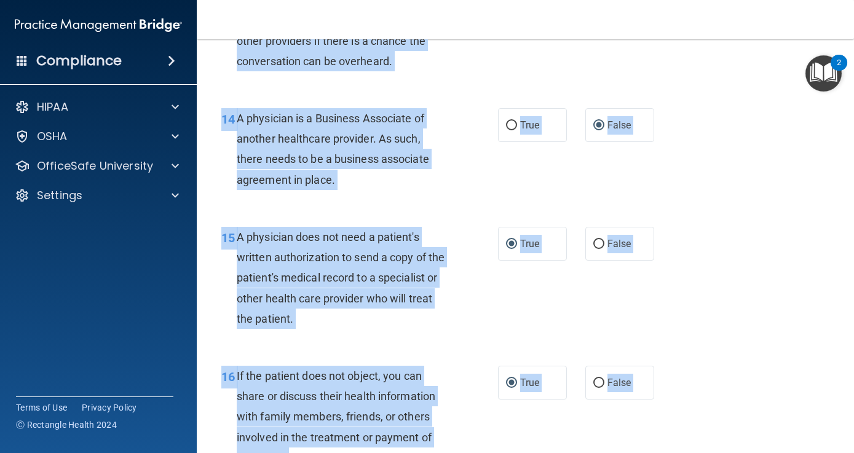
drag, startPoint x: 757, startPoint y: 250, endPoint x: 735, endPoint y: 34, distance: 217.1
click at [735, 34] on div "Toggle navigation Jessica Ledonne gabbardj1@gmail.com Manage My Enterprise Toot…" at bounding box center [526, 226] width 658 height 453
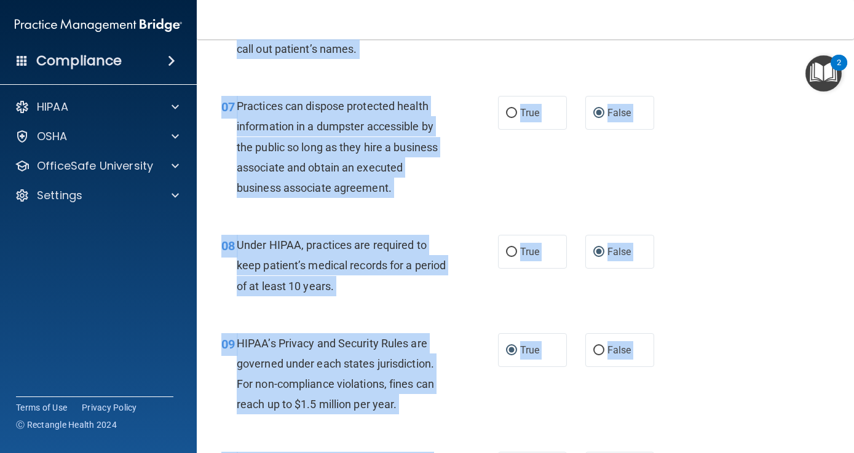
drag, startPoint x: 730, startPoint y: 63, endPoint x: 730, endPoint y: 23, distance: 40.0
click at [730, 23] on div "Toggle navigation Jessica Ledonne gabbardj1@gmail.com Manage My Enterprise Toot…" at bounding box center [526, 226] width 658 height 453
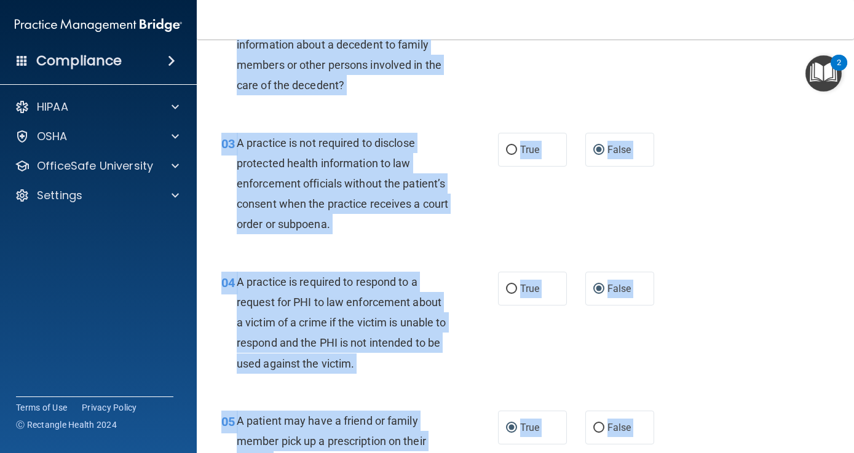
scroll to position [154, 0]
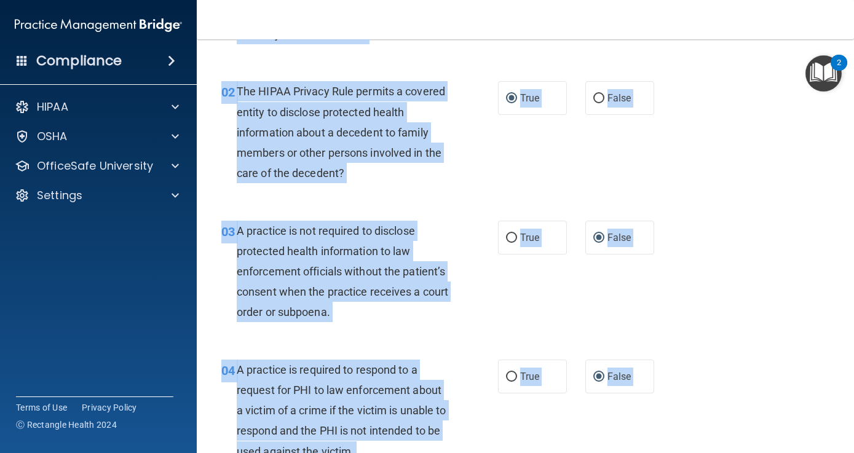
drag, startPoint x: 727, startPoint y: 55, endPoint x: 728, endPoint y: 22, distance: 33.2
click at [728, 21] on div "Toggle navigation Jessica Ledonne gabbardj1@gmail.com Manage My Enterprise Toot…" at bounding box center [526, 226] width 658 height 453
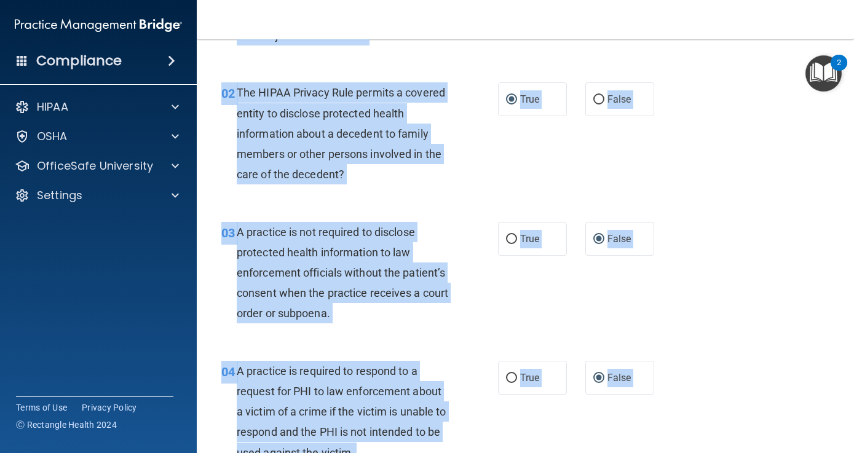
click at [722, 121] on div "02 The HIPAA Privacy Rule permits a covered entity to disclose protected health…" at bounding box center [525, 136] width 627 height 139
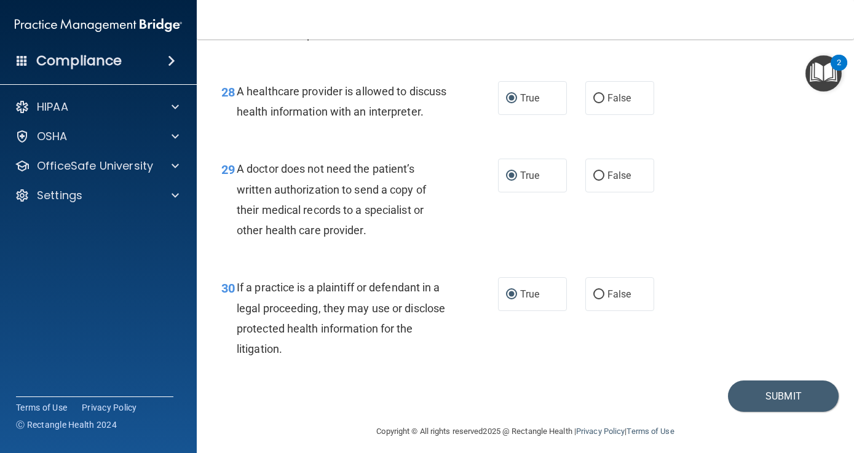
scroll to position [3231, 0]
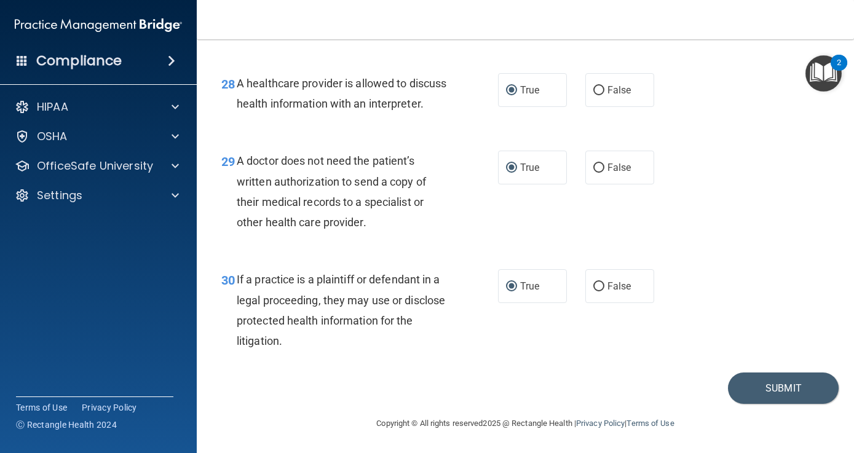
drag, startPoint x: 724, startPoint y: 86, endPoint x: 737, endPoint y: 468, distance: 382.8
click at [737, 453] on html "Compliance HIPAA Documents and Policies Report an Incident Business Associates …" at bounding box center [427, 226] width 854 height 453
click at [777, 385] on button "Submit" at bounding box center [783, 388] width 111 height 31
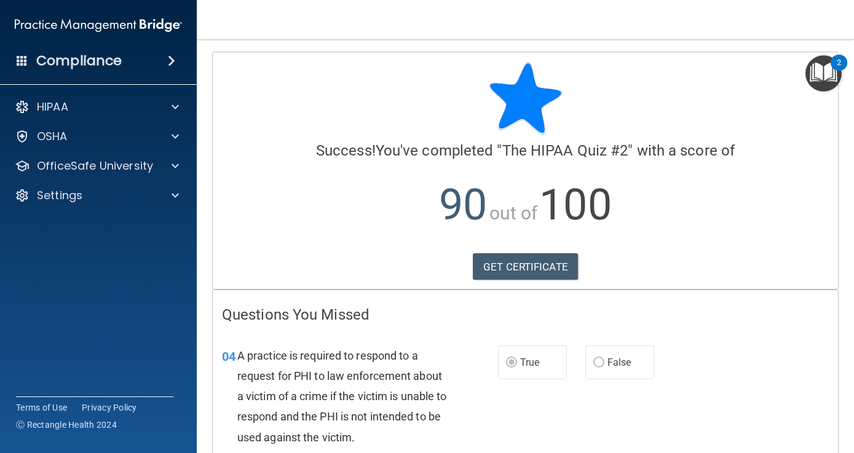
click at [731, 358] on div "04 A practice is required to respond to a request for PHI to law enforcement ab…" at bounding box center [526, 399] width 626 height 139
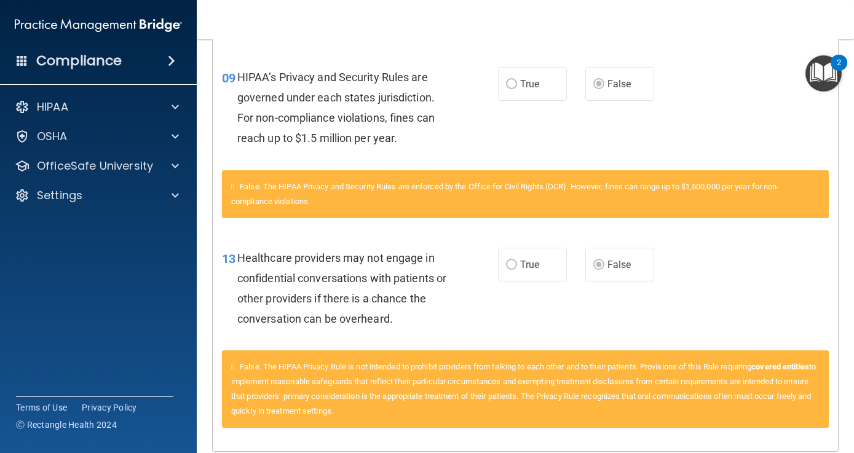
scroll to position [520, 0]
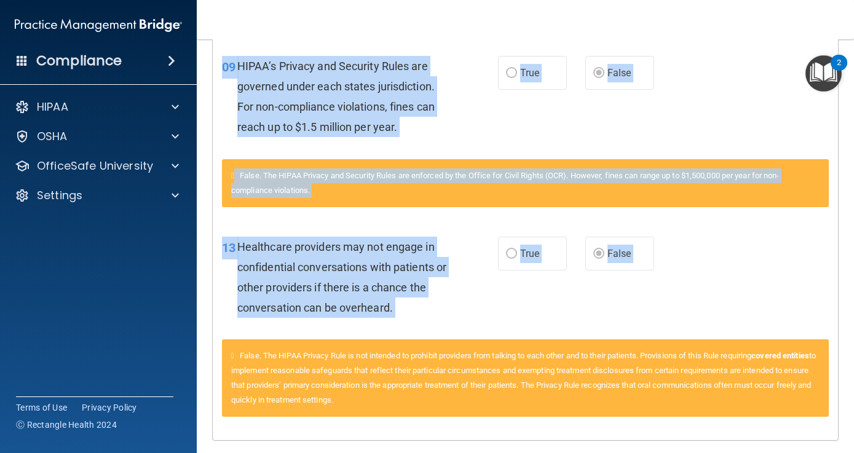
drag, startPoint x: 747, startPoint y: 334, endPoint x: 736, endPoint y: 340, distance: 12.7
click at [736, 340] on div "Questions You Missed 04 A practice is required to respond to a request for PHI …" at bounding box center [526, 105] width 626 height 671
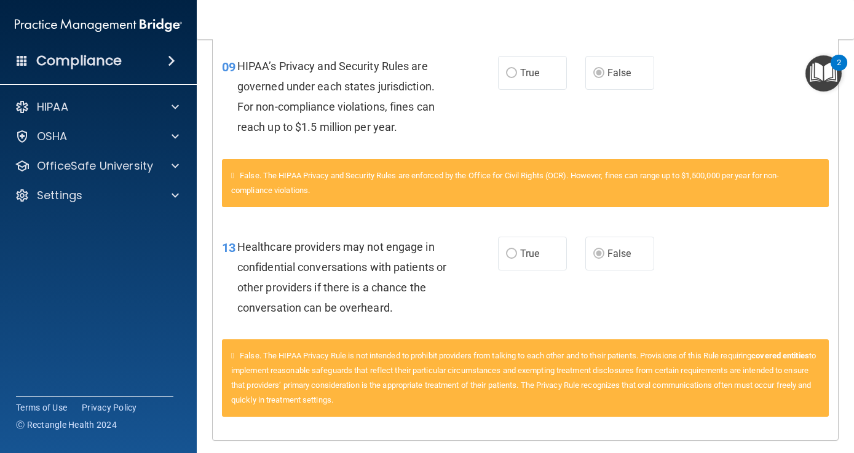
click at [217, 421] on div "False. The HIPAA Privacy Rule is not intended to prohibit providers from talkin…" at bounding box center [526, 386] width 626 height 92
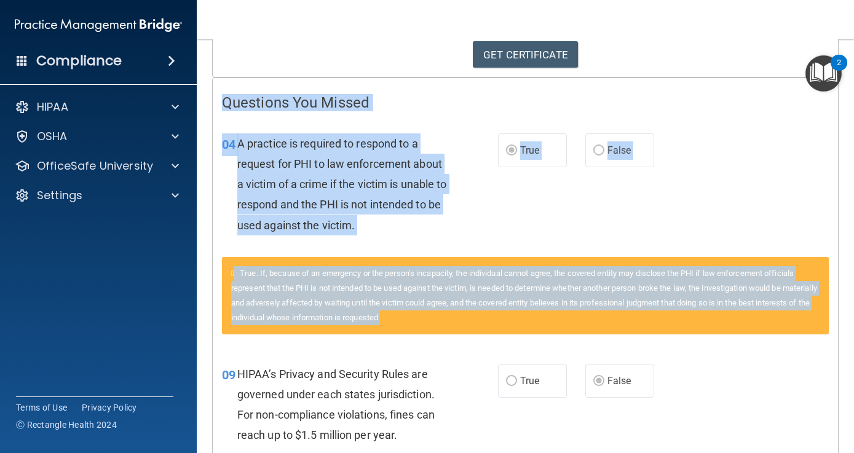
scroll to position [0, 0]
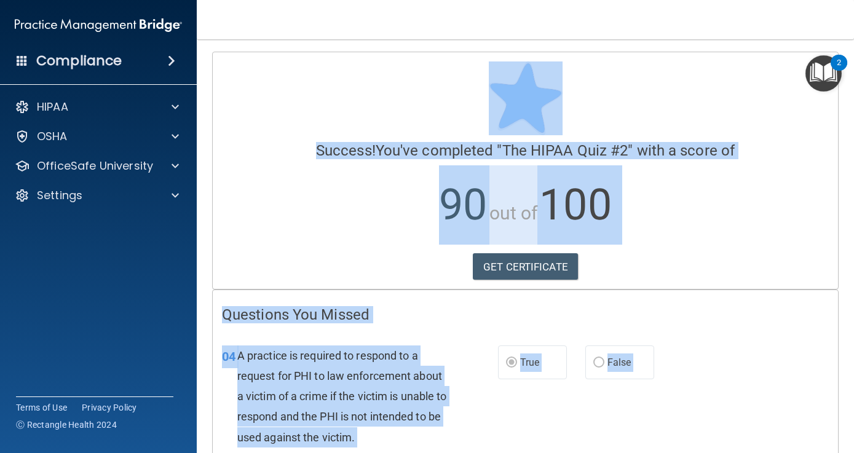
drag, startPoint x: 737, startPoint y: 52, endPoint x: 734, endPoint y: -8, distance: 60.4
click at [734, 0] on html "Compliance HIPAA Documents and Policies Report an Incident Business Associates …" at bounding box center [427, 226] width 854 height 453
click at [538, 273] on link "GET CERTIFICATE" at bounding box center [525, 266] width 105 height 27
click at [180, 165] on div at bounding box center [173, 166] width 31 height 15
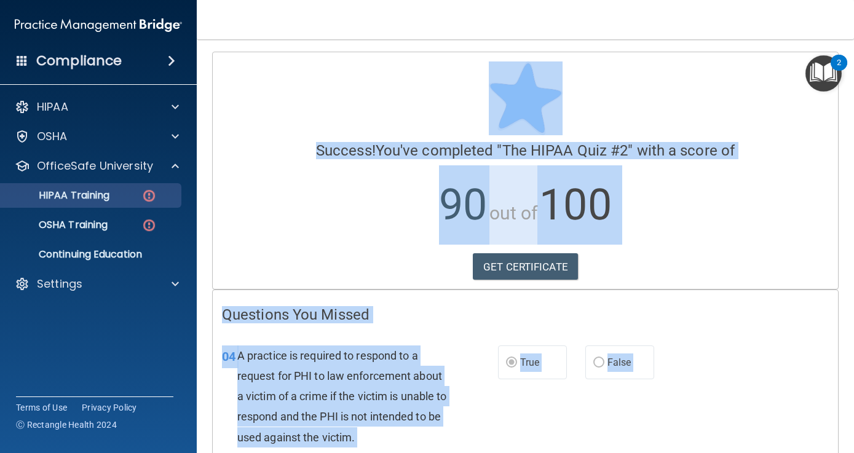
click at [105, 202] on link "HIPAA Training" at bounding box center [85, 195] width 194 height 25
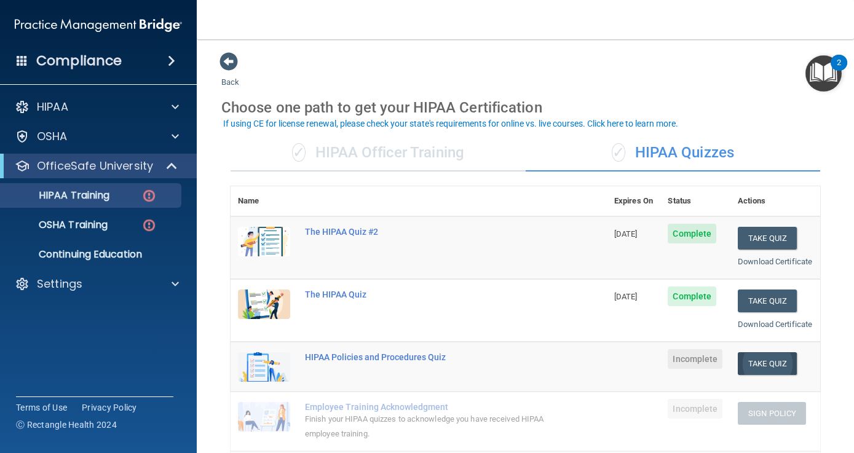
click at [764, 375] on button "Take Quiz" at bounding box center [767, 363] width 59 height 23
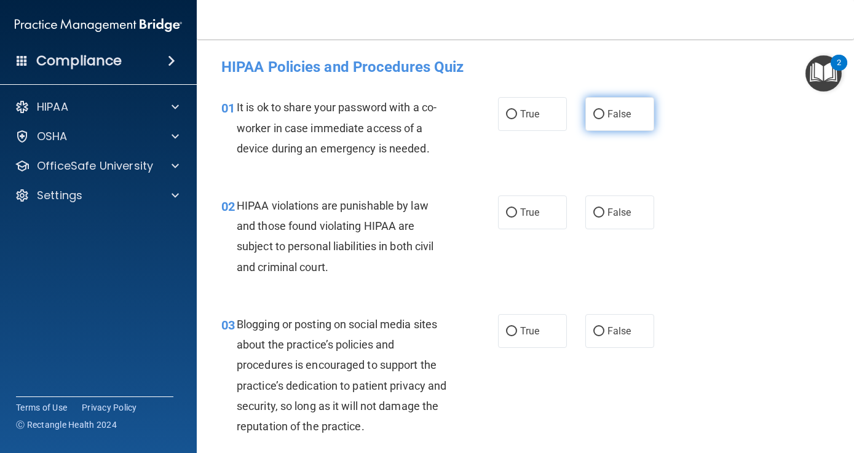
click at [600, 112] on input "False" at bounding box center [599, 114] width 11 height 9
radio input "true"
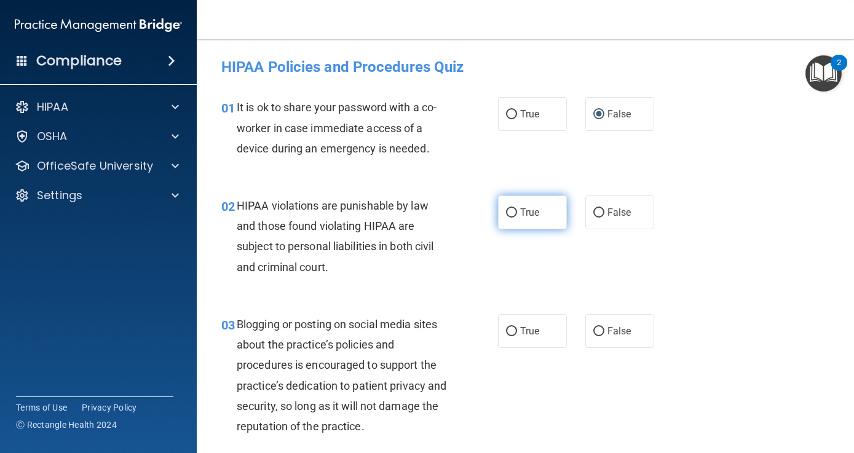
click at [511, 210] on input "True" at bounding box center [511, 213] width 11 height 9
radio input "true"
click at [557, 418] on div "03 Blogging or posting on social media sites about the practice’s policies and …" at bounding box center [525, 378] width 627 height 159
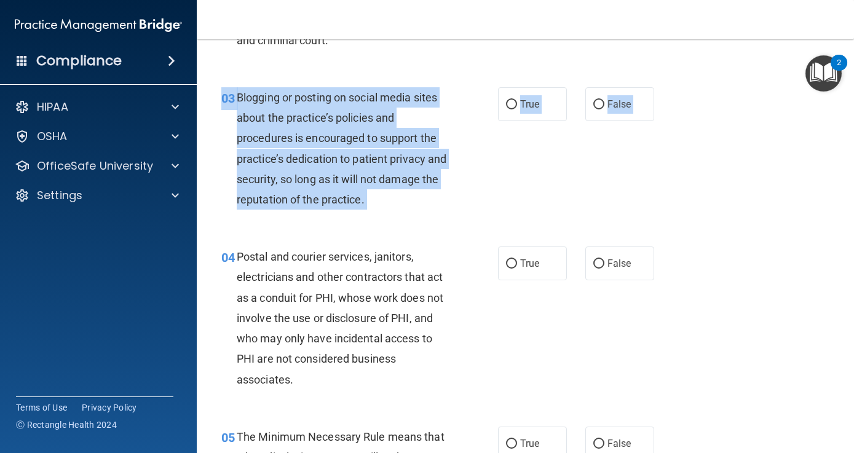
drag, startPoint x: 557, startPoint y: 418, endPoint x: 557, endPoint y: 467, distance: 49.2
click at [557, 453] on html "Compliance HIPAA Documents and Policies Report an Incident Business Associates …" at bounding box center [427, 226] width 854 height 453
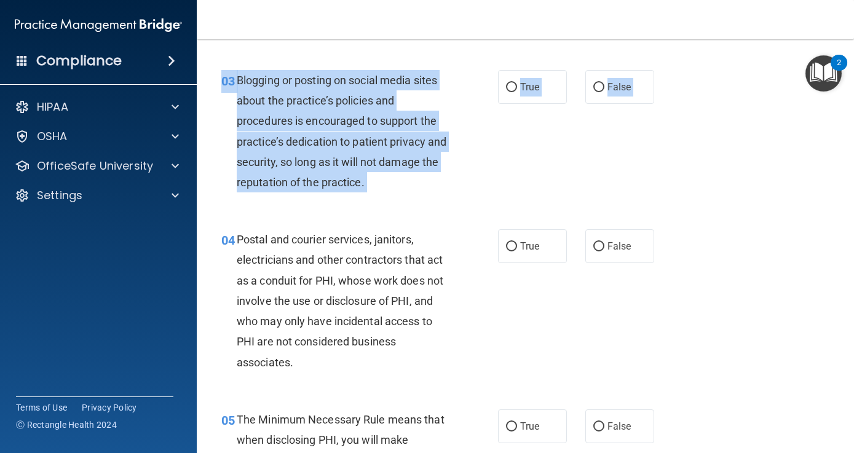
click at [544, 178] on div "03 Blogging or posting on social media sites about the practice’s policies and …" at bounding box center [525, 134] width 627 height 159
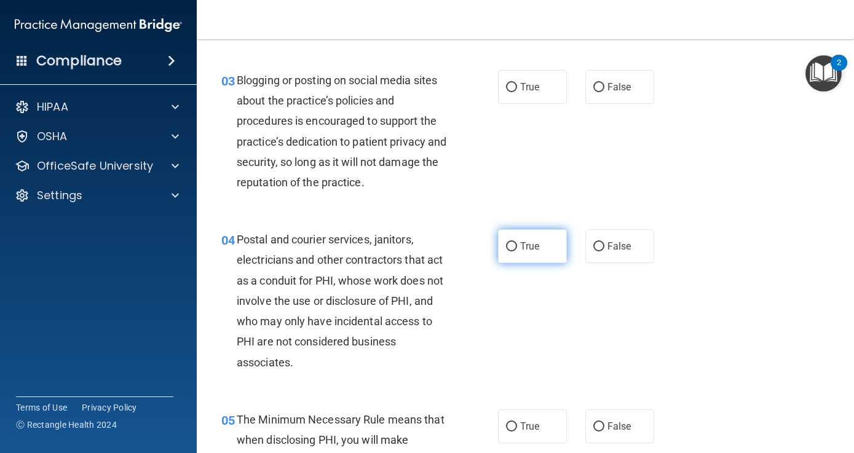
click at [510, 242] on input "True" at bounding box center [511, 246] width 11 height 9
radio input "true"
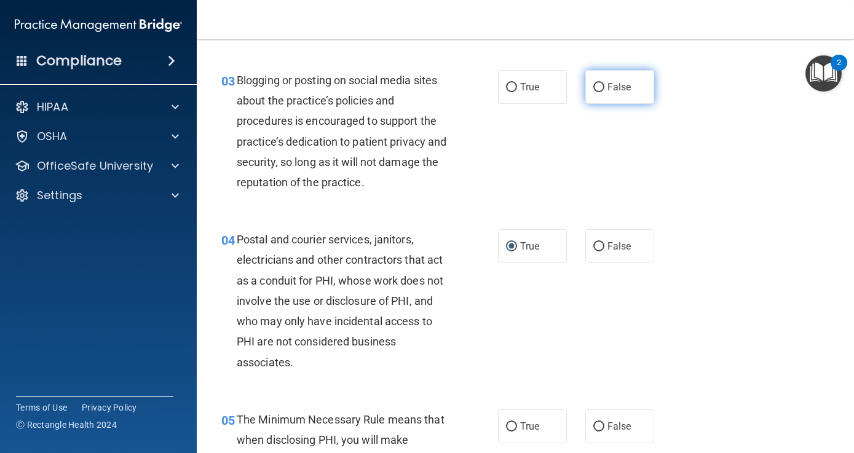
click at [602, 85] on input "False" at bounding box center [599, 87] width 11 height 9
radio input "true"
click at [750, 383] on div "04 Postal and courier services, janitors, electricians and other contractors th…" at bounding box center [525, 304] width 627 height 180
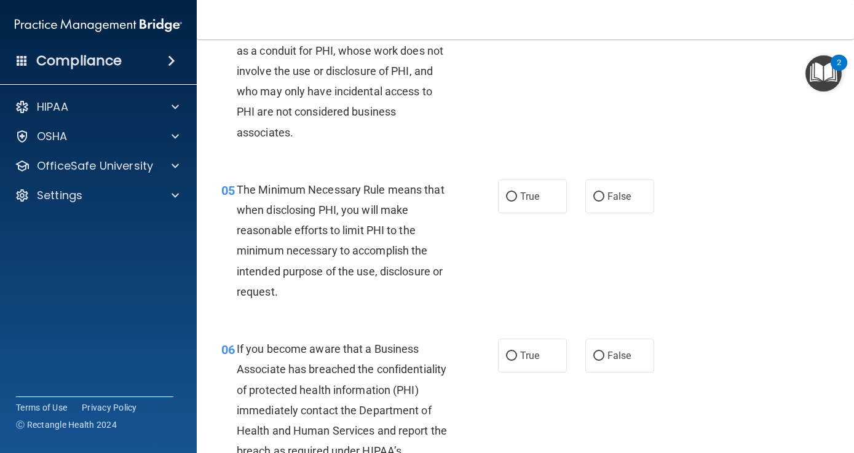
scroll to position [531, 0]
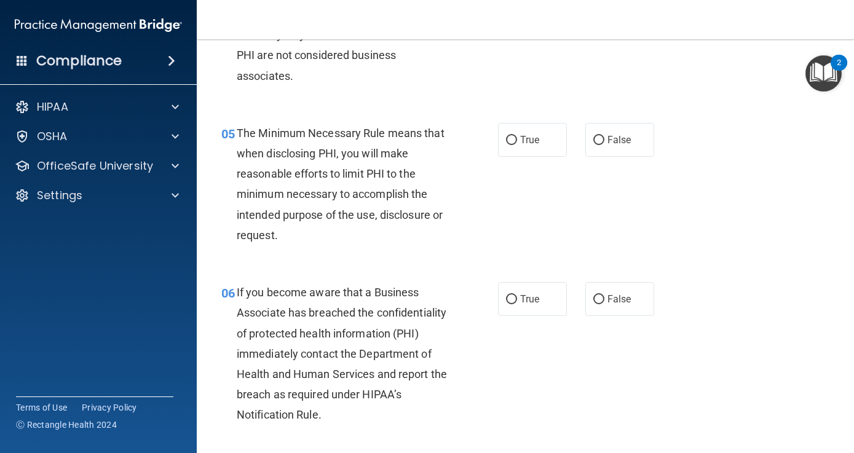
drag, startPoint x: 794, startPoint y: 346, endPoint x: 796, endPoint y: 475, distance: 129.2
click at [796, 453] on html "Compliance HIPAA Documents and Policies Report an Incident Business Associates …" at bounding box center [427, 226] width 854 height 453
click at [509, 136] on input "True" at bounding box center [511, 140] width 11 height 9
radio input "true"
click at [599, 296] on input "False" at bounding box center [599, 299] width 11 height 9
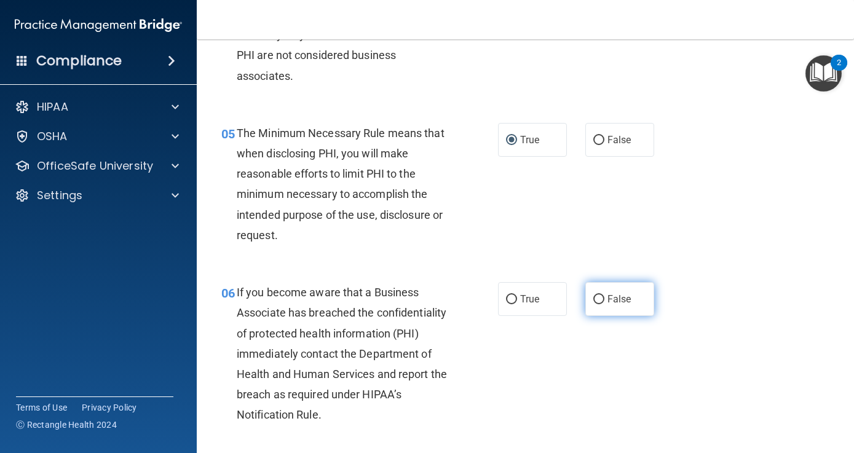
radio input "true"
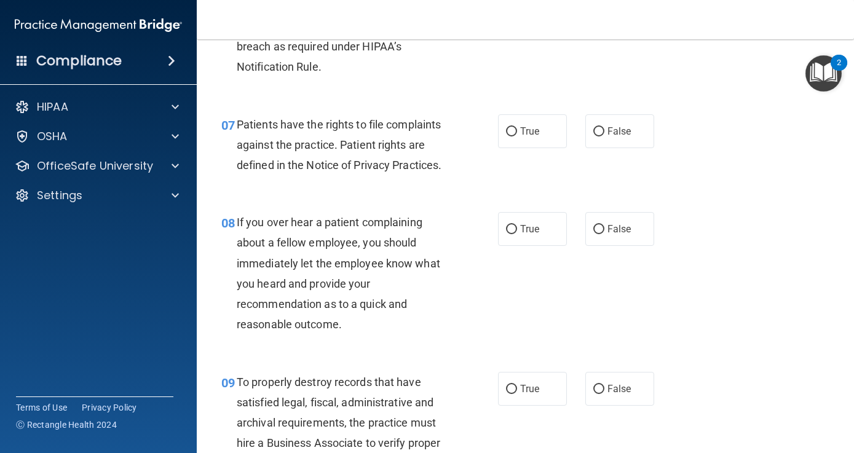
drag, startPoint x: 760, startPoint y: 368, endPoint x: 772, endPoint y: 466, distance: 99.2
click at [772, 453] on html "Compliance HIPAA Documents and Policies Report an Incident Business Associates …" at bounding box center [427, 226] width 854 height 453
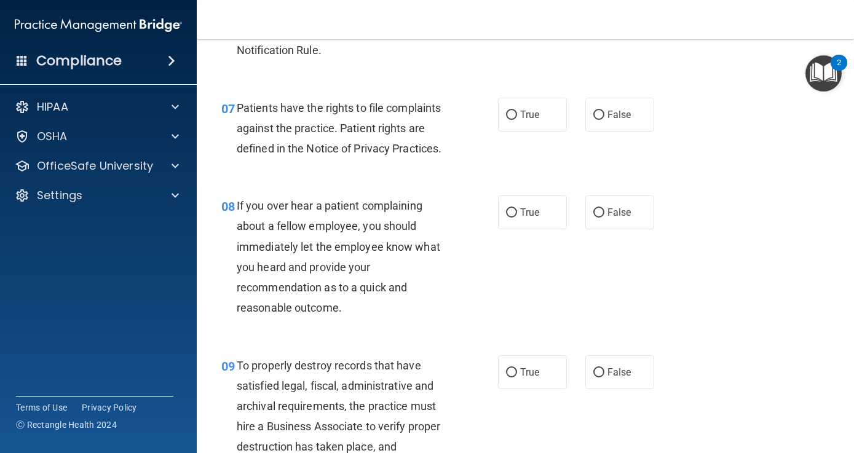
click at [376, 170] on div "07 Patients have the rights to file complaints against the practice. Patient ri…" at bounding box center [525, 131] width 627 height 98
click at [512, 111] on input "True" at bounding box center [511, 115] width 11 height 9
radio input "true"
click at [597, 209] on input "False" at bounding box center [599, 213] width 11 height 9
radio input "true"
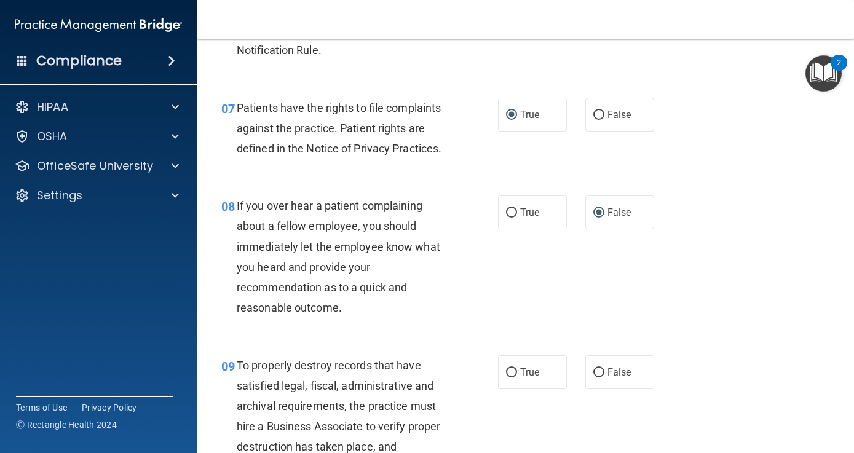
click at [564, 409] on div "09 To properly destroy records that have satisfied legal, fiscal, administrativ…" at bounding box center [525, 419] width 627 height 159
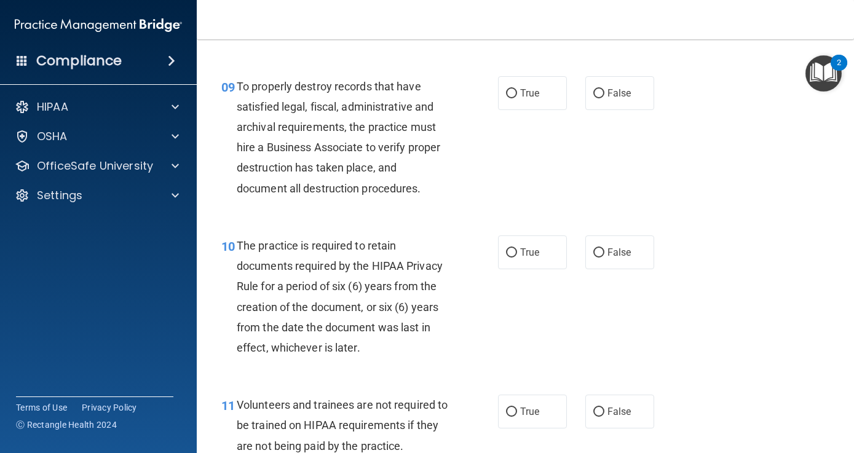
drag, startPoint x: 738, startPoint y: 399, endPoint x: 743, endPoint y: 458, distance: 59.3
click at [743, 453] on html "Compliance HIPAA Documents and Policies Report an Incident Business Associates …" at bounding box center [427, 226] width 854 height 453
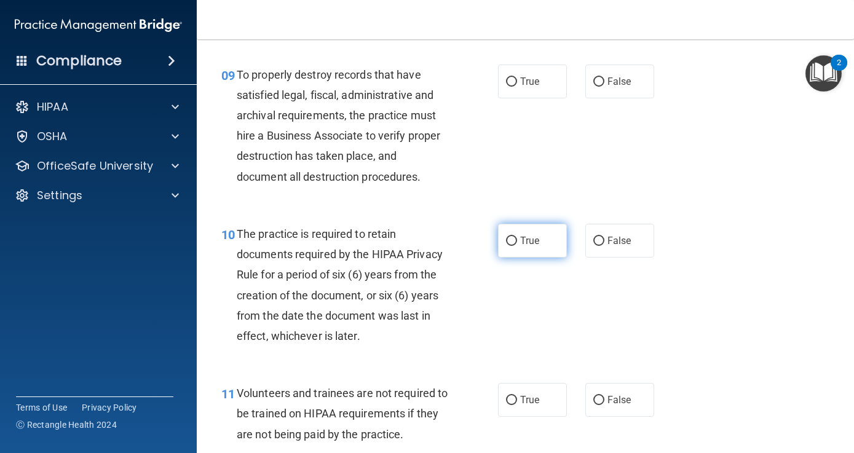
click at [514, 237] on input "True" at bounding box center [511, 241] width 11 height 9
radio input "true"
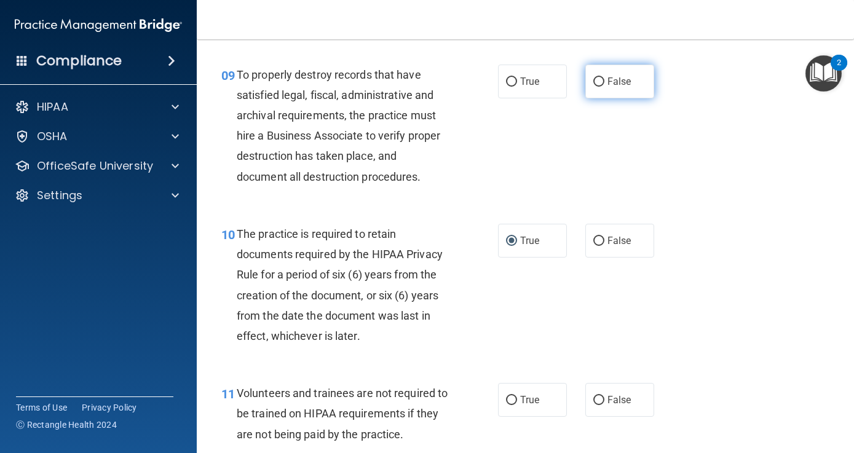
click at [598, 78] on input "False" at bounding box center [599, 82] width 11 height 9
radio input "true"
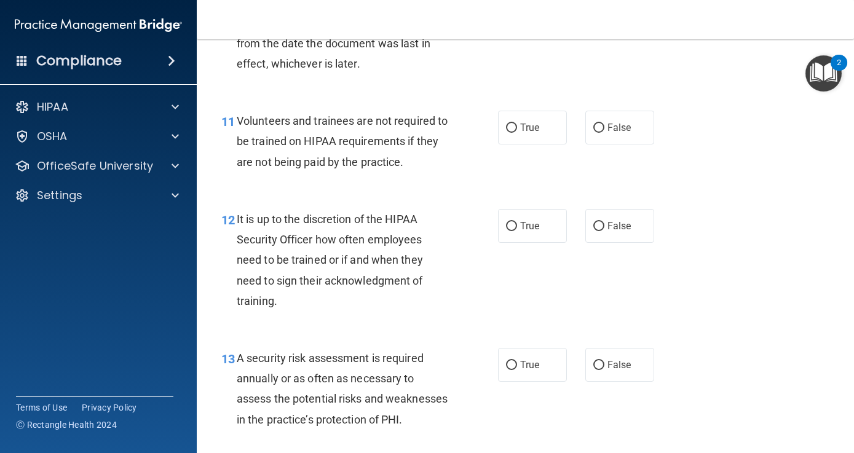
drag, startPoint x: 719, startPoint y: 359, endPoint x: 732, endPoint y: 462, distance: 104.2
click at [732, 453] on html "Compliance HIPAA Documents and Policies Report an Incident Business Associates …" at bounding box center [427, 226] width 854 height 453
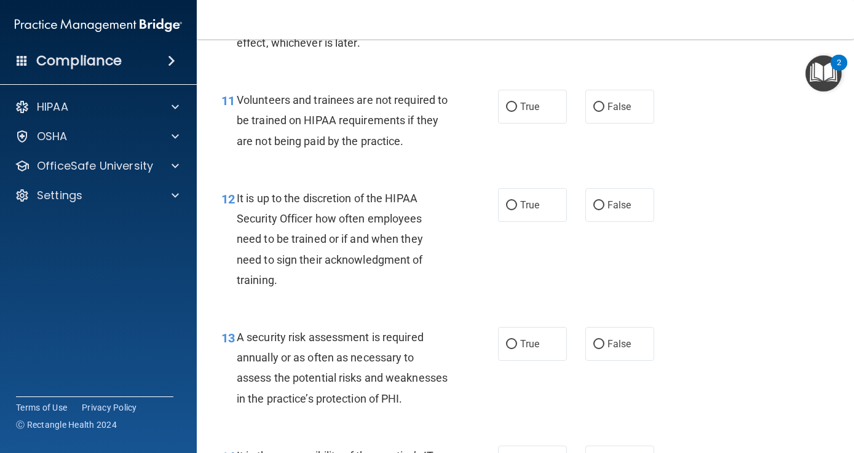
click at [375, 146] on div "11 Volunteers and trainees are not required to be trained on HIPAA requirements…" at bounding box center [360, 124] width 314 height 68
click at [600, 103] on input "False" at bounding box center [599, 107] width 11 height 9
radio input "true"
click at [511, 201] on input "True" at bounding box center [511, 205] width 11 height 9
radio input "true"
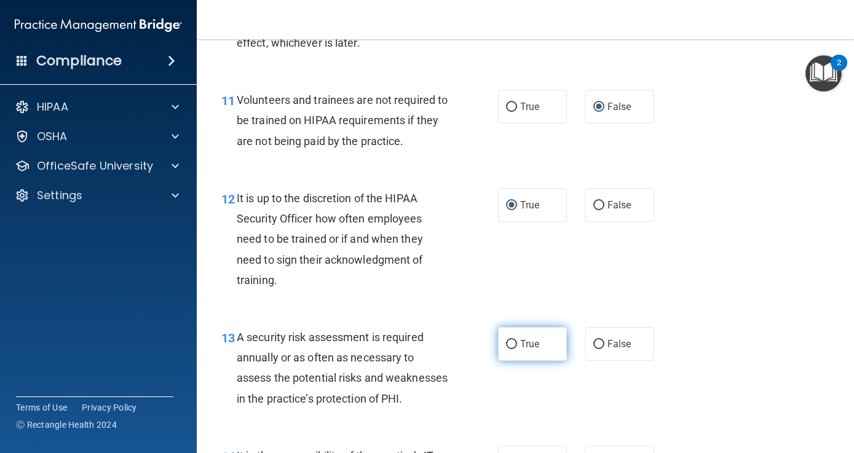
click at [511, 340] on input "True" at bounding box center [511, 344] width 11 height 9
radio input "true"
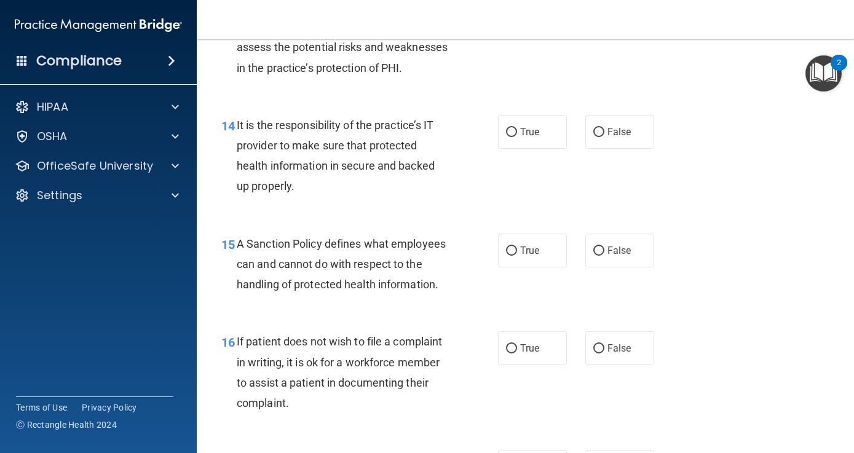
drag, startPoint x: 717, startPoint y: 370, endPoint x: 722, endPoint y: 470, distance: 99.8
click at [722, 453] on html "Compliance HIPAA Documents and Policies Report an Incident Business Associates …" at bounding box center [427, 226] width 854 height 453
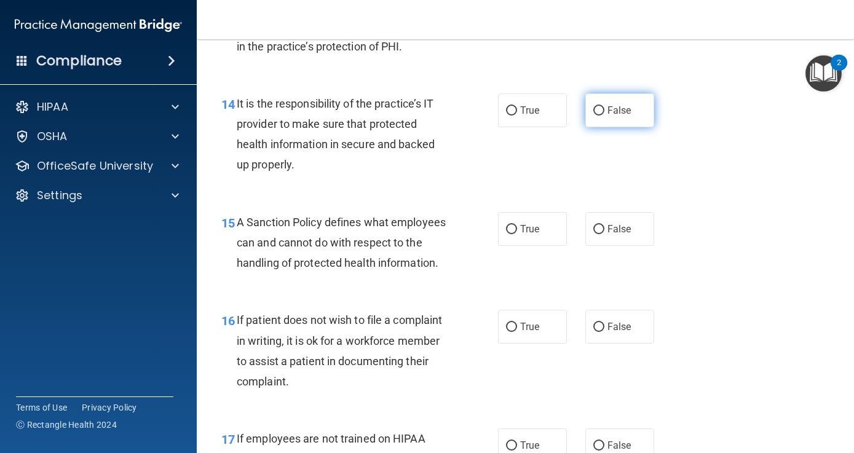
click at [600, 116] on input "False" at bounding box center [599, 110] width 11 height 9
radio input "true"
click at [512, 234] on input "True" at bounding box center [511, 229] width 11 height 9
radio input "true"
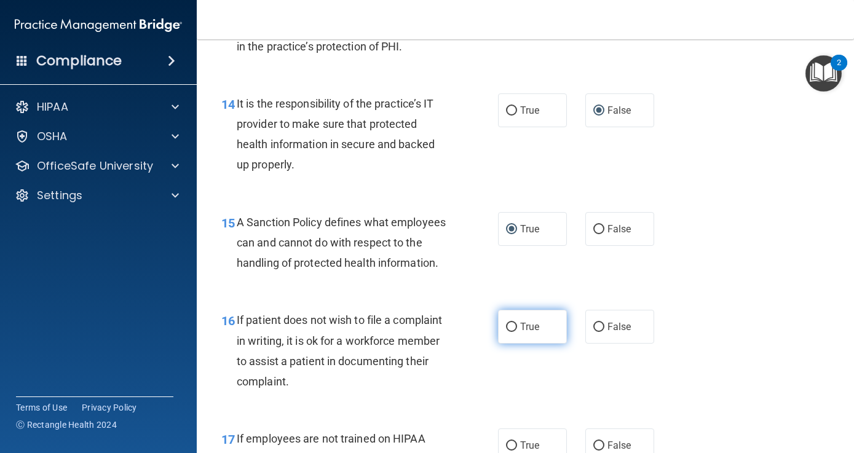
click at [512, 332] on input "True" at bounding box center [511, 327] width 11 height 9
radio input "true"
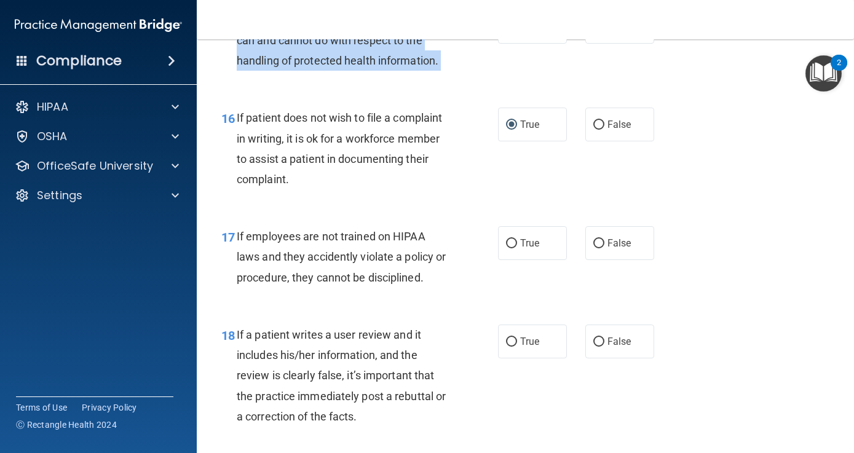
drag, startPoint x: 730, startPoint y: 328, endPoint x: 741, endPoint y: 467, distance: 139.5
click at [741, 453] on html "Compliance HIPAA Documents and Policies Report an Incident Business Associates …" at bounding box center [427, 226] width 854 height 453
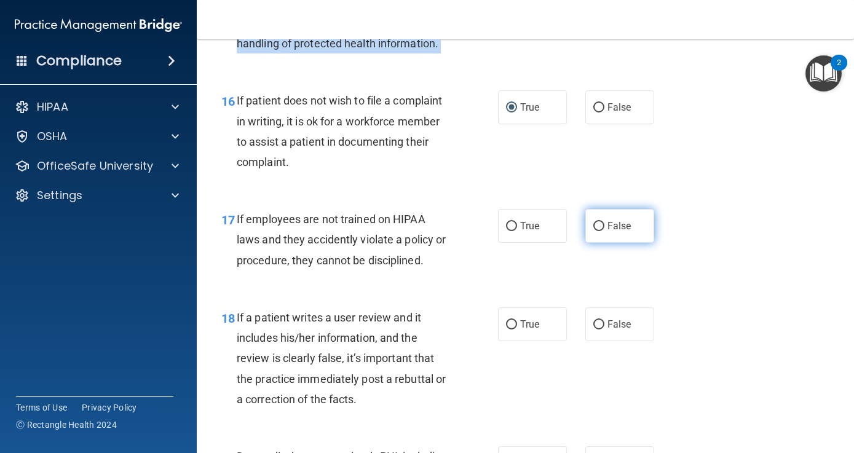
click at [596, 231] on input "False" at bounding box center [599, 226] width 11 height 9
radio input "true"
click at [596, 330] on input "False" at bounding box center [599, 324] width 11 height 9
radio input "true"
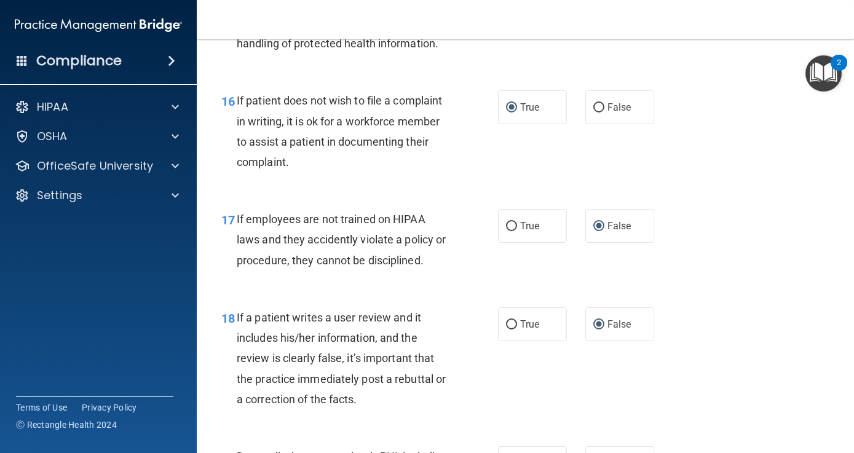
click at [739, 397] on div "18 If a patient writes a user review and it includes his/her information, and t…" at bounding box center [525, 361] width 627 height 139
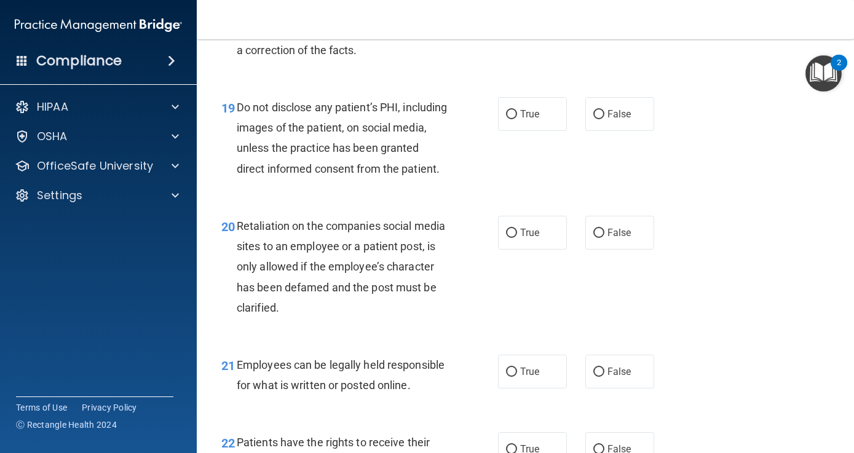
drag, startPoint x: 739, startPoint y: 397, endPoint x: 739, endPoint y: 463, distance: 66.4
click at [739, 453] on html "Compliance HIPAA Documents and Policies Report an Incident Business Associates …" at bounding box center [427, 226] width 854 height 453
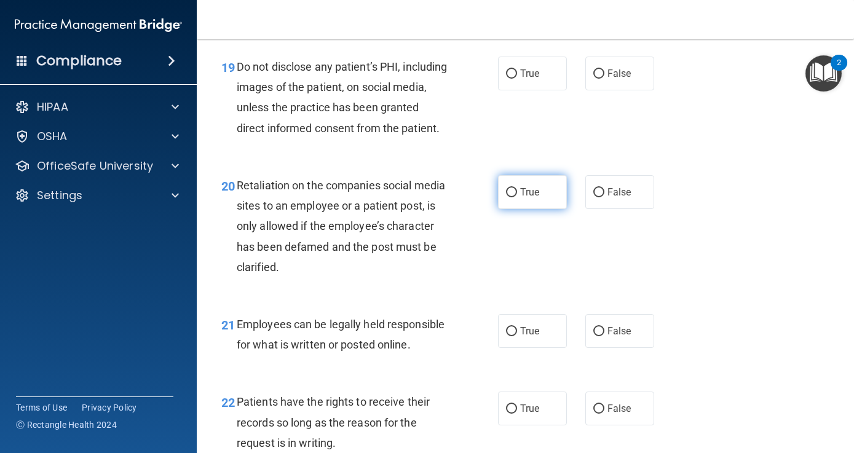
click at [511, 197] on input "True" at bounding box center [511, 192] width 11 height 9
radio input "true"
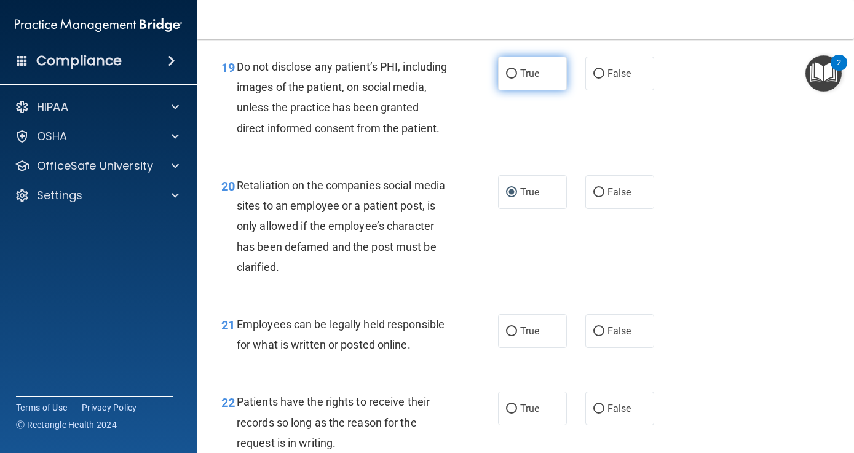
click at [511, 79] on input "True" at bounding box center [511, 74] width 11 height 9
radio input "true"
click at [598, 197] on input "False" at bounding box center [599, 192] width 11 height 9
radio input "true"
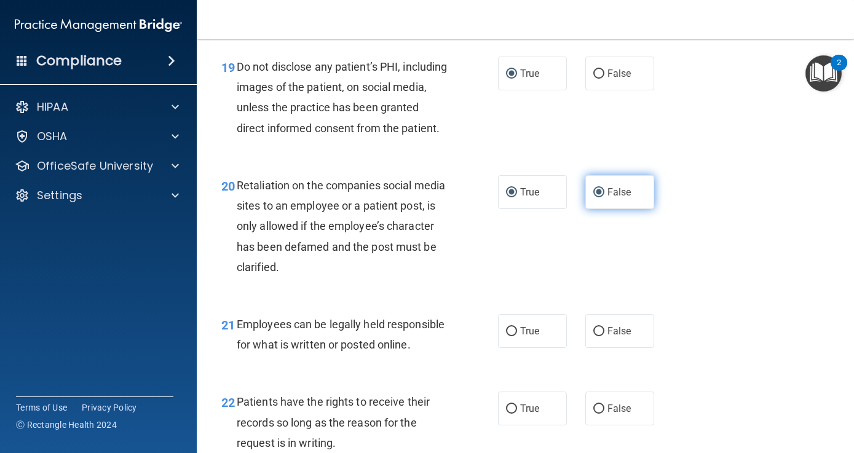
radio input "false"
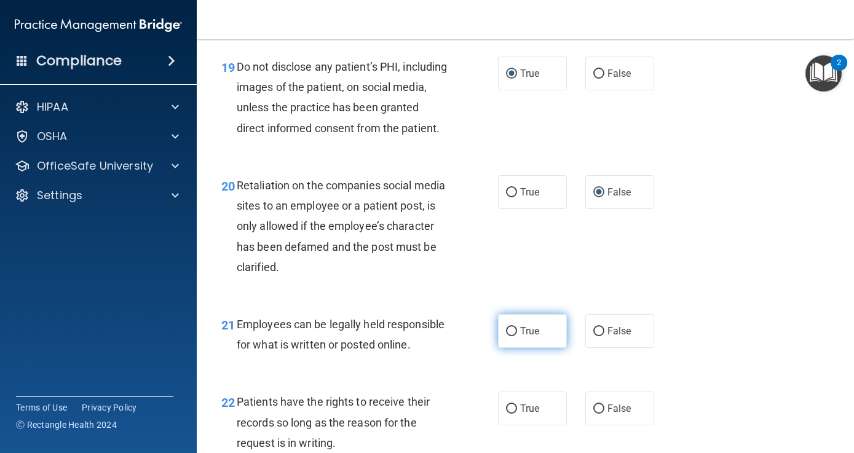
click at [510, 336] on input "True" at bounding box center [511, 331] width 11 height 9
radio input "true"
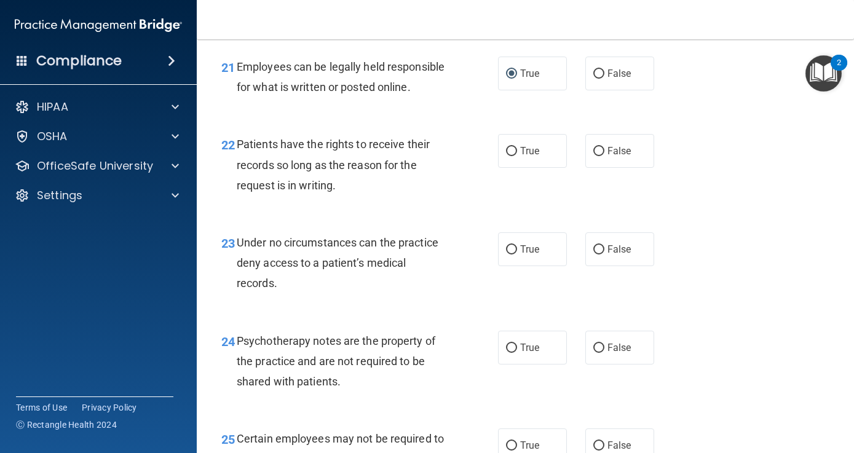
scroll to position [2753, 0]
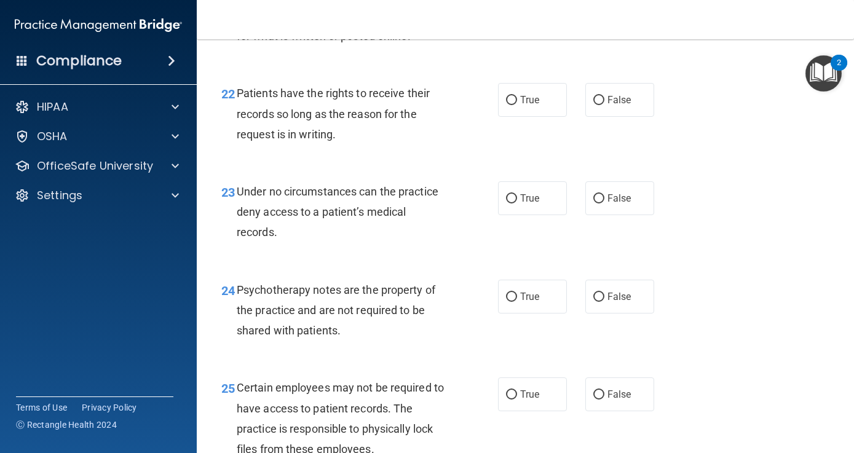
drag, startPoint x: 736, startPoint y: 390, endPoint x: 735, endPoint y: 461, distance: 70.7
click at [735, 453] on html "Compliance HIPAA Documents and Policies Report an Incident Business Associates …" at bounding box center [427, 226] width 854 height 453
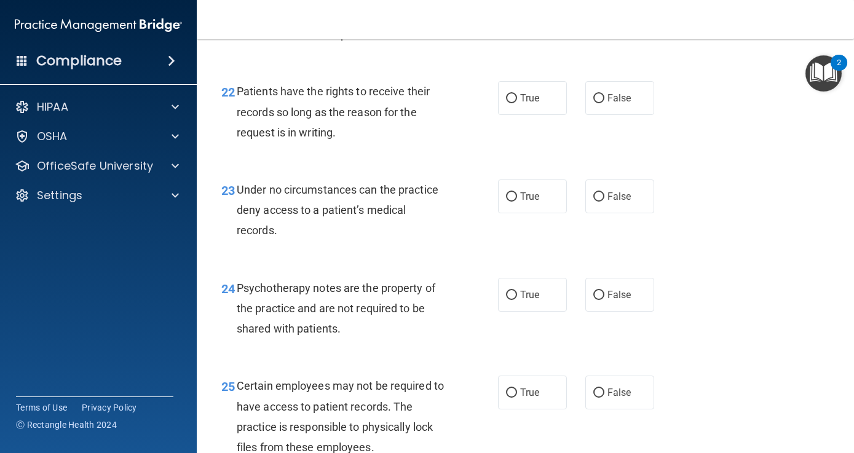
click at [361, 143] on div "Patients have the rights to receive their records so long as the reason for the…" at bounding box center [347, 112] width 221 height 62
click at [599, 103] on input "False" at bounding box center [599, 98] width 11 height 9
radio input "true"
click at [600, 202] on input "False" at bounding box center [599, 197] width 11 height 9
radio input "true"
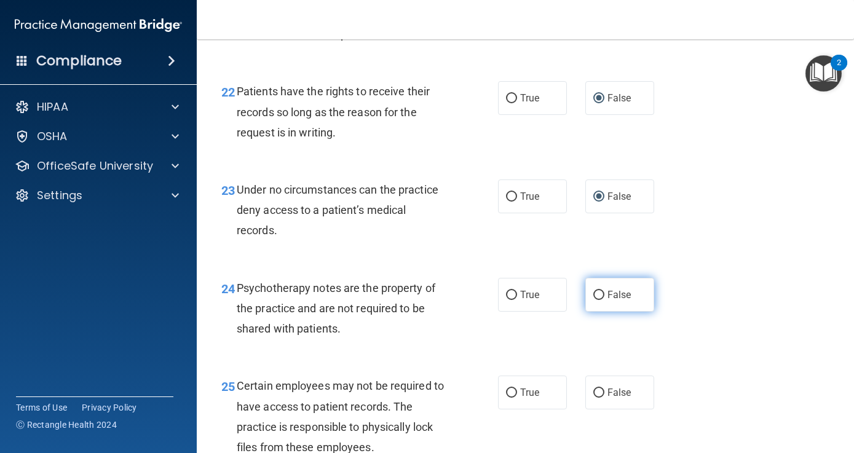
click at [600, 300] on input "False" at bounding box center [599, 295] width 11 height 9
radio input "true"
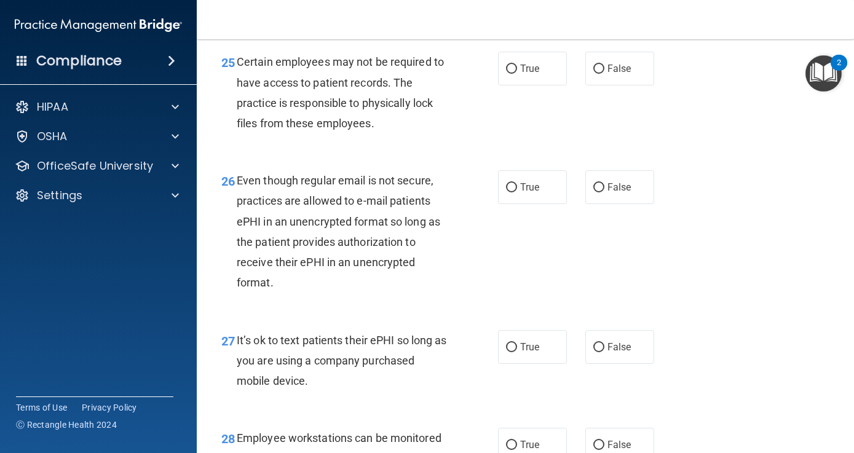
scroll to position [3101, 0]
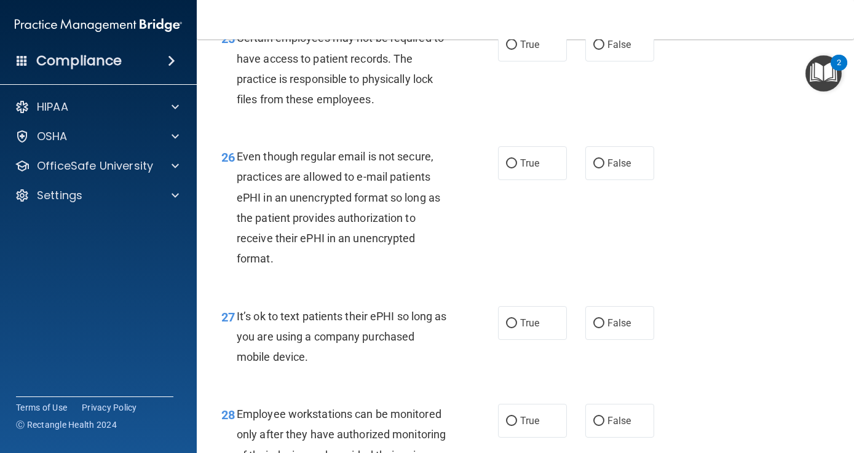
drag, startPoint x: 766, startPoint y: 388, endPoint x: 767, endPoint y: 460, distance: 72.0
click at [767, 453] on html "Compliance HIPAA Documents and Policies Report an Incident Business Associates …" at bounding box center [427, 226] width 854 height 453
click at [323, 131] on div "25 Certain employees may not be required to have access to patient records. The…" at bounding box center [525, 71] width 627 height 119
click at [508, 50] on input "True" at bounding box center [511, 45] width 11 height 9
radio input "true"
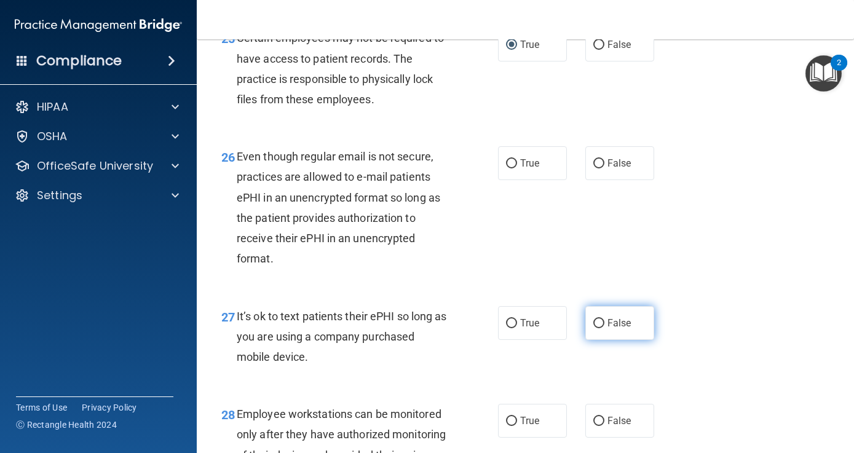
click at [599, 328] on input "False" at bounding box center [599, 323] width 11 height 9
radio input "true"
click at [602, 169] on input "False" at bounding box center [599, 163] width 11 height 9
radio input "true"
drag, startPoint x: 772, startPoint y: 330, endPoint x: 775, endPoint y: 400, distance: 70.2
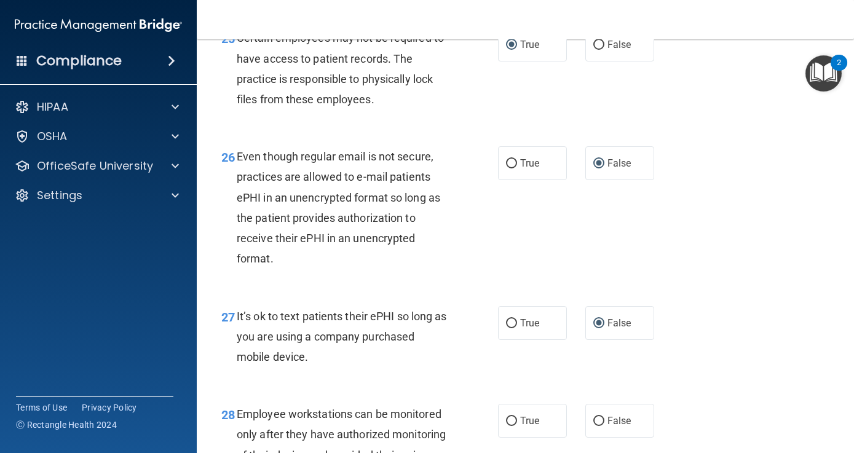
click at [775, 389] on div "27 It’s ok to text patients their ePHI so long as you are using a company purch…" at bounding box center [525, 340] width 627 height 98
click at [513, 169] on input "True" at bounding box center [511, 163] width 11 height 9
radio input "true"
click at [597, 169] on input "False" at bounding box center [599, 163] width 11 height 9
radio input "true"
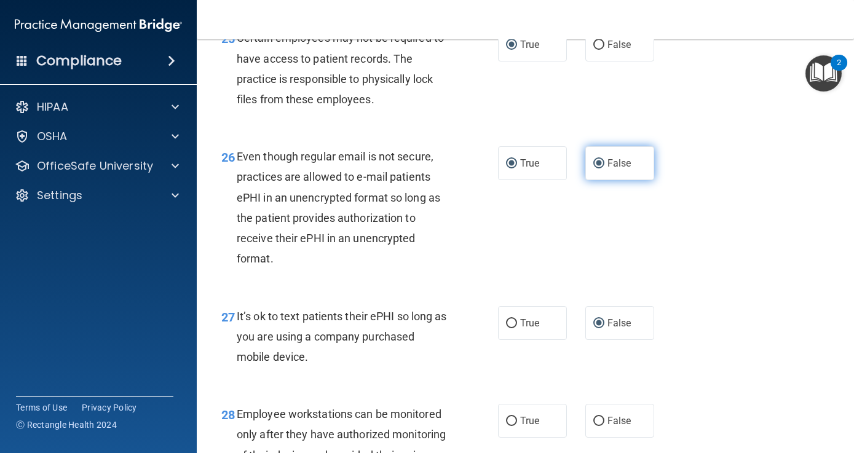
radio input "false"
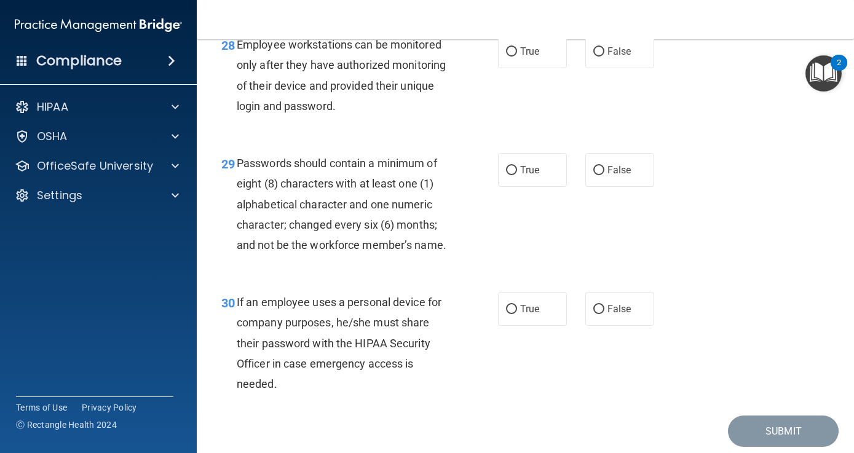
drag, startPoint x: 754, startPoint y: 380, endPoint x: 750, endPoint y: 472, distance: 91.7
click at [750, 453] on html "Compliance HIPAA Documents and Policies Report an Incident Business Associates …" at bounding box center [427, 226] width 854 height 453
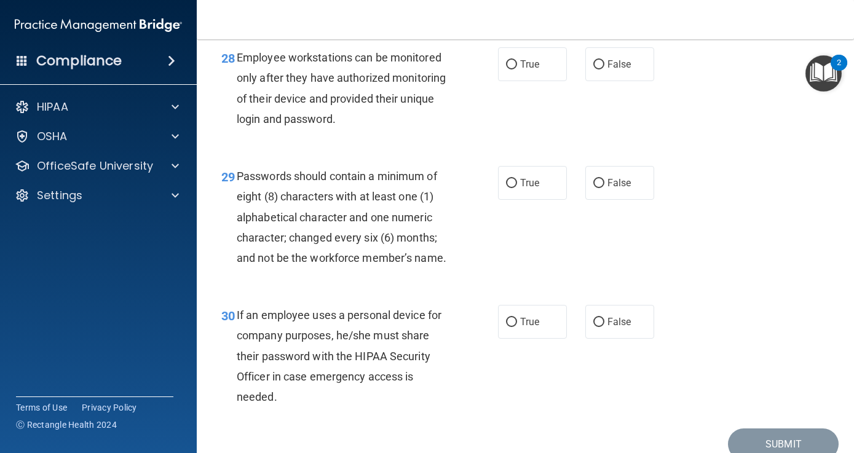
scroll to position [3457, 0]
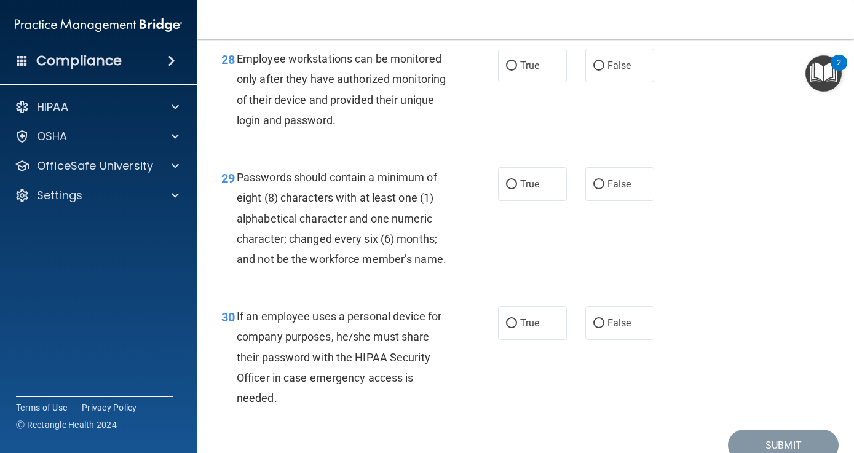
drag, startPoint x: 735, startPoint y: 109, endPoint x: 735, endPoint y: 47, distance: 62.7
click at [601, 71] on input "False" at bounding box center [599, 66] width 11 height 9
radio input "true"
click at [601, 189] on input "False" at bounding box center [599, 184] width 11 height 9
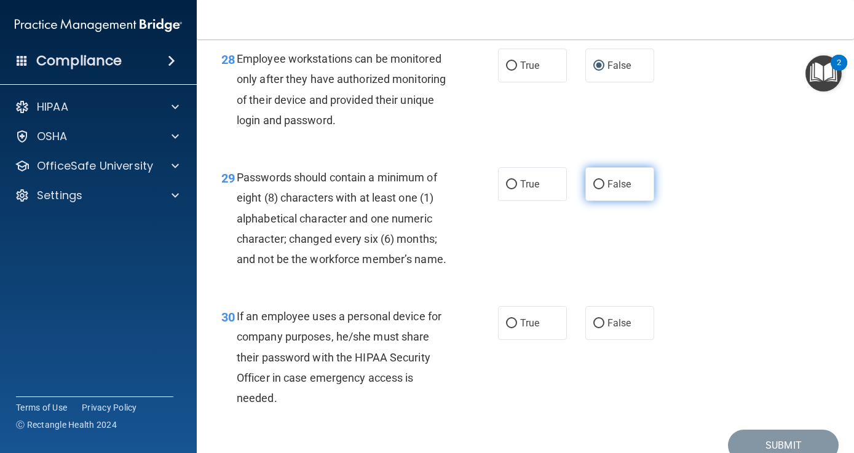
radio input "true"
click at [602, 328] on input "False" at bounding box center [599, 323] width 11 height 9
radio input "true"
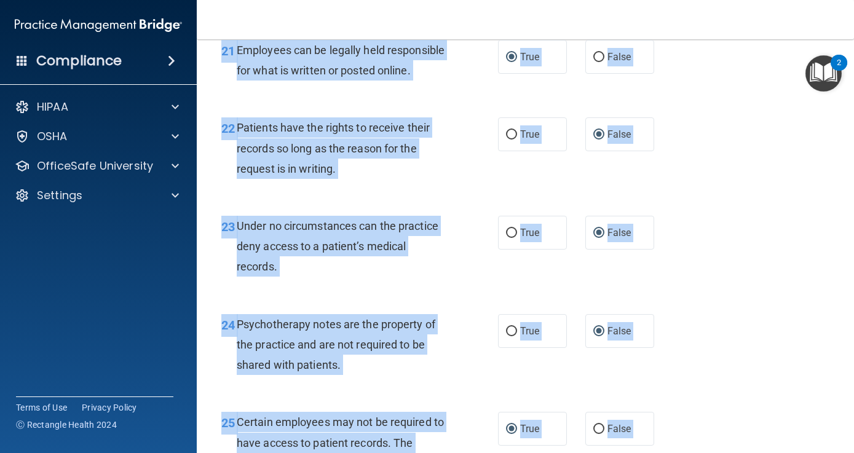
scroll to position [2659, 0]
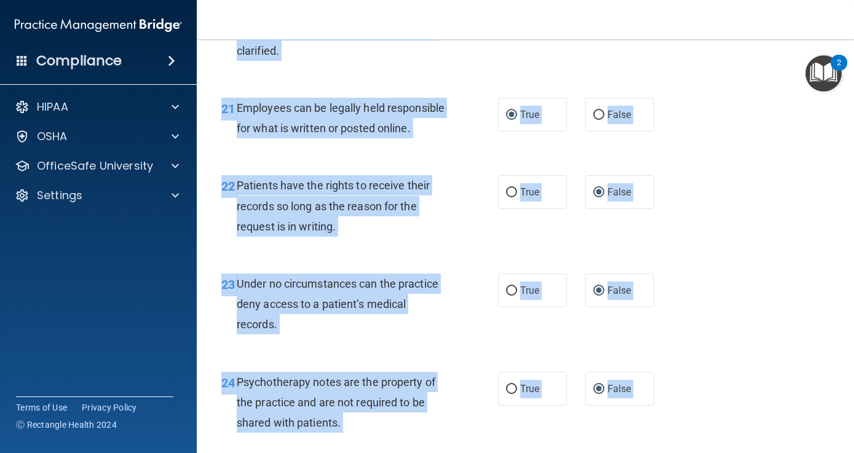
drag, startPoint x: 727, startPoint y: 180, endPoint x: 722, endPoint y: 21, distance: 159.4
click at [722, 21] on div "Toggle navigation Jessica Ledonne gabbardj1@gmail.com Manage My Enterprise Toot…" at bounding box center [526, 226] width 658 height 453
click at [709, 57] on div "20 Retaliation on the companies social media sites to an employee or a patient …" at bounding box center [525, 12] width 627 height 139
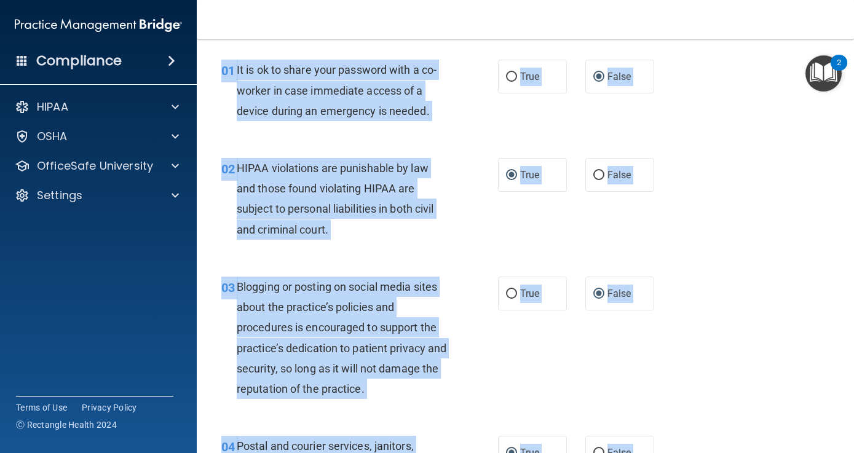
scroll to position [0, 0]
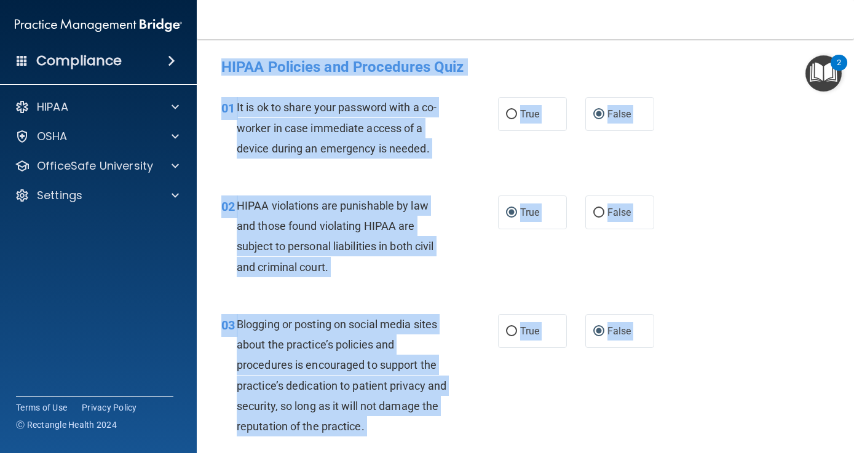
drag, startPoint x: 709, startPoint y: 57, endPoint x: 708, endPoint y: 28, distance: 28.9
click at [708, 28] on div "Toggle navigation Jessica Ledonne gabbardj1@gmail.com Manage My Enterprise Toot…" at bounding box center [526, 226] width 658 height 453
click at [697, 96] on div "01 It is ok to share your password with a co-worker in case immediate access of…" at bounding box center [525, 131] width 627 height 98
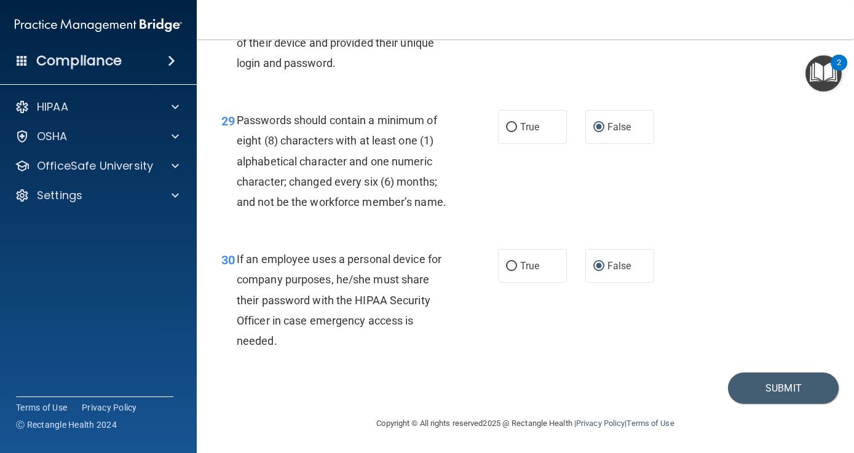
scroll to position [3536, 0]
drag, startPoint x: 697, startPoint y: 96, endPoint x: 745, endPoint y: 488, distance: 395.4
click at [745, 453] on html "Compliance HIPAA Documents and Policies Report an Incident Business Associates …" at bounding box center [427, 226] width 854 height 453
click at [789, 398] on button "Submit" at bounding box center [783, 388] width 111 height 31
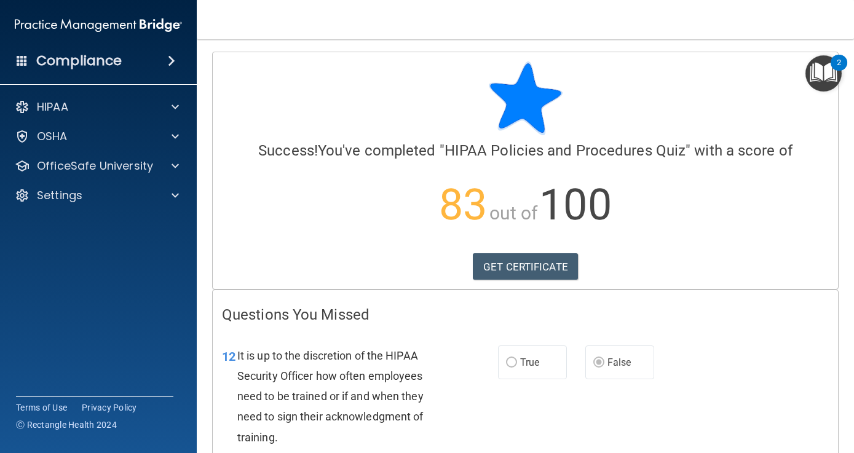
click at [814, 334] on div "12 It is up to the discretion of the HIPAA Security Officer how often employees…" at bounding box center [526, 399] width 626 height 139
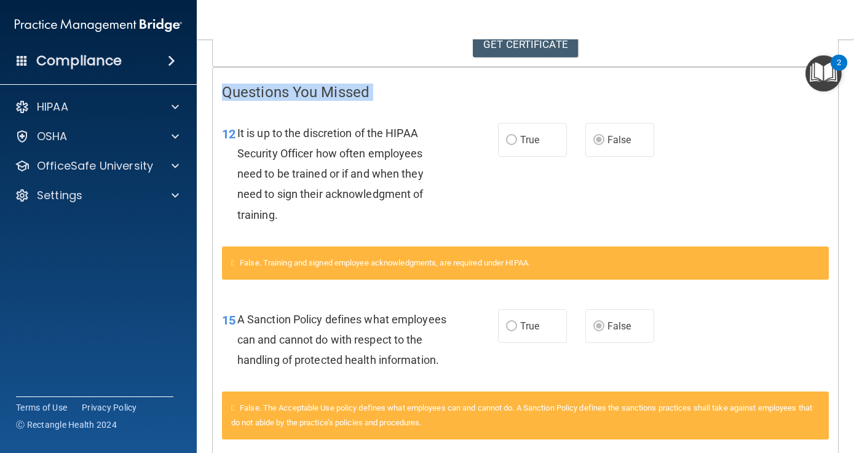
scroll to position [233, 0]
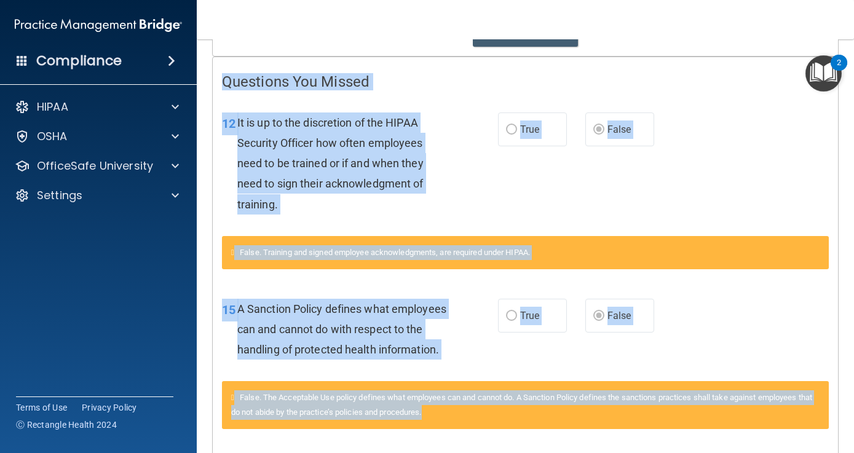
drag, startPoint x: 801, startPoint y: 283, endPoint x: 800, endPoint y: 434, distance: 150.7
click at [800, 434] on div "Calculating your score.... Success! You've completed " HIPAA Policies and Proce…" at bounding box center [525, 406] width 627 height 1174
click at [805, 308] on div "15 A Sanction Policy defines what employees can and cannot do with respect to t…" at bounding box center [526, 333] width 626 height 98
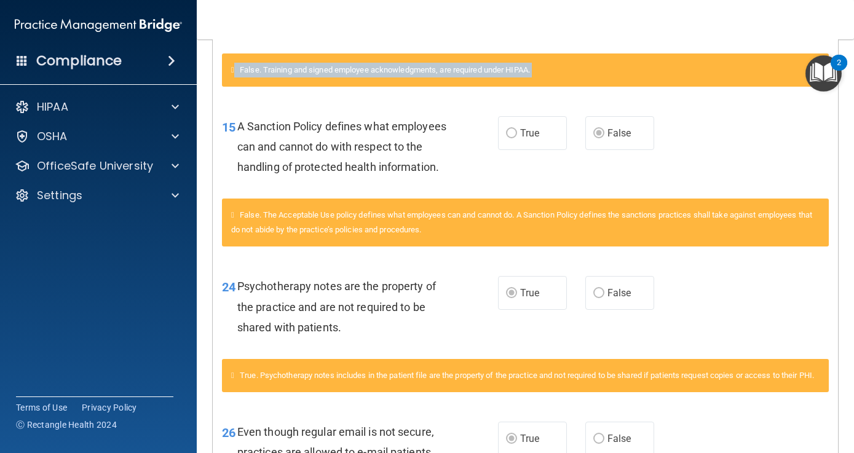
scroll to position [423, 0]
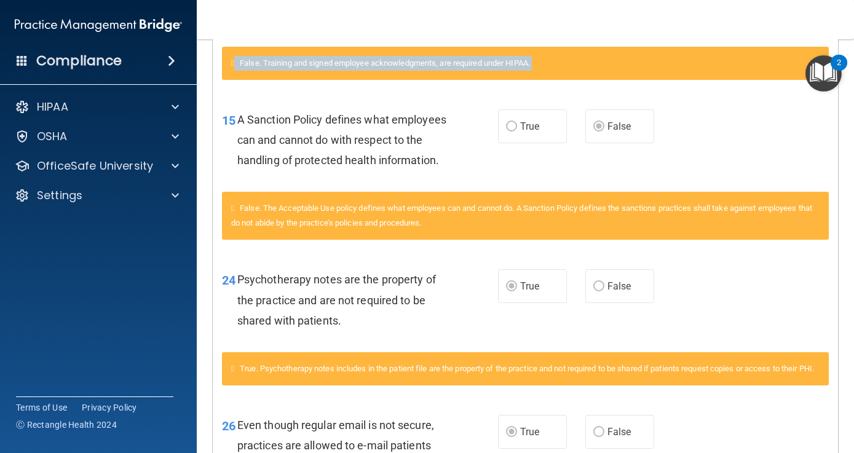
drag, startPoint x: 805, startPoint y: 308, endPoint x: 815, endPoint y: 455, distance: 147.4
click at [815, 453] on html "Compliance HIPAA Documents and Policies Report an Incident Business Associates …" at bounding box center [427, 226] width 854 height 453
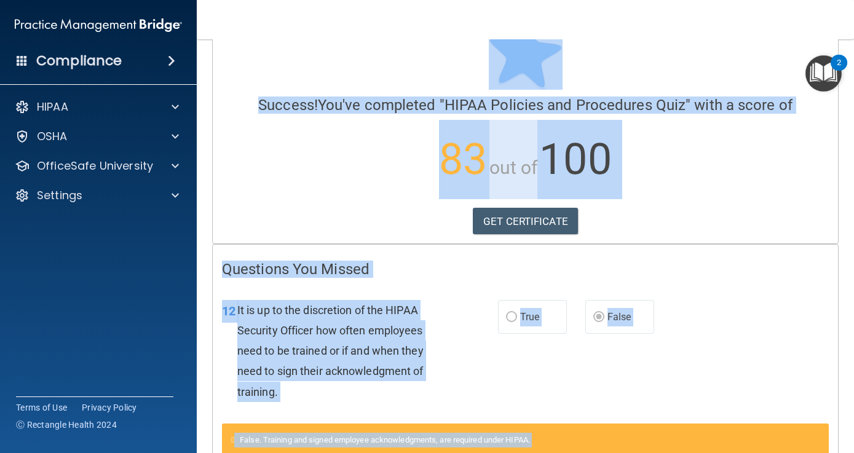
scroll to position [0, 0]
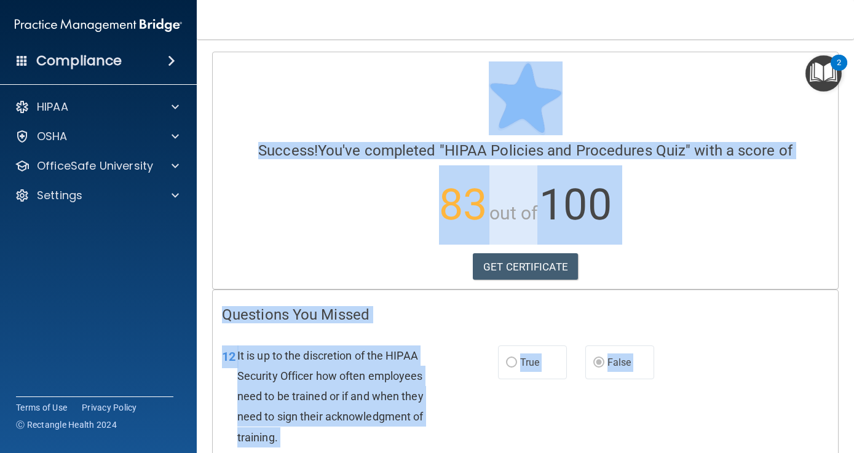
drag, startPoint x: 737, startPoint y: 178, endPoint x: 736, endPoint y: 12, distance: 165.5
click at [736, 12] on div "Toggle navigation Jessica Ledonne gabbardj1@gmail.com Manage My Enterprise Toot…" at bounding box center [526, 226] width 658 height 453
click at [540, 265] on link "GET CERTIFICATE" at bounding box center [525, 266] width 105 height 27
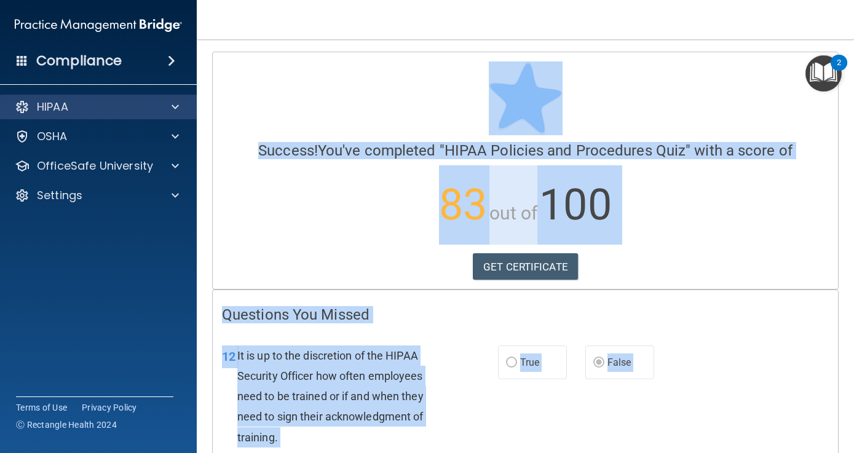
click at [61, 100] on p "HIPAA" at bounding box center [52, 107] width 31 height 15
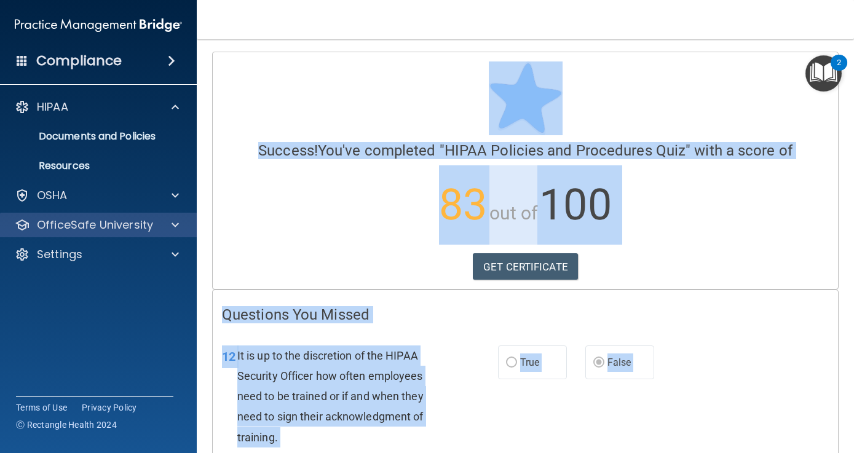
click at [70, 231] on p "OfficeSafe University" at bounding box center [95, 225] width 116 height 15
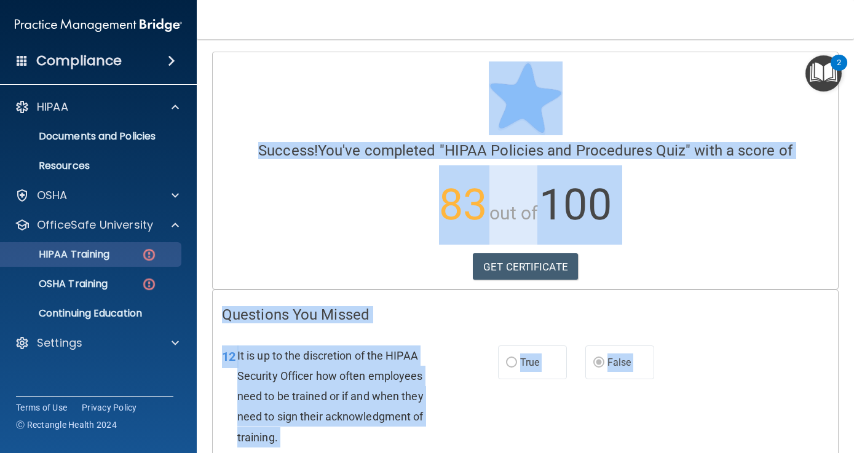
click at [69, 260] on p "HIPAA Training" at bounding box center [59, 255] width 102 height 12
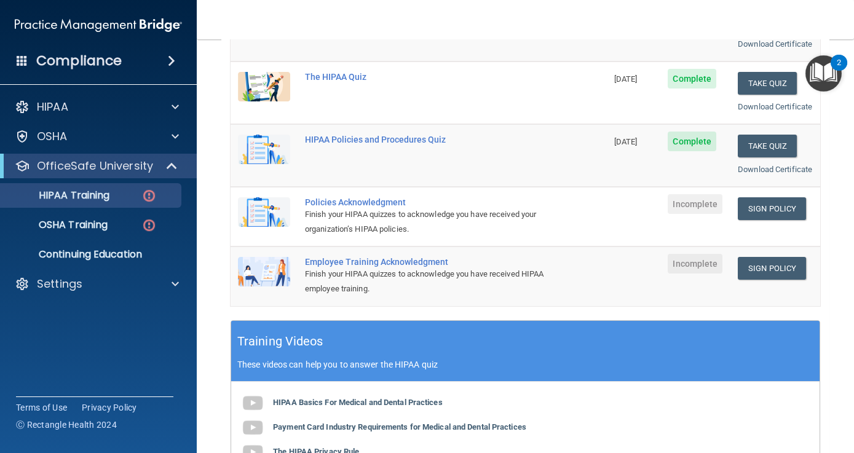
drag, startPoint x: 826, startPoint y: 327, endPoint x: 830, endPoint y: 462, distance: 134.8
click at [830, 453] on html "Compliance HIPAA Documents and Policies Report an Incident Business Associates …" at bounding box center [427, 226] width 854 height 453
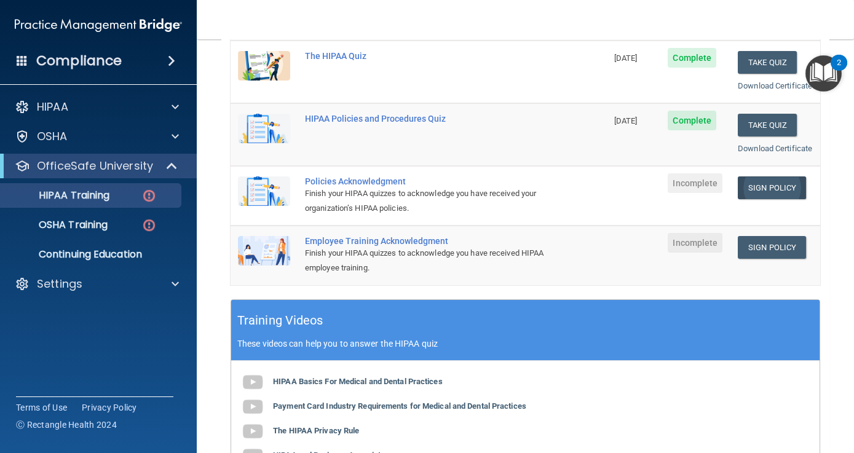
click at [766, 199] on link "Sign Policy" at bounding box center [772, 188] width 68 height 23
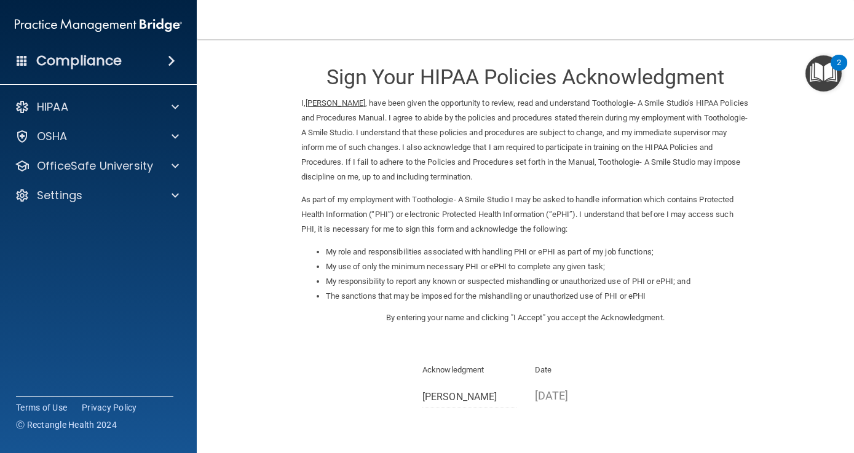
click at [720, 404] on div "Acknowledgment [PERSON_NAME] Date [DATE]" at bounding box center [525, 390] width 449 height 55
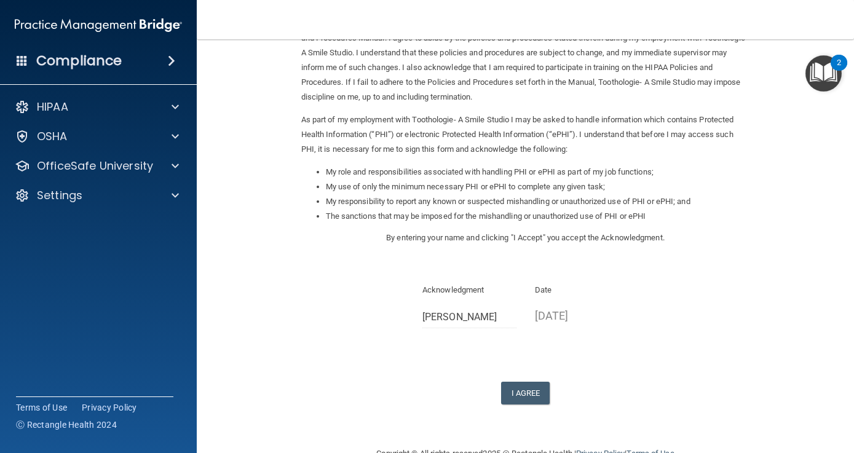
scroll to position [81, 0]
click at [519, 381] on button "I Agree" at bounding box center [525, 392] width 49 height 23
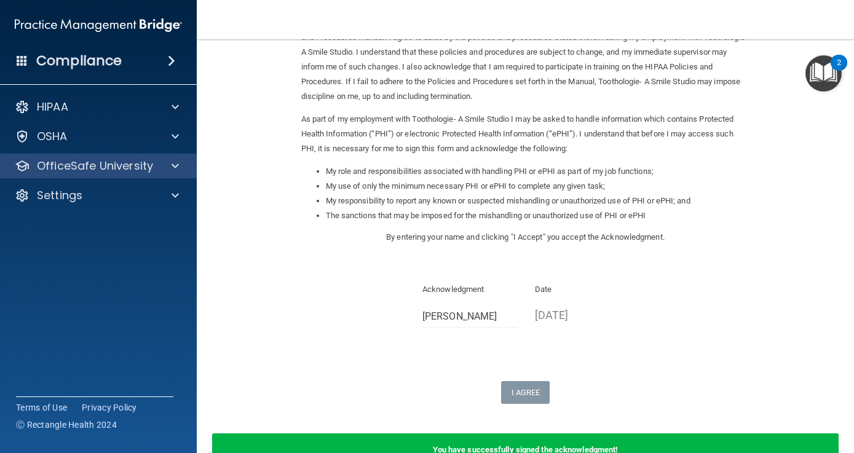
click at [96, 164] on p "OfficeSafe University" at bounding box center [95, 166] width 116 height 15
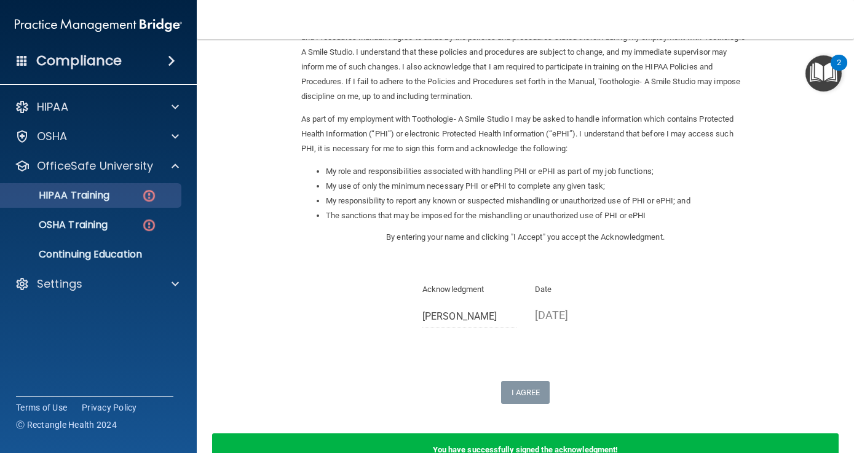
click at [153, 196] on img at bounding box center [148, 195] width 15 height 15
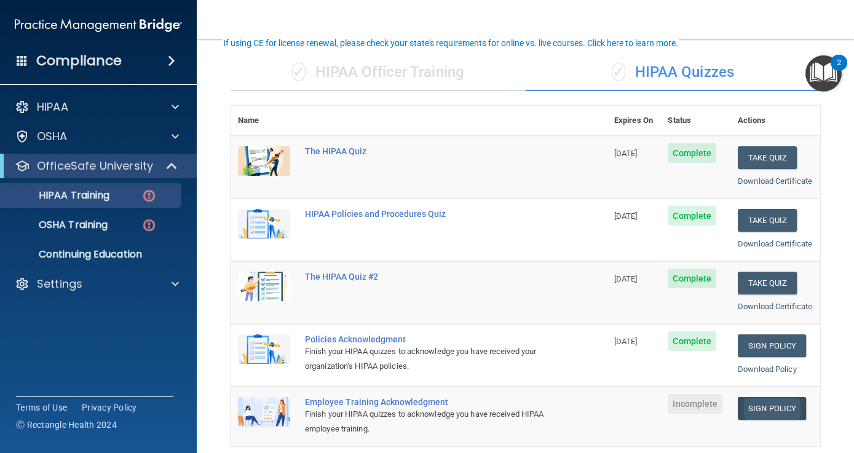
click at [775, 420] on link "Sign Policy" at bounding box center [772, 408] width 68 height 23
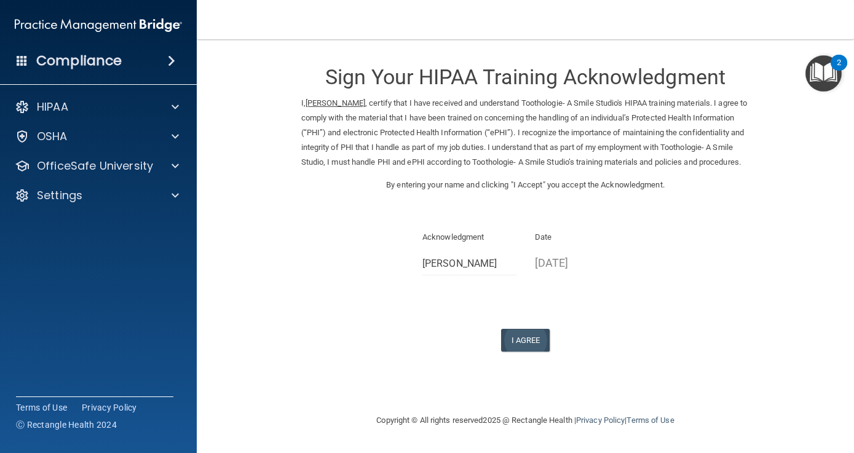
click at [525, 346] on button "I Agree" at bounding box center [525, 340] width 49 height 23
click at [519, 349] on button "I Agree" at bounding box center [525, 340] width 49 height 23
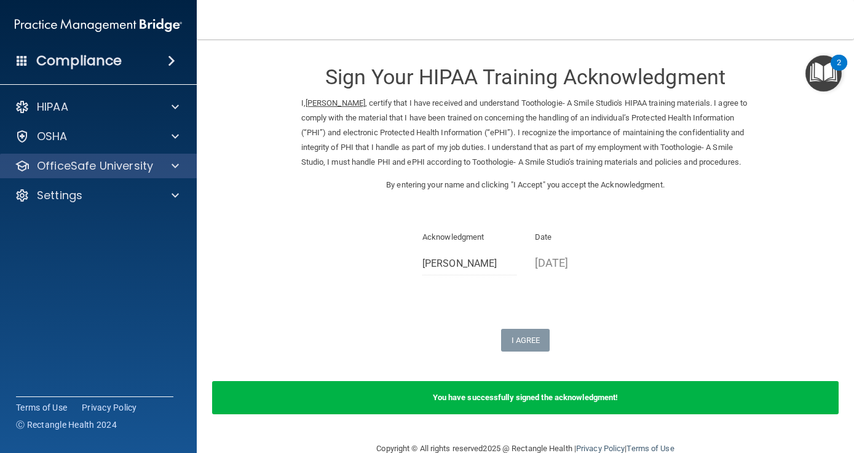
click at [167, 170] on div at bounding box center [173, 166] width 31 height 15
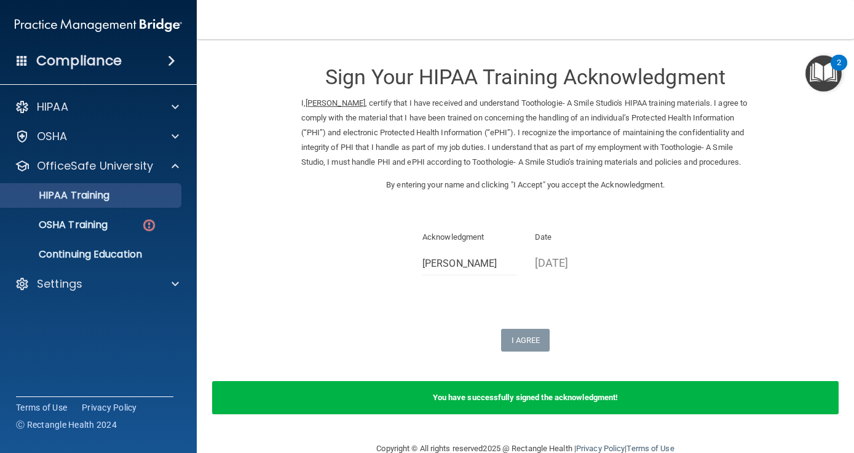
click at [105, 197] on p "HIPAA Training" at bounding box center [59, 195] width 102 height 12
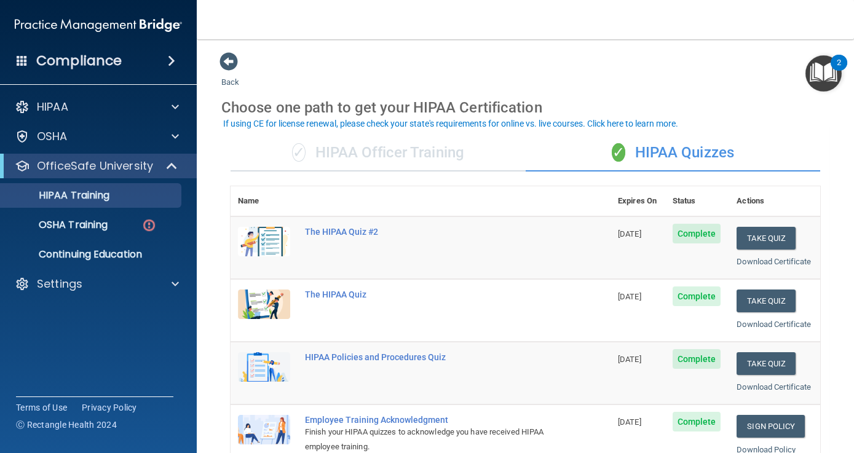
click at [707, 90] on div "Choose one path to get your HIPAA Certification" at bounding box center [525, 108] width 608 height 36
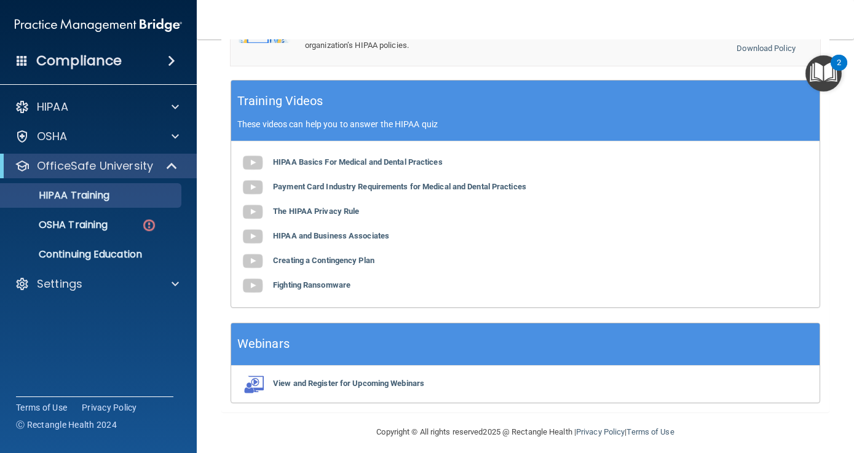
scroll to position [464, 0]
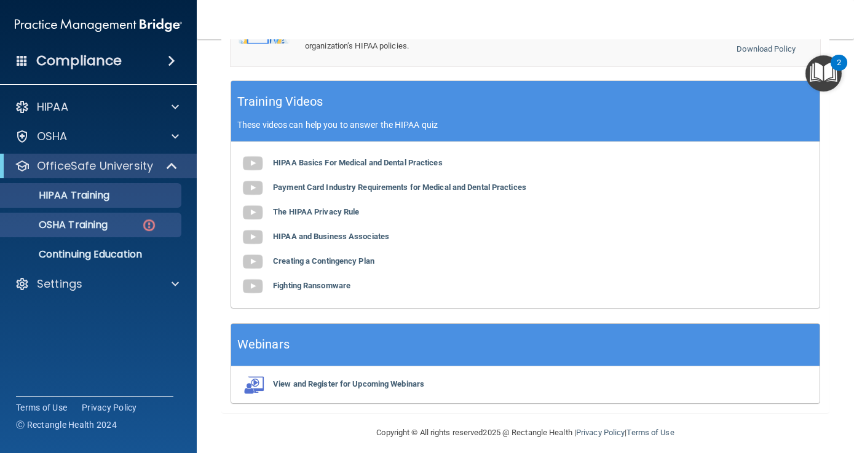
click at [98, 221] on p "OSHA Training" at bounding box center [58, 225] width 100 height 12
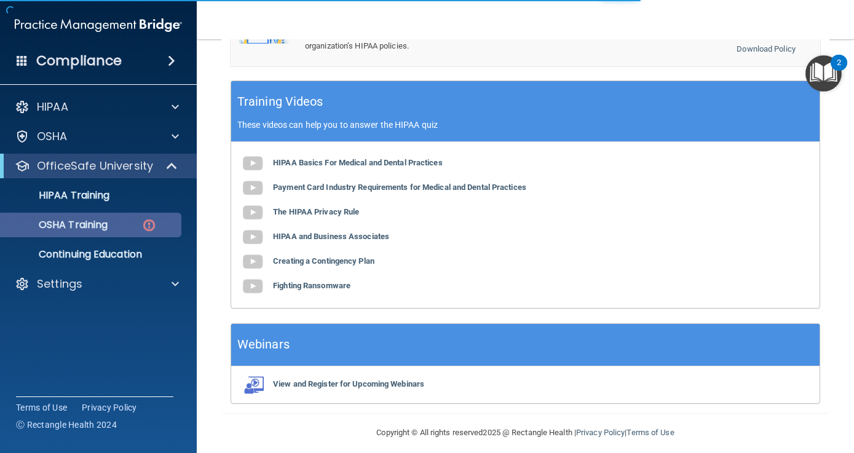
scroll to position [199, 0]
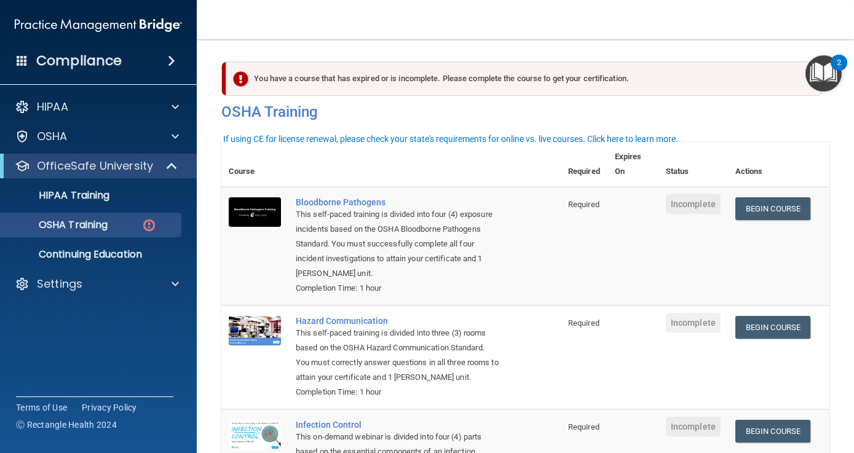
scroll to position [0, 0]
